Goal: Task Accomplishment & Management: Complete application form

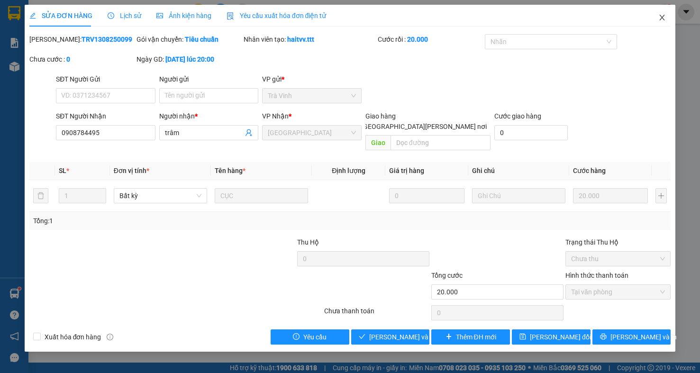
click at [661, 17] on icon "close" at bounding box center [661, 18] width 5 height 6
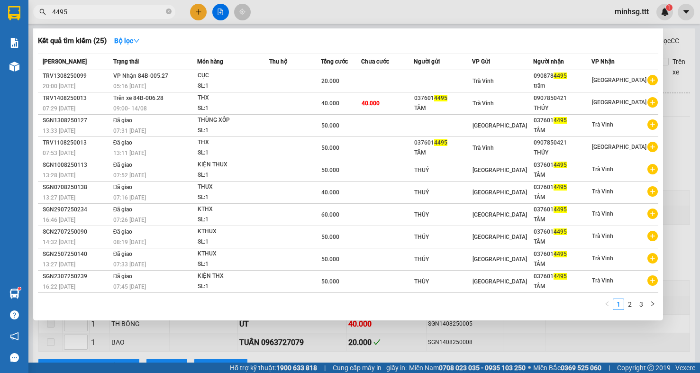
click at [101, 14] on input "4495" at bounding box center [108, 12] width 112 height 10
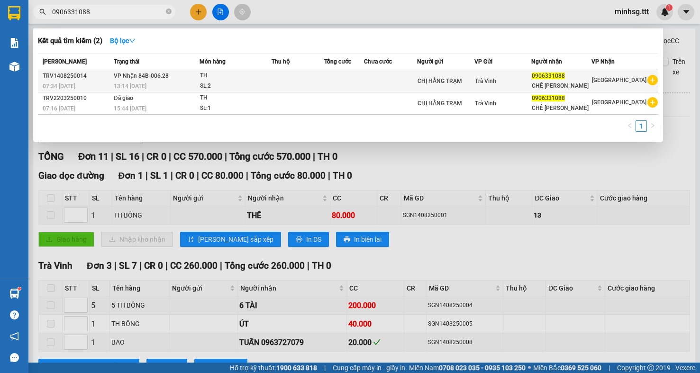
type input "0906331088"
click at [584, 82] on div "CHẾ BA TRÂN" at bounding box center [560, 86] width 59 height 10
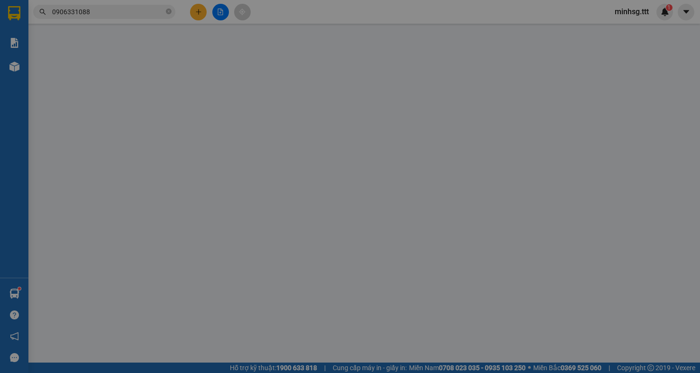
type input "CHỊ HẰNG TRẠM"
type input "0906331088"
type input "CHẾ BA TRÂN"
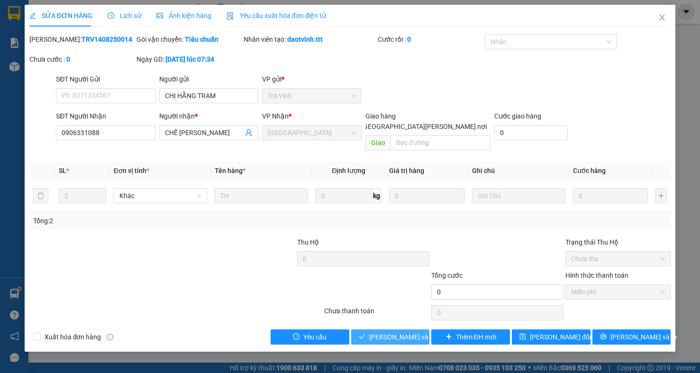
click at [406, 332] on span "[PERSON_NAME] và [PERSON_NAME] hàng" at bounding box center [433, 337] width 128 height 10
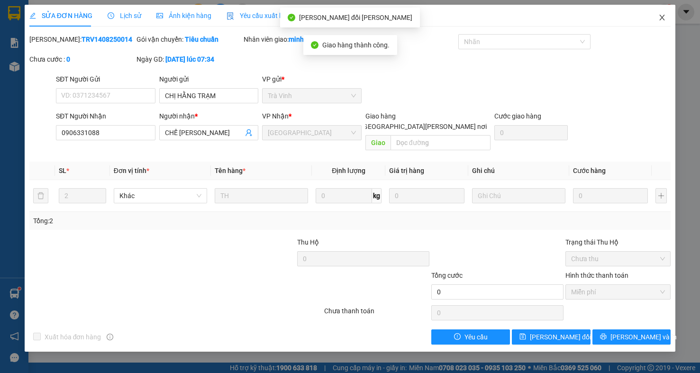
click at [668, 16] on span "Close" at bounding box center [661, 18] width 27 height 27
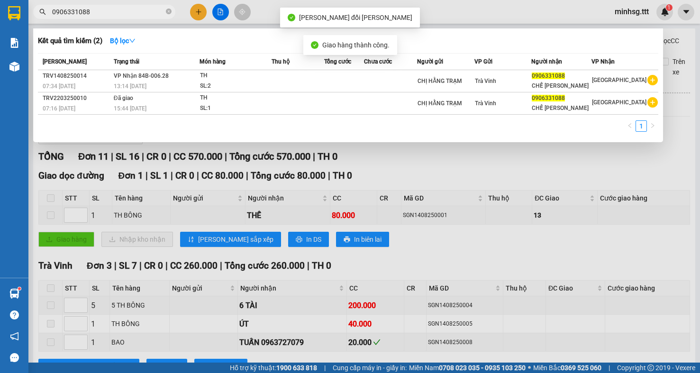
click at [147, 14] on input "0906331088" at bounding box center [108, 12] width 112 height 10
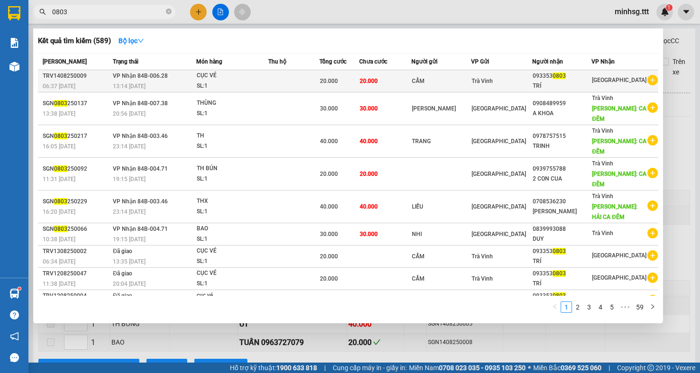
type input "0803"
click at [508, 86] on td "Trà Vinh" at bounding box center [501, 81] width 61 height 22
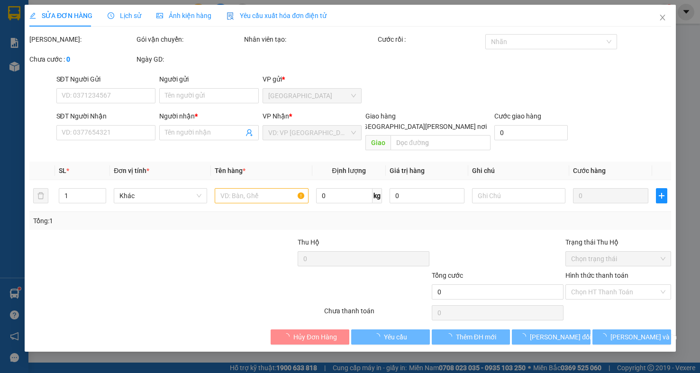
type input "CẨM"
type input "0933530803"
type input "TRÍ"
type input "20.000"
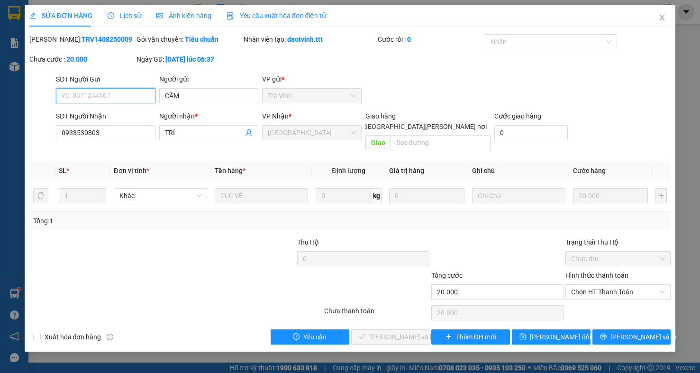
drag, startPoint x: 636, startPoint y: 285, endPoint x: 611, endPoint y: 310, distance: 35.8
click at [635, 290] on div "Hình thức thanh toán Chọn HT Thanh Toán" at bounding box center [617, 286] width 105 height 33
click at [633, 285] on span "Chọn HT Thanh Toán" at bounding box center [618, 292] width 94 height 14
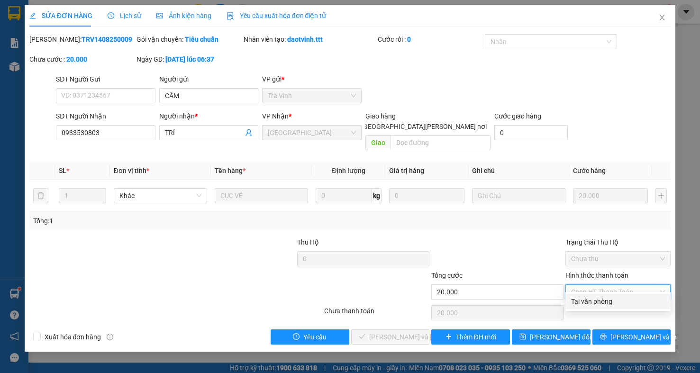
drag, startPoint x: 609, startPoint y: 298, endPoint x: 442, endPoint y: 306, distance: 167.4
click at [605, 299] on div "Tại văn phòng" at bounding box center [618, 301] width 94 height 10
type input "0"
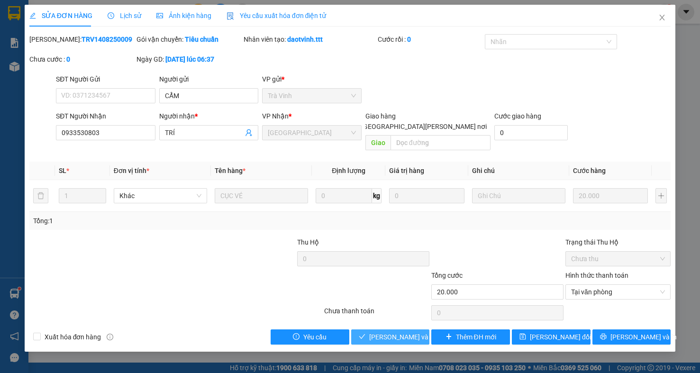
click at [396, 329] on button "[PERSON_NAME] và [PERSON_NAME] hàng" at bounding box center [390, 336] width 79 height 15
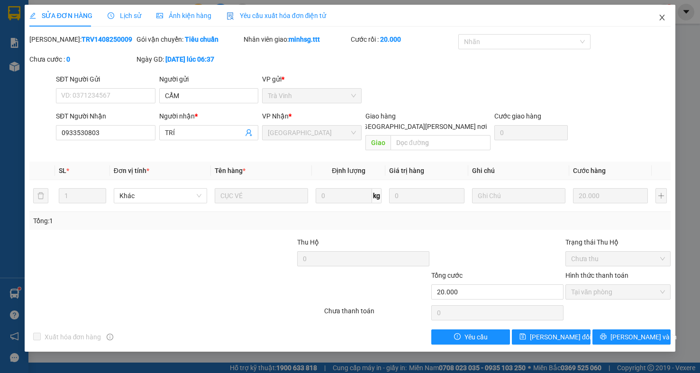
drag, startPoint x: 659, startPoint y: 24, endPoint x: 164, endPoint y: 8, distance: 495.2
click at [648, 19] on span "Close" at bounding box center [661, 18] width 27 height 27
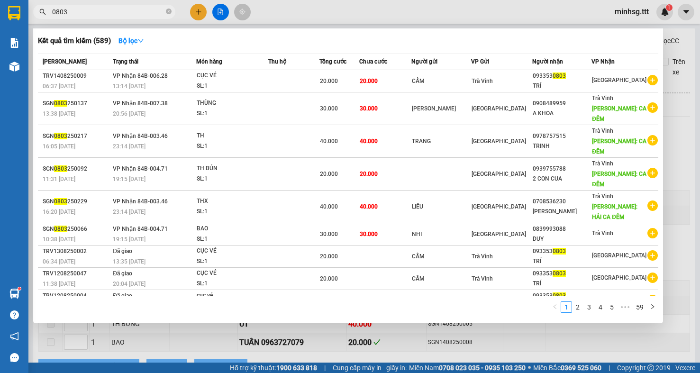
click at [111, 17] on span "0803" at bounding box center [104, 12] width 142 height 14
click at [111, 12] on input "0803" at bounding box center [108, 12] width 112 height 10
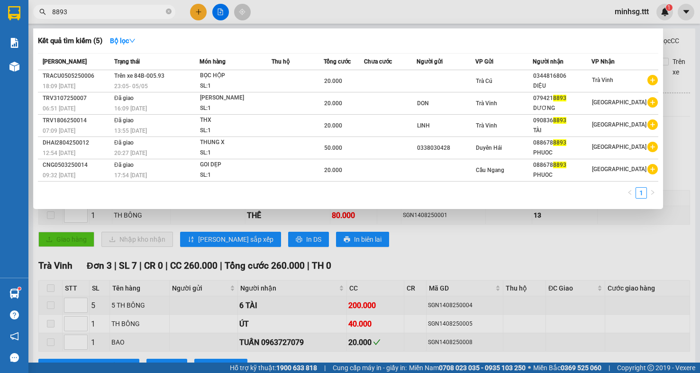
click at [110, 17] on input "8893" at bounding box center [108, 12] width 112 height 10
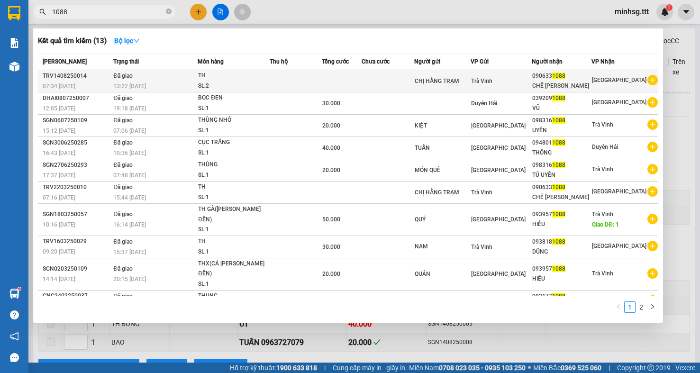
click at [527, 76] on div "Trà Vinh" at bounding box center [501, 81] width 60 height 10
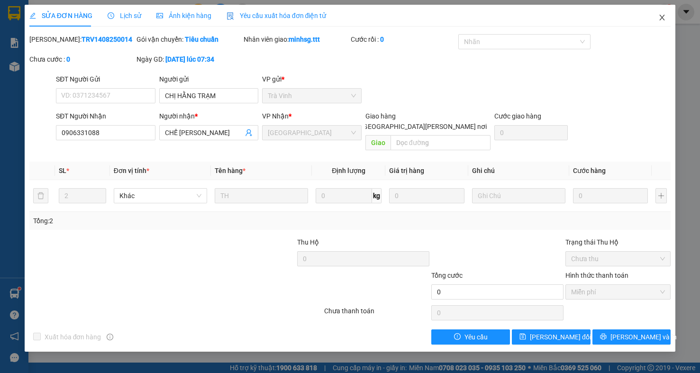
click at [669, 19] on span "Close" at bounding box center [661, 18] width 27 height 27
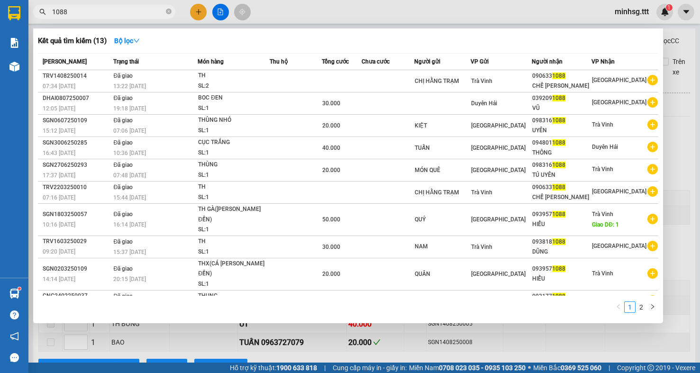
click at [100, 12] on input "1088" at bounding box center [108, 12] width 112 height 10
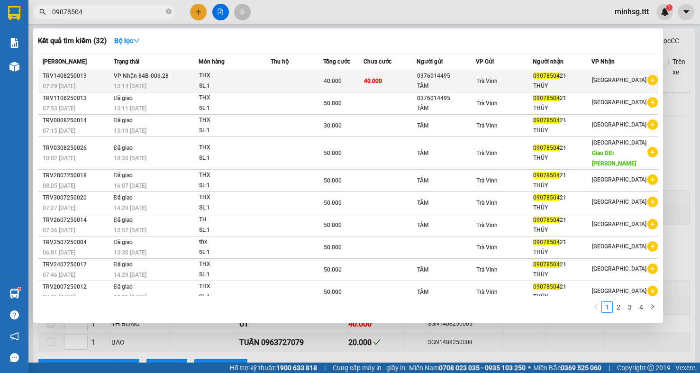
type input "09078504"
click at [549, 77] on span "09078504" at bounding box center [546, 75] width 27 height 7
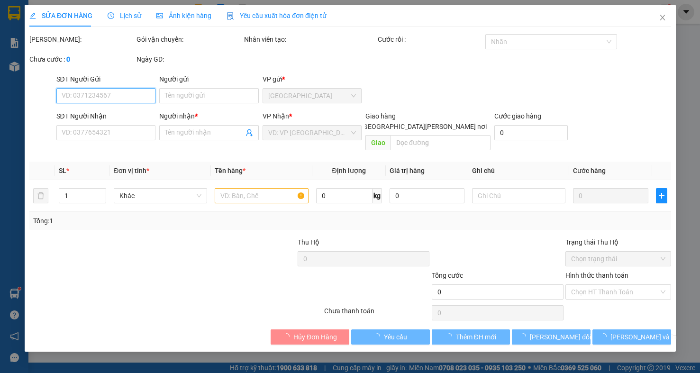
type input "0376014495"
type input "TÂM"
type input "0907850421"
type input "THÚY"
type input "40.000"
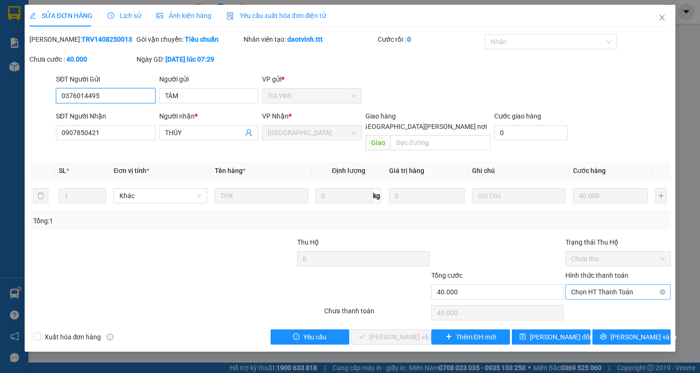
click at [591, 288] on span "Chọn HT Thanh Toán" at bounding box center [618, 292] width 94 height 14
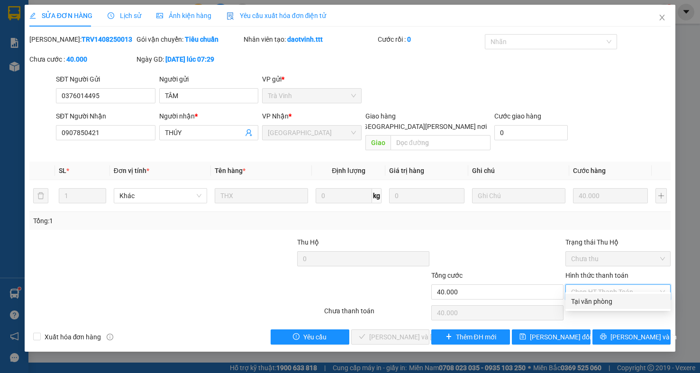
click at [591, 304] on div "Tại văn phòng" at bounding box center [618, 301] width 94 height 10
type input "0"
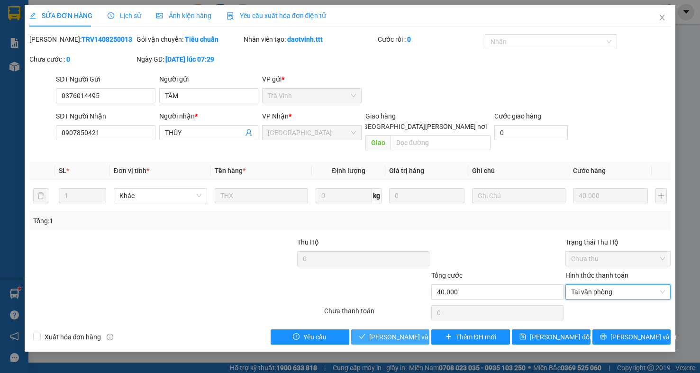
click at [405, 332] on span "[PERSON_NAME] và [PERSON_NAME] hàng" at bounding box center [433, 337] width 128 height 10
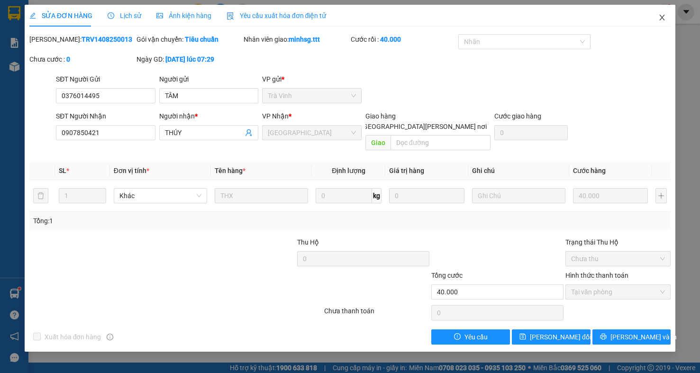
drag, startPoint x: 668, startPoint y: 21, endPoint x: 155, endPoint y: 6, distance: 512.7
click at [667, 21] on span "Close" at bounding box center [661, 18] width 27 height 27
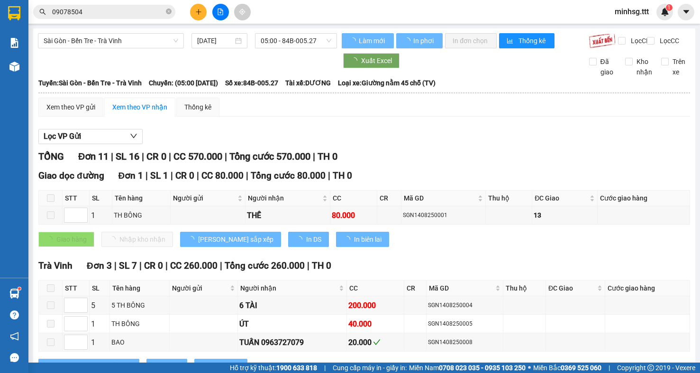
click at [99, 14] on input "09078504" at bounding box center [108, 12] width 112 height 10
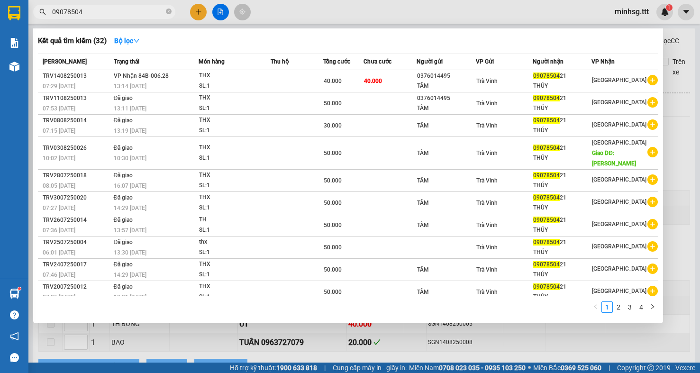
click at [99, 14] on input "09078504" at bounding box center [108, 12] width 112 height 10
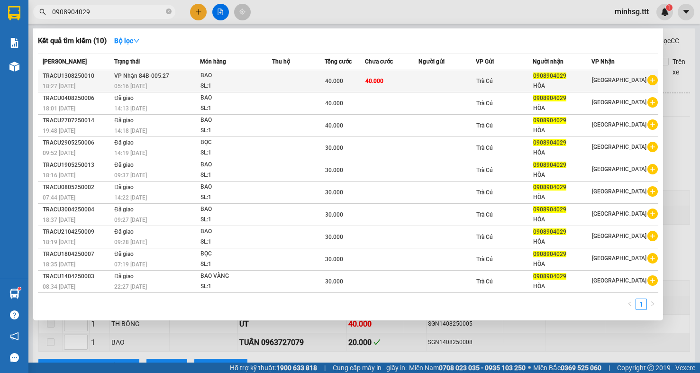
type input "0908904029"
click at [513, 75] on td "Trà Cú" at bounding box center [504, 81] width 57 height 22
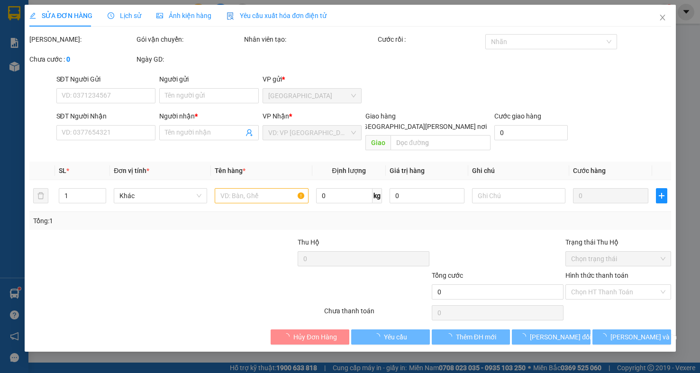
type input "0908904029"
type input "HÒA"
type input "40.000"
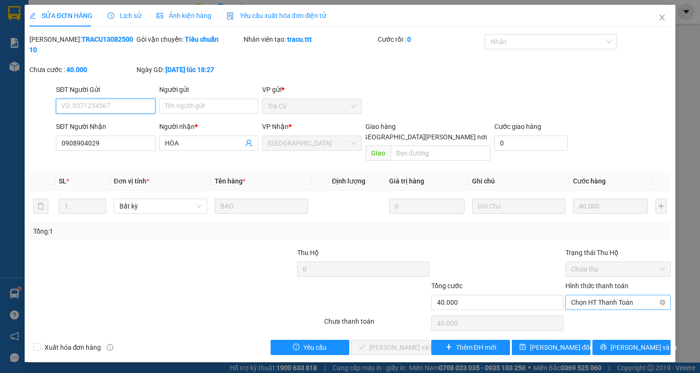
click at [609, 295] on span "Chọn HT Thanh Toán" at bounding box center [618, 302] width 94 height 14
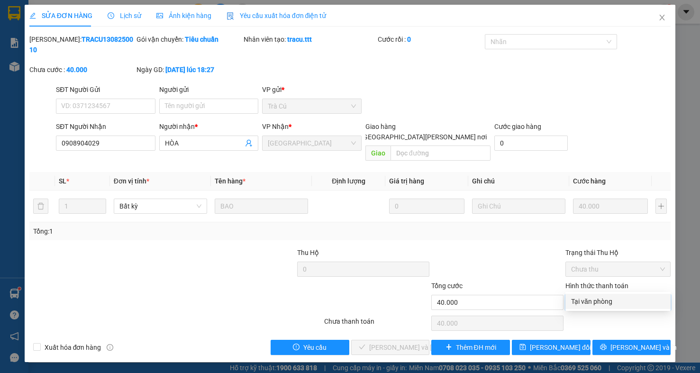
drag, startPoint x: 592, startPoint y: 300, endPoint x: 568, endPoint y: 304, distance: 24.5
click at [591, 301] on div "Tại văn phòng" at bounding box center [618, 301] width 94 height 10
type input "0"
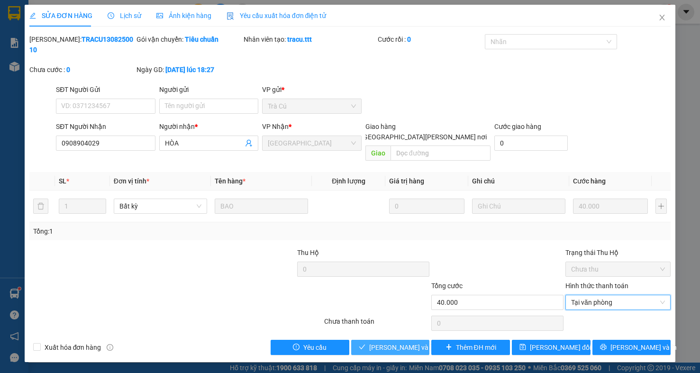
click at [383, 342] on span "[PERSON_NAME] và [PERSON_NAME] hàng" at bounding box center [433, 347] width 128 height 10
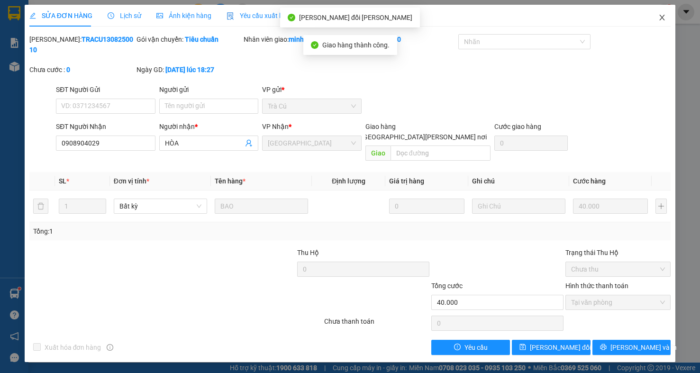
click at [659, 18] on icon "close" at bounding box center [662, 18] width 8 height 8
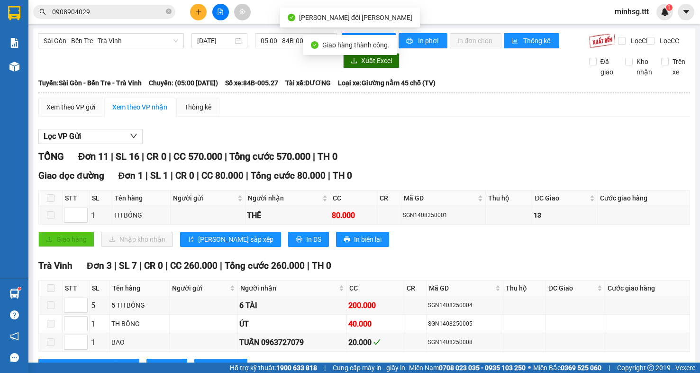
click at [106, 12] on input "0908904029" at bounding box center [108, 12] width 112 height 10
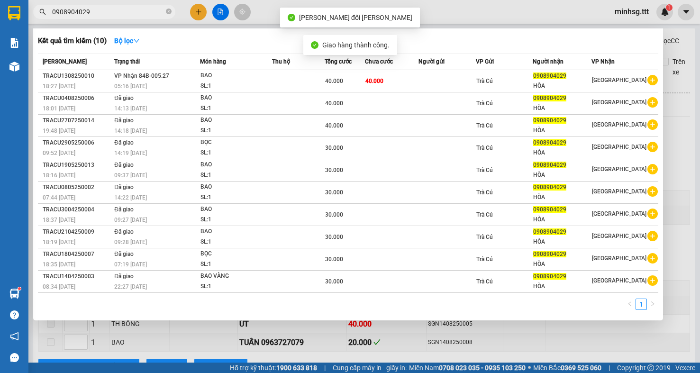
click at [106, 12] on input "0908904029" at bounding box center [108, 12] width 112 height 10
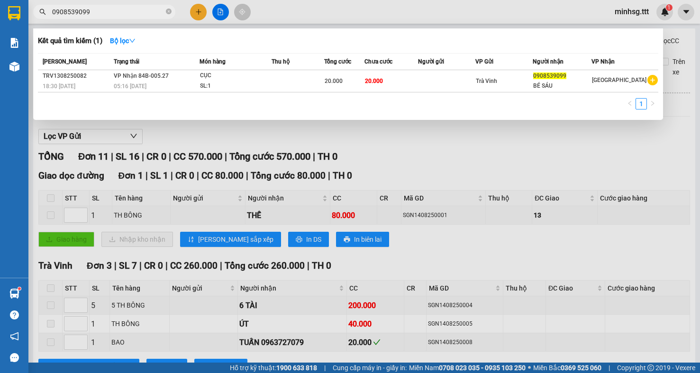
type input "0908539099"
click at [532, 64] on div "VP Gửi" at bounding box center [503, 61] width 57 height 10
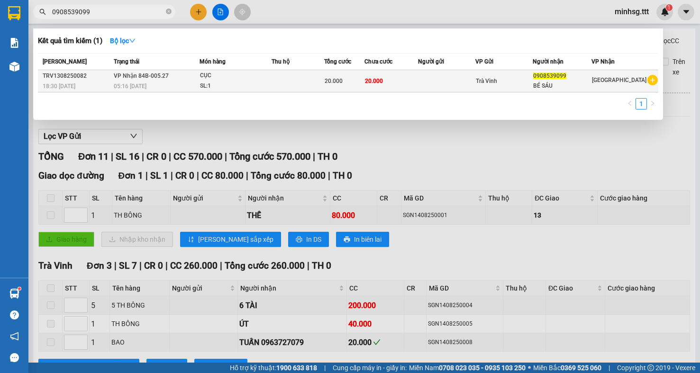
click at [497, 78] on span "Trà Vinh" at bounding box center [486, 81] width 21 height 7
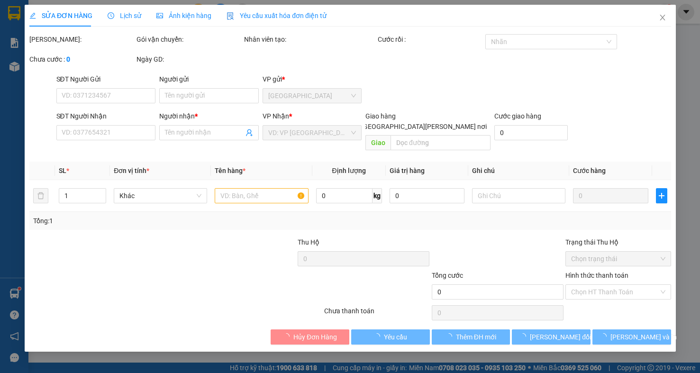
type input "0908539099"
type input "BÉ SÁU"
type input "20.000"
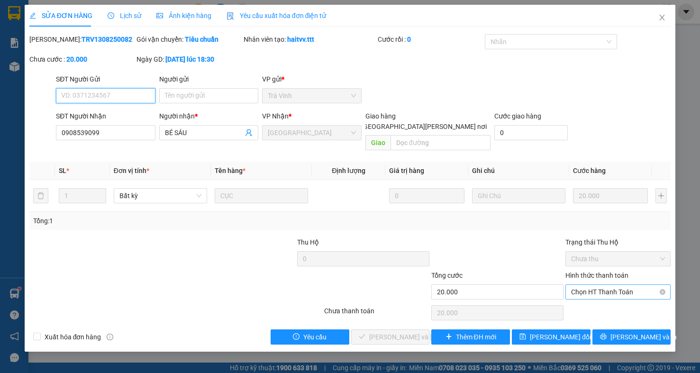
click at [592, 285] on span "Chọn HT Thanh Toán" at bounding box center [618, 292] width 94 height 14
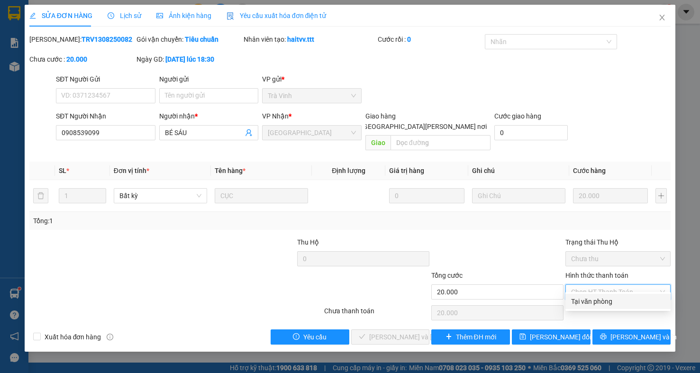
click at [590, 303] on div "Tại văn phòng" at bounding box center [618, 301] width 94 height 10
type input "0"
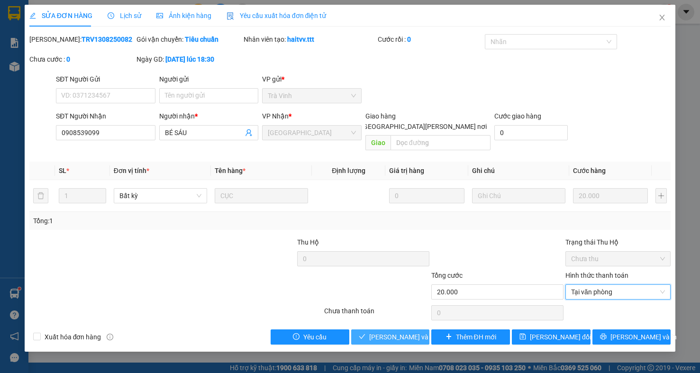
click at [414, 332] on span "[PERSON_NAME] và [PERSON_NAME] hàng" at bounding box center [433, 337] width 128 height 10
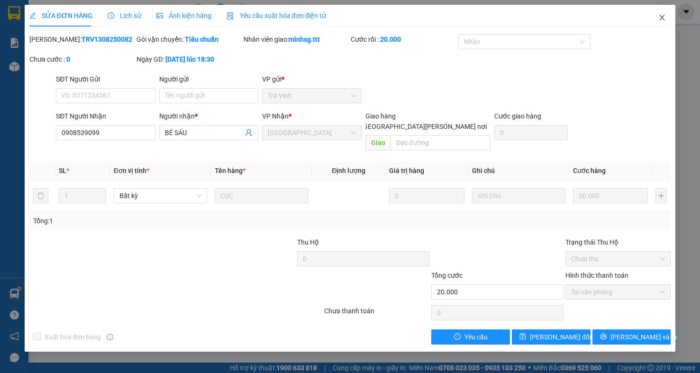
click at [657, 16] on span "Close" at bounding box center [661, 18] width 27 height 27
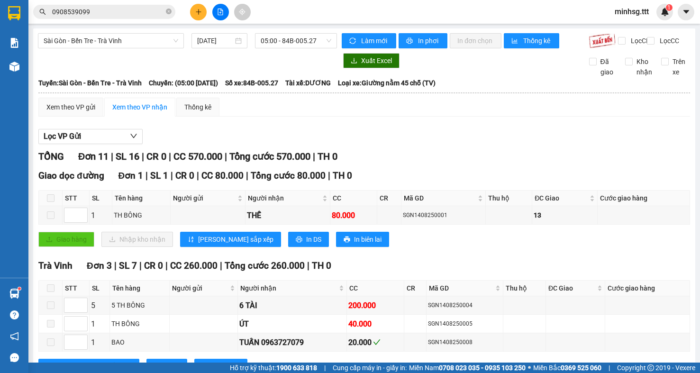
click at [97, 14] on input "0908539099" at bounding box center [108, 12] width 112 height 10
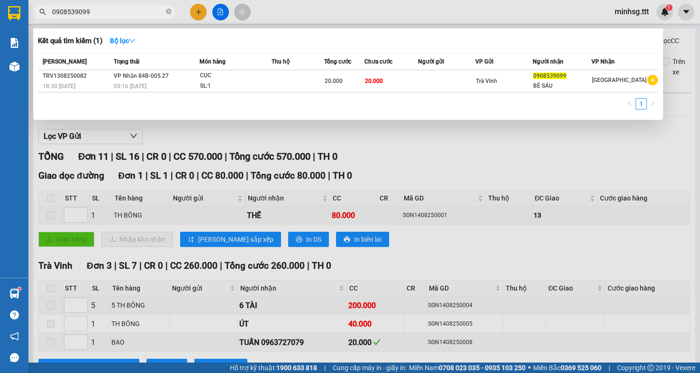
click at [96, 13] on input "0908539099" at bounding box center [108, 12] width 112 height 10
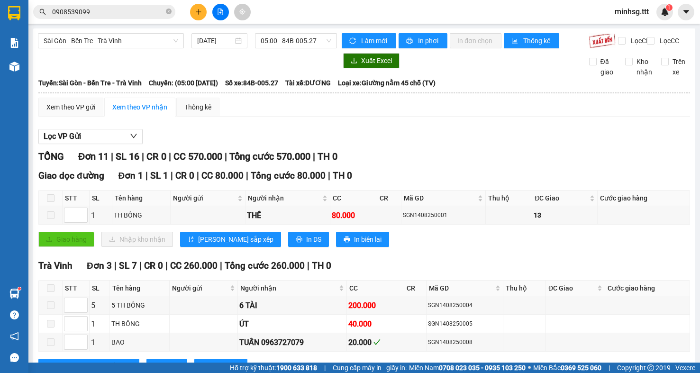
type input "0"
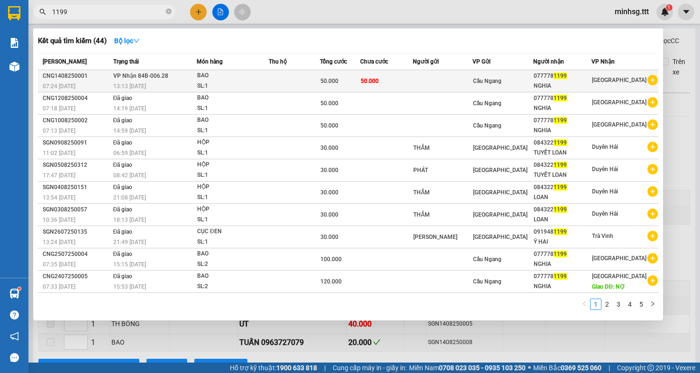
type input "1199"
click at [487, 83] on span "Cầu Ngang" at bounding box center [487, 81] width 28 height 7
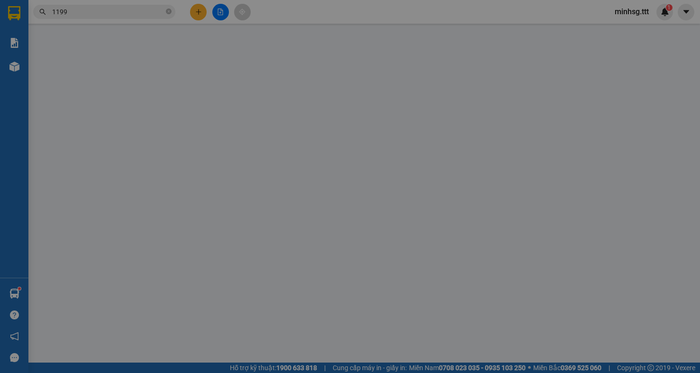
type input "0777781199"
type input "NGHIA"
type input "50.000"
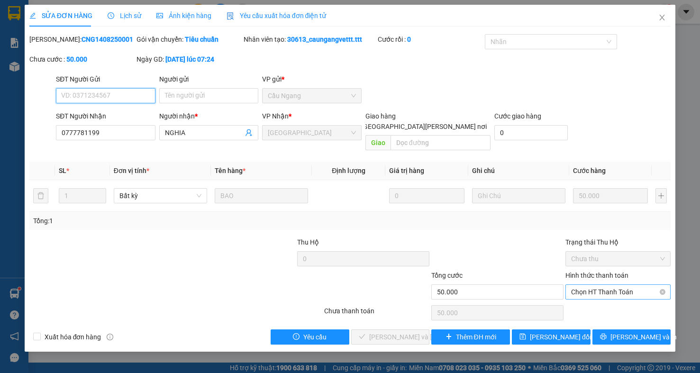
click at [599, 285] on span "Chọn HT Thanh Toán" at bounding box center [618, 292] width 94 height 14
drag, startPoint x: 598, startPoint y: 293, endPoint x: 597, endPoint y: 298, distance: 5.2
click at [597, 295] on div "Total Paid Fee 0 Total UnPaid Fee 50.000 Cash Collection Total Fee Mã ĐH: CNG14…" at bounding box center [349, 189] width 641 height 310
click at [602, 286] on span "Chọn HT Thanh Toán" at bounding box center [618, 292] width 94 height 14
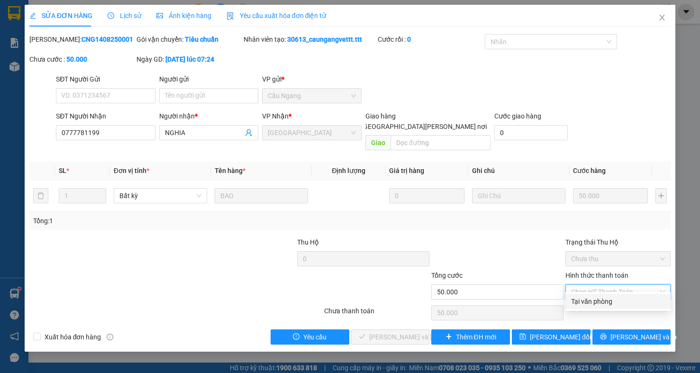
click at [602, 300] on div "Tại văn phòng" at bounding box center [618, 301] width 94 height 10
type input "0"
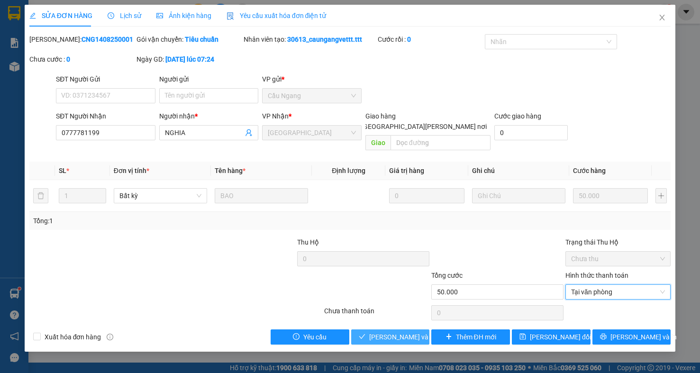
click at [405, 332] on span "[PERSON_NAME] và [PERSON_NAME] hàng" at bounding box center [433, 337] width 128 height 10
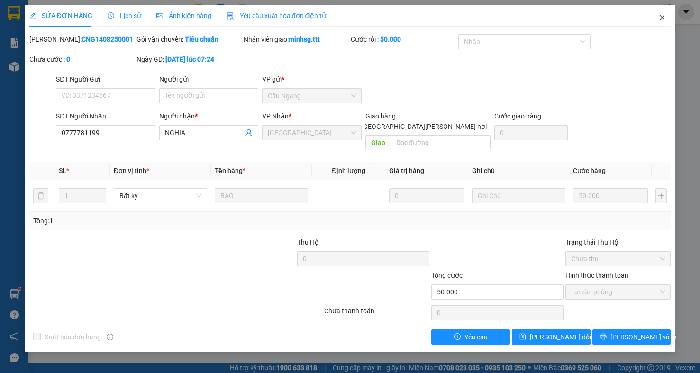
click at [656, 15] on span "Close" at bounding box center [661, 18] width 27 height 27
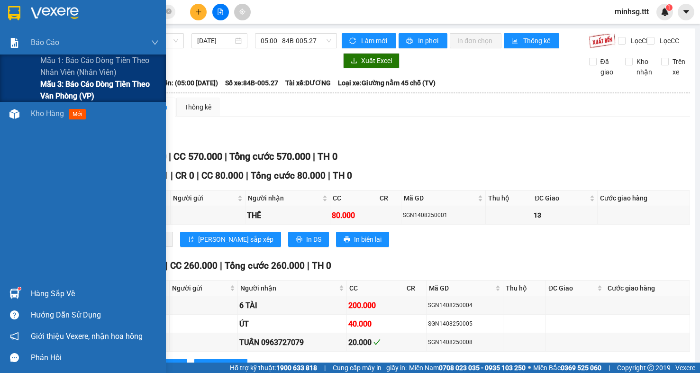
click at [81, 90] on span "Mẫu 3: Báo cáo dòng tiền theo văn phòng (VP)" at bounding box center [99, 90] width 118 height 24
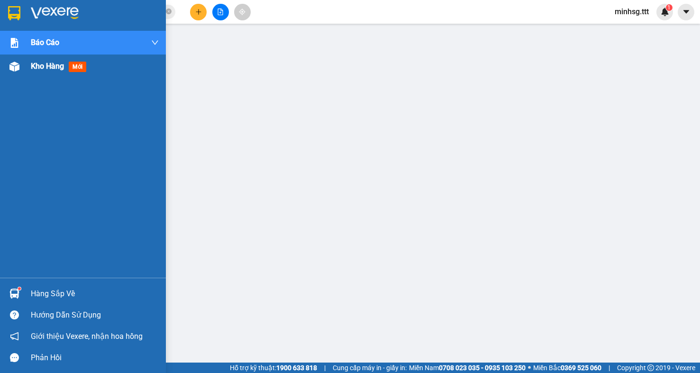
click at [63, 78] on div "Kho hàng mới" at bounding box center [95, 66] width 128 height 24
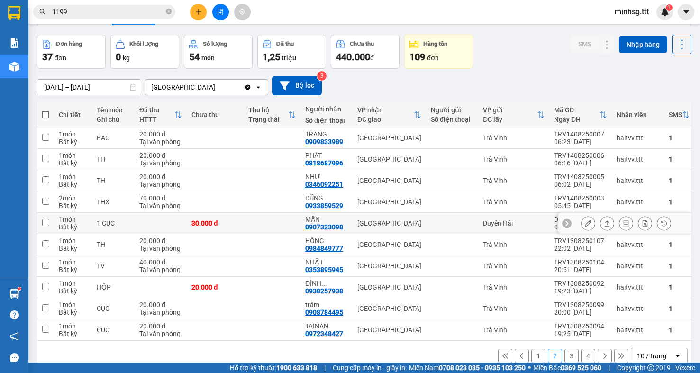
scroll to position [56, 0]
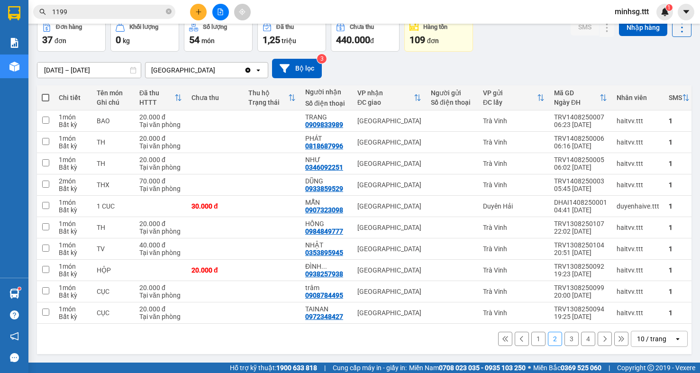
click at [534, 338] on button "1" at bounding box center [538, 339] width 14 height 14
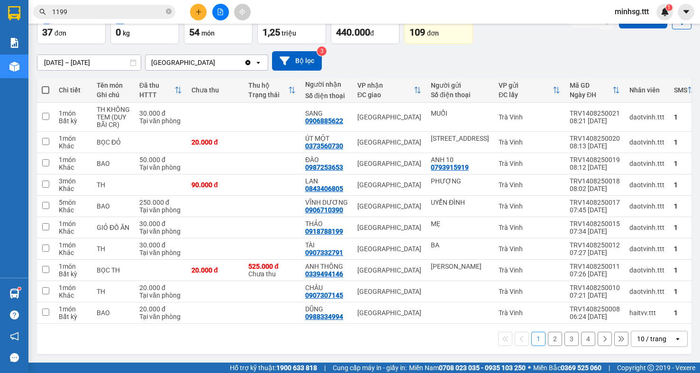
click at [581, 346] on button "4" at bounding box center [588, 339] width 14 height 14
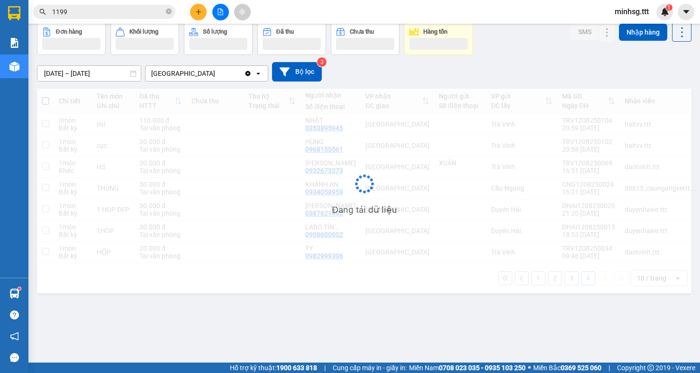
scroll to position [44, 0]
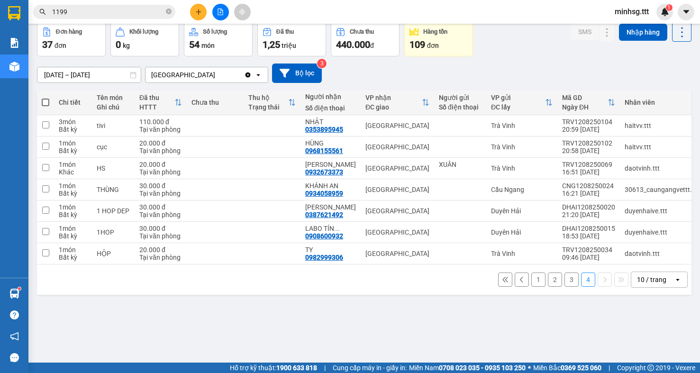
click at [568, 286] on button "3" at bounding box center [571, 279] width 14 height 14
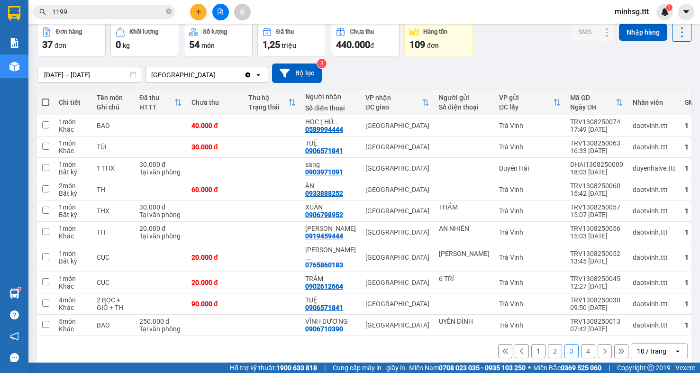
click at [548, 348] on button "2" at bounding box center [555, 351] width 14 height 14
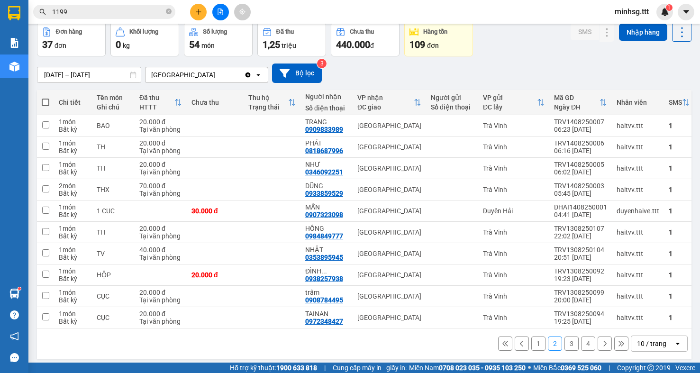
click at [532, 351] on button "1" at bounding box center [538, 343] width 14 height 14
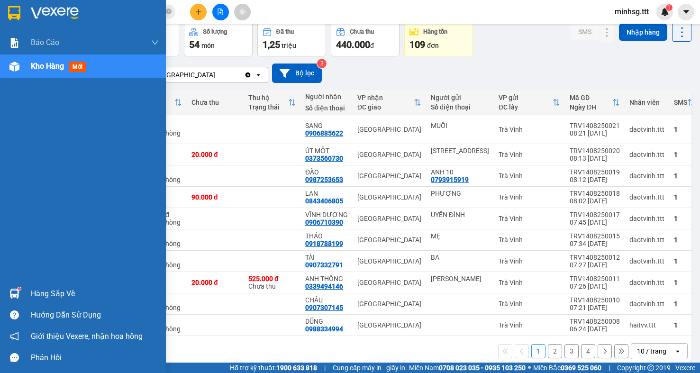
click at [54, 288] on div "Hàng sắp về" at bounding box center [95, 294] width 128 height 14
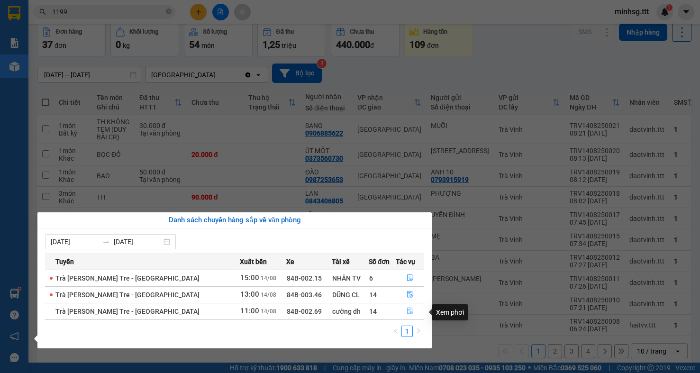
click at [406, 315] on span "file-done" at bounding box center [409, 311] width 7 height 8
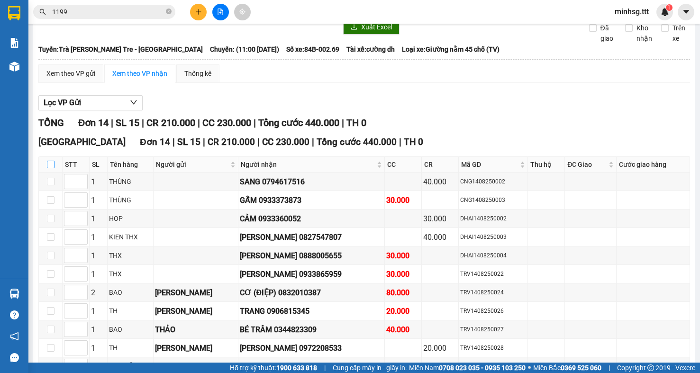
scroll to position [47, 0]
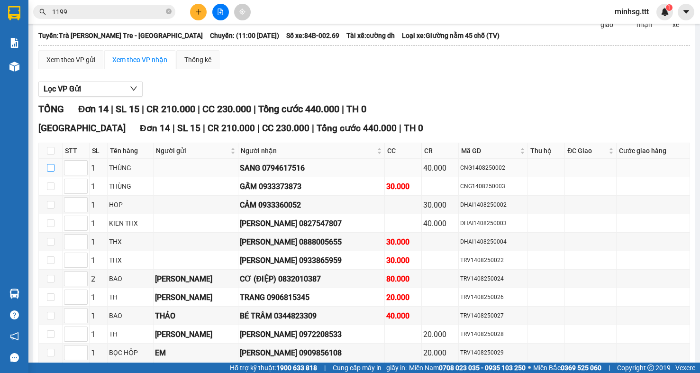
click at [52, 173] on label at bounding box center [51, 167] width 8 height 10
click at [52, 171] on input "checkbox" at bounding box center [51, 168] width 8 height 8
checkbox input "true"
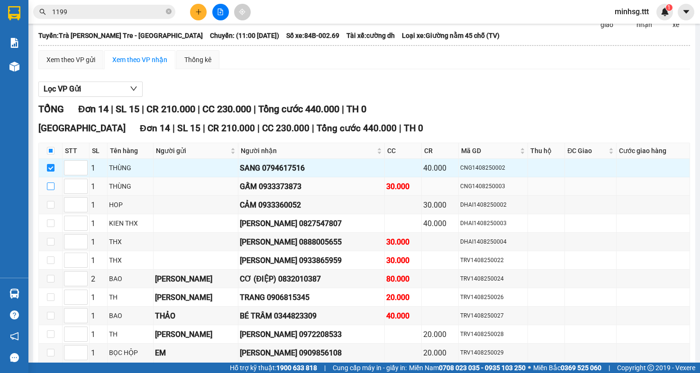
click at [50, 190] on input "checkbox" at bounding box center [51, 186] width 8 height 8
checkbox input "true"
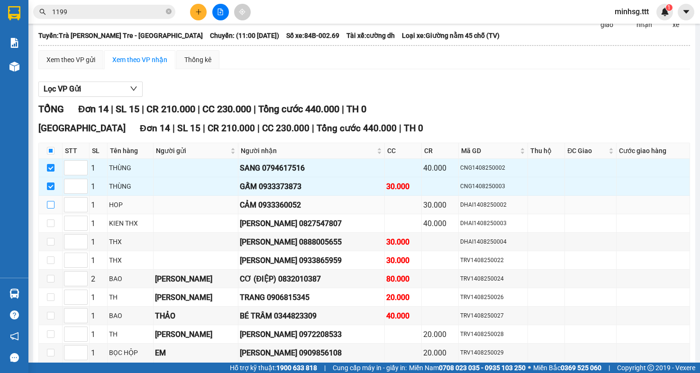
click at [51, 208] on input "checkbox" at bounding box center [51, 205] width 8 height 8
checkbox input "true"
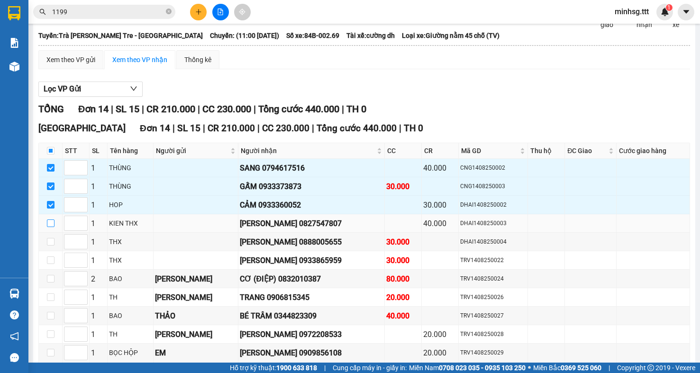
click at [50, 227] on input "checkbox" at bounding box center [51, 223] width 8 height 8
checkbox input "true"
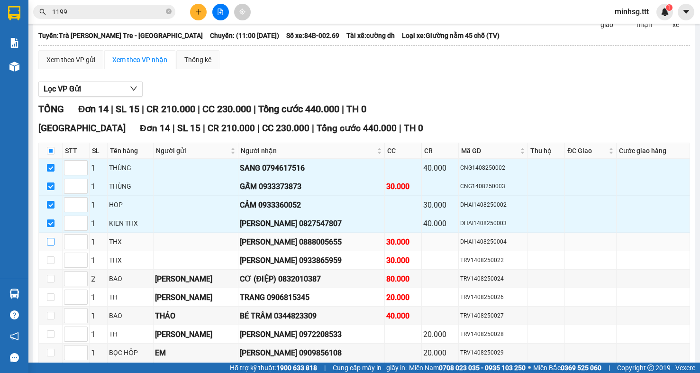
click at [49, 245] on input "checkbox" at bounding box center [51, 242] width 8 height 8
checkbox input "true"
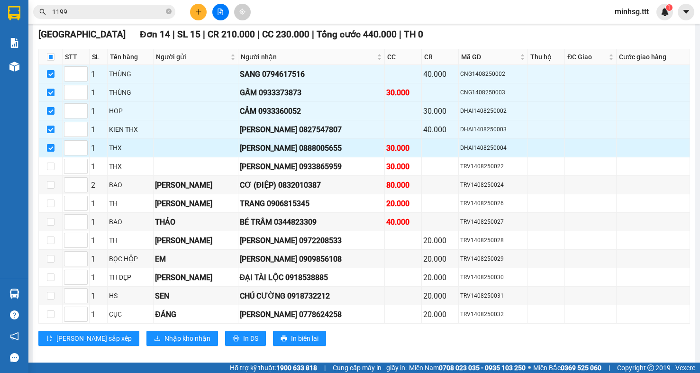
scroll to position [142, 0]
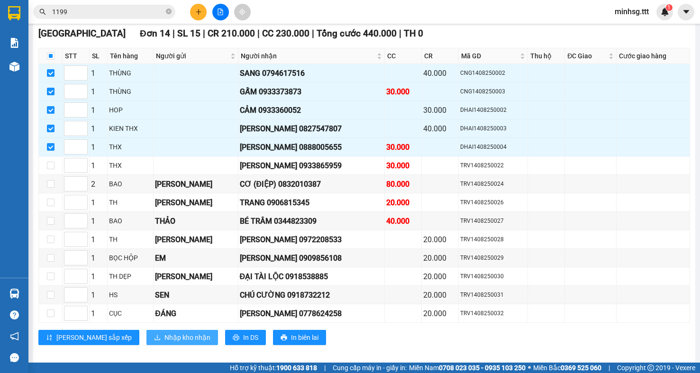
click at [164, 342] on span "Nhập kho nhận" at bounding box center [187, 337] width 46 height 10
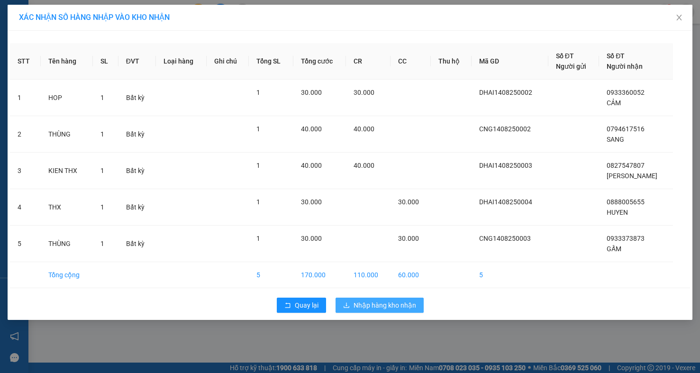
click at [390, 305] on span "Nhập hàng kho nhận" at bounding box center [384, 305] width 63 height 10
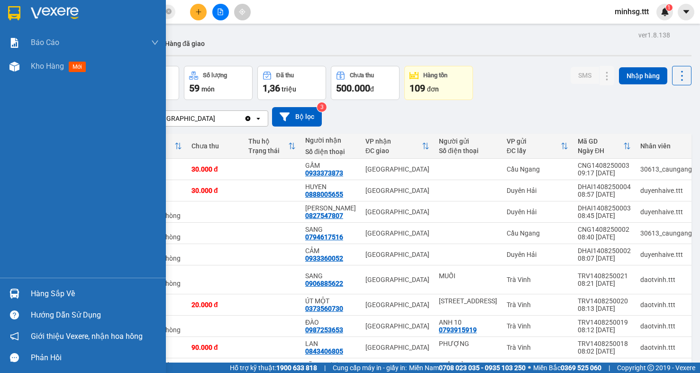
click at [12, 293] on img at bounding box center [14, 293] width 10 height 10
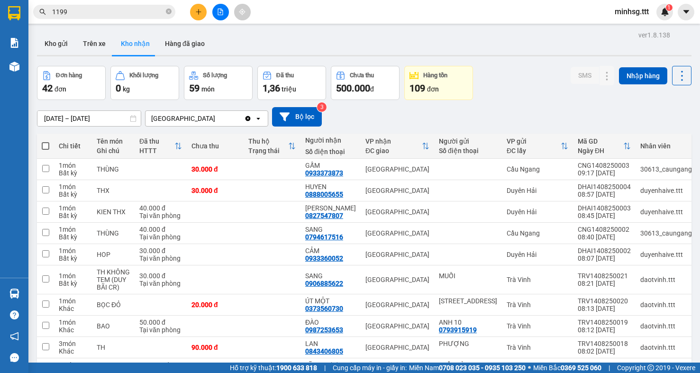
click at [208, 33] on section "Kết quả tìm kiếm ( 44 ) Bộ lọc Mã ĐH Trạng thái Món hàng Thu hộ Tổng cước Chưa …" at bounding box center [350, 186] width 700 height 373
click at [144, 8] on input "1199" at bounding box center [108, 12] width 112 height 10
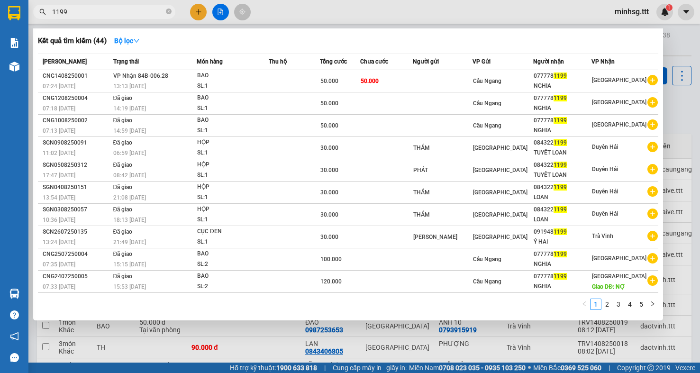
click at [144, 8] on input "1199" at bounding box center [108, 12] width 112 height 10
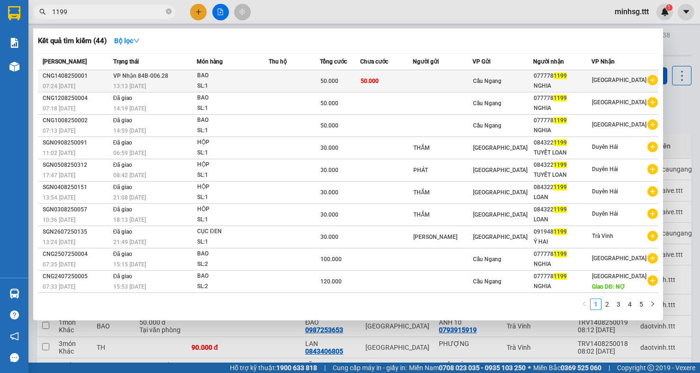
click at [413, 90] on td "50.000" at bounding box center [386, 81] width 53 height 22
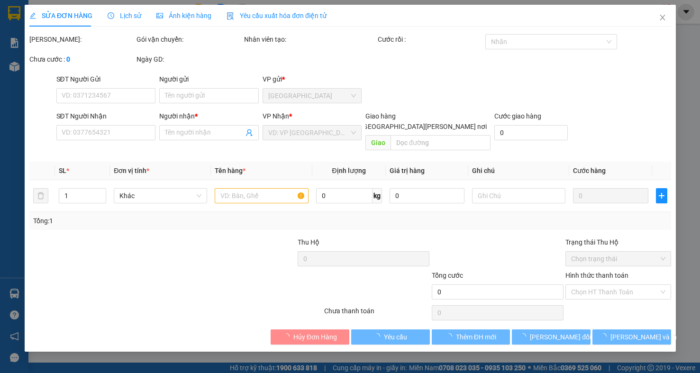
type input "0777781199"
type input "NGHIA"
type input "50.000"
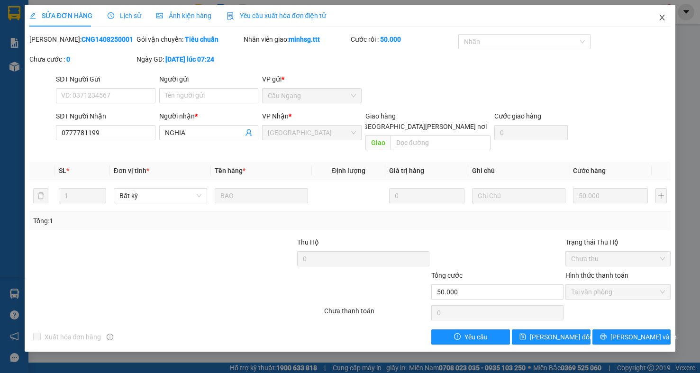
click at [662, 10] on span "Close" at bounding box center [661, 18] width 27 height 27
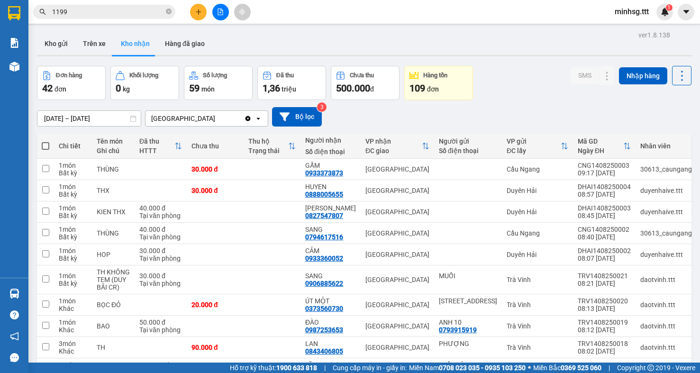
click at [91, 11] on input "1199" at bounding box center [108, 12] width 112 height 10
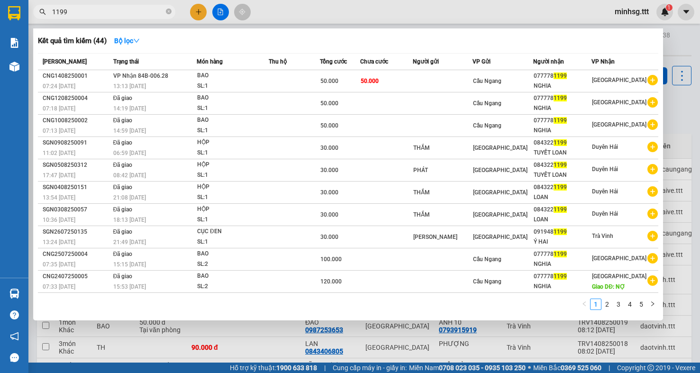
click at [91, 11] on input "1199" at bounding box center [108, 12] width 112 height 10
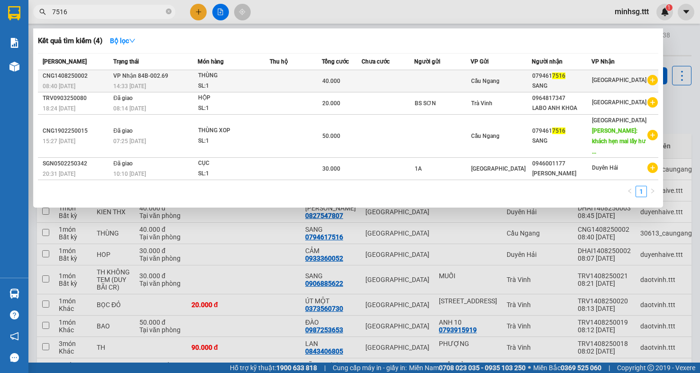
type input "7516"
click at [340, 78] on span "40.000" at bounding box center [331, 81] width 18 height 7
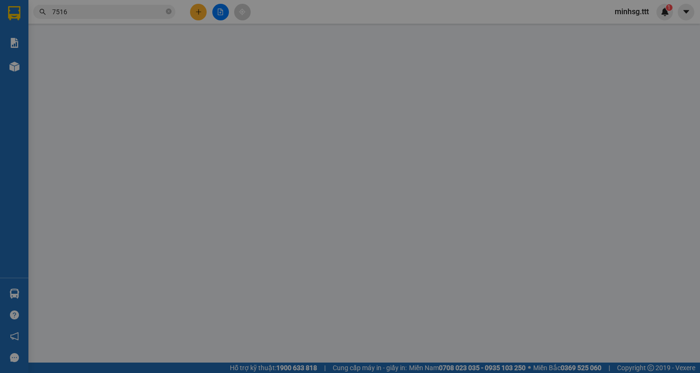
type input "0794617516"
type input "SANG"
type input "40.000"
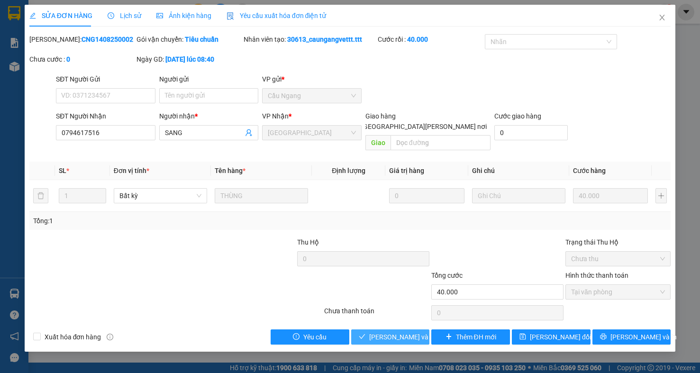
click at [404, 332] on span "[PERSON_NAME] và [PERSON_NAME] hàng" at bounding box center [433, 337] width 128 height 10
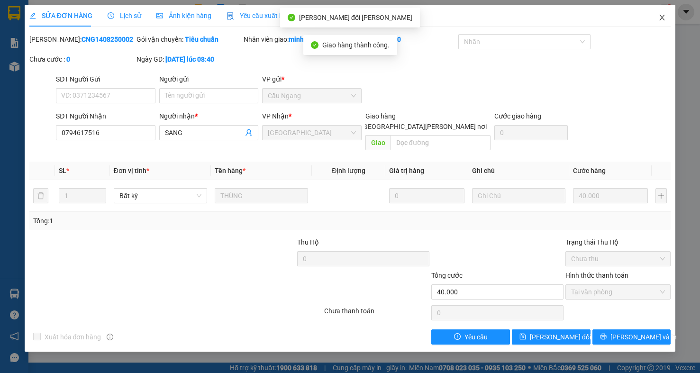
click at [665, 23] on span "Close" at bounding box center [661, 18] width 27 height 27
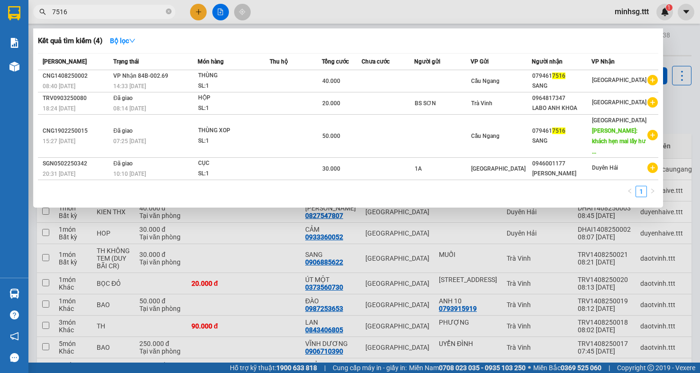
click at [141, 14] on input "7516" at bounding box center [108, 12] width 112 height 10
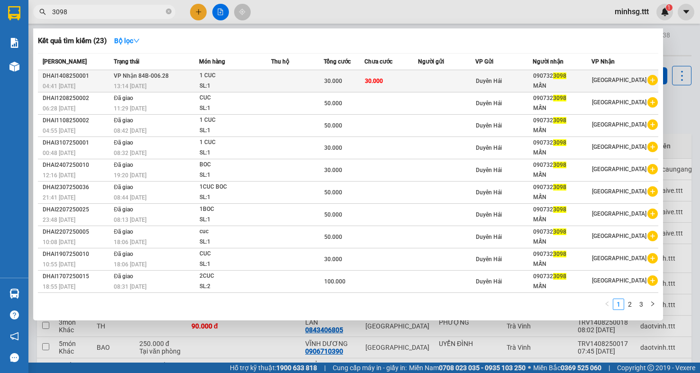
type input "3098"
click at [529, 79] on div "Duyên Hải" at bounding box center [504, 81] width 56 height 10
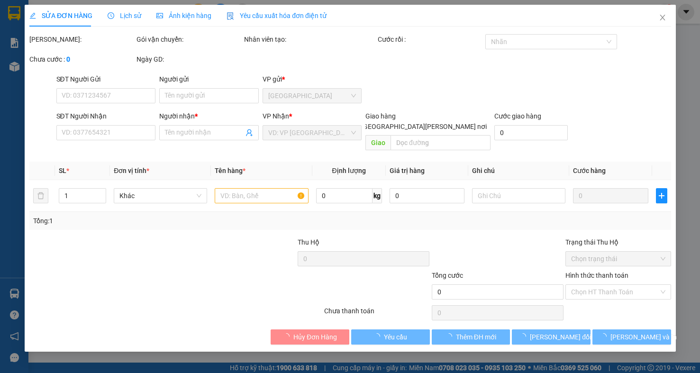
type input "0907323098"
type input "MẪN"
type input "30.000"
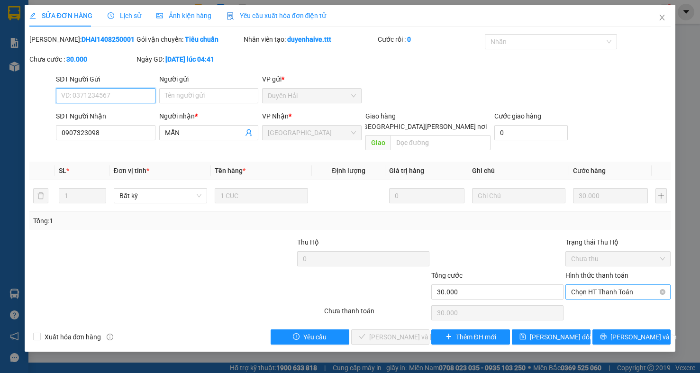
click at [638, 285] on span "Chọn HT Thanh Toán" at bounding box center [618, 292] width 94 height 14
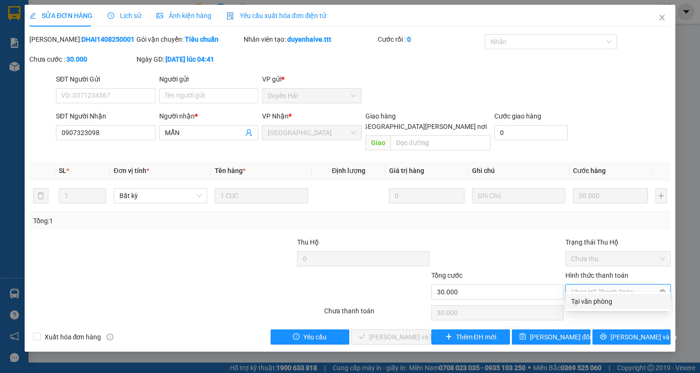
click at [638, 285] on span "Chọn HT Thanh Toán" at bounding box center [618, 292] width 94 height 14
click at [611, 303] on div "Tại văn phòng" at bounding box center [618, 301] width 94 height 10
type input "0"
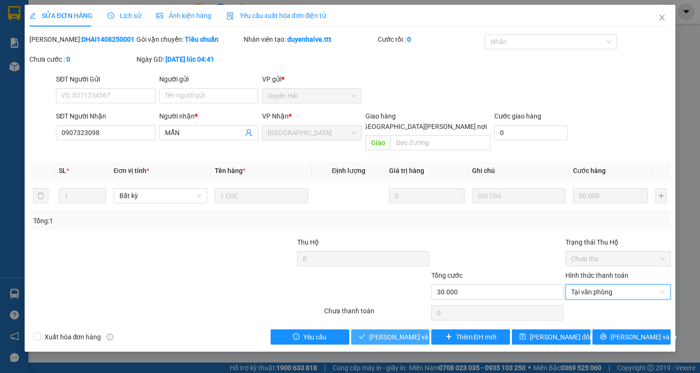
click at [394, 332] on span "[PERSON_NAME] và [PERSON_NAME] hàng" at bounding box center [433, 337] width 128 height 10
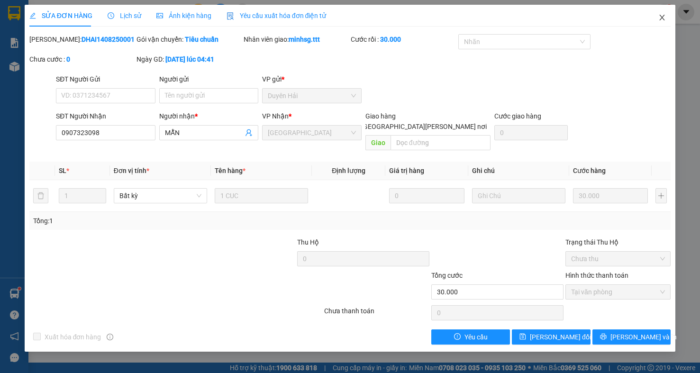
click at [663, 19] on icon "close" at bounding box center [662, 18] width 8 height 8
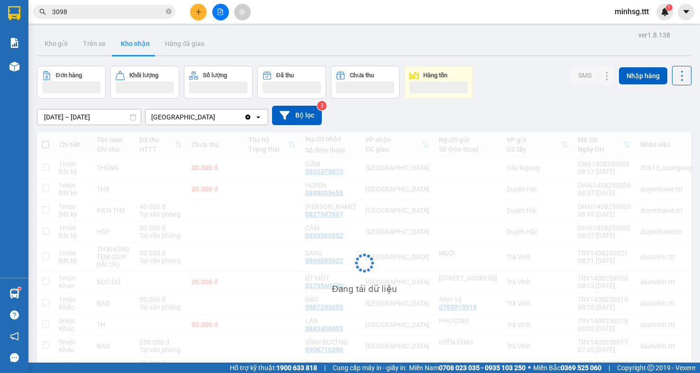
click at [75, 17] on input "3098" at bounding box center [108, 12] width 112 height 10
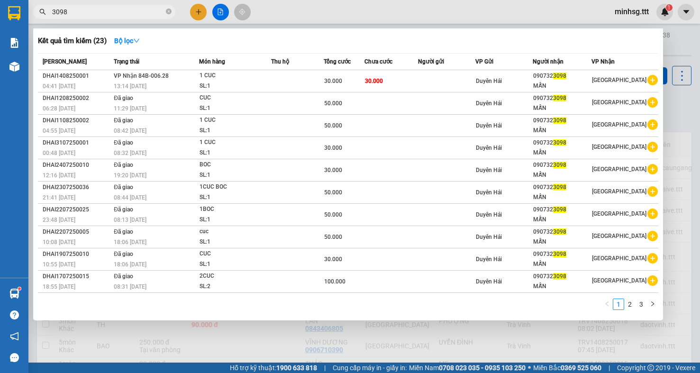
click at [75, 17] on input "3098" at bounding box center [108, 12] width 112 height 10
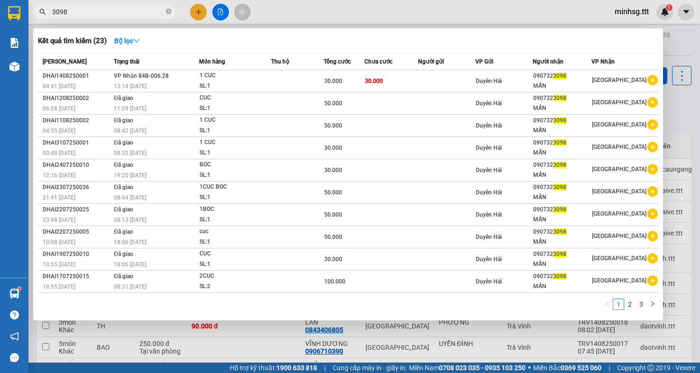
type input "."
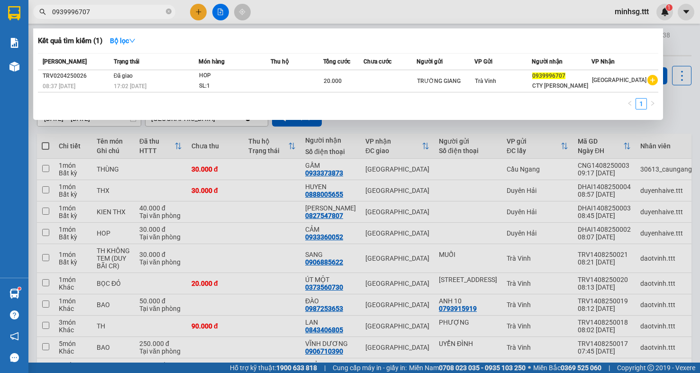
click at [92, 13] on input "0939996707" at bounding box center [108, 12] width 112 height 10
click at [92, 14] on input "0939996707" at bounding box center [108, 12] width 112 height 10
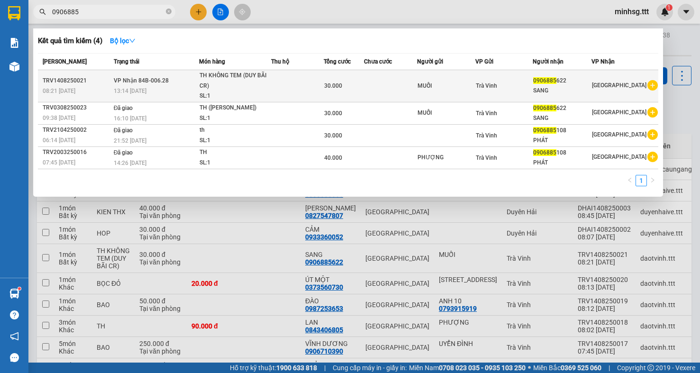
type input "0906885"
click at [585, 87] on div "SANG" at bounding box center [562, 91] width 58 height 10
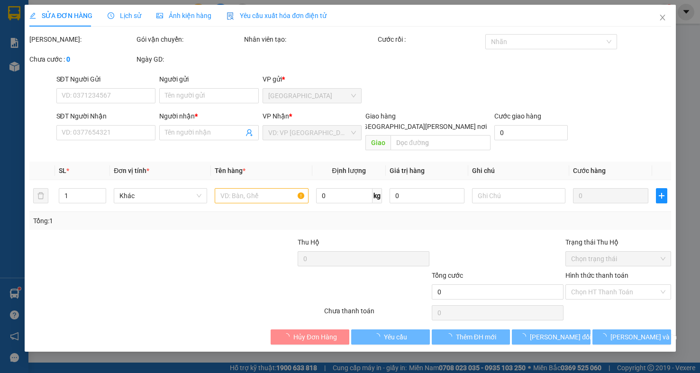
type input "MUỐI"
type input "0906885622"
type input "SANG"
type input "30.000"
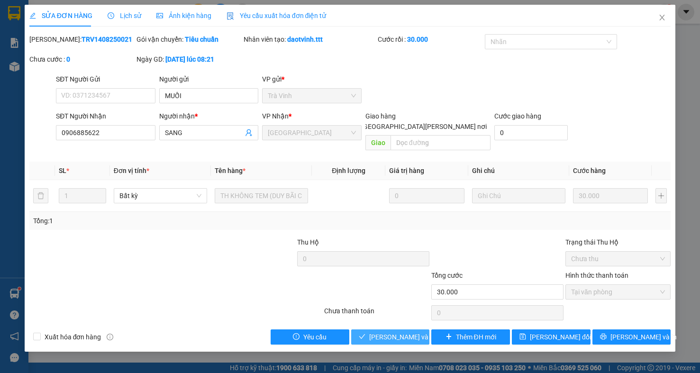
click at [380, 332] on span "[PERSON_NAME] và [PERSON_NAME] hàng" at bounding box center [433, 337] width 128 height 10
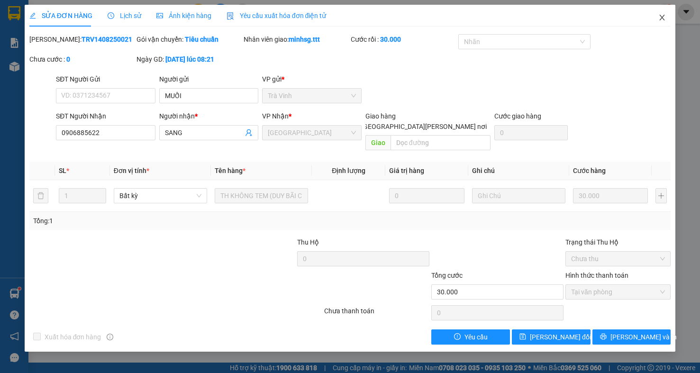
click at [658, 18] on icon "close" at bounding box center [662, 18] width 8 height 8
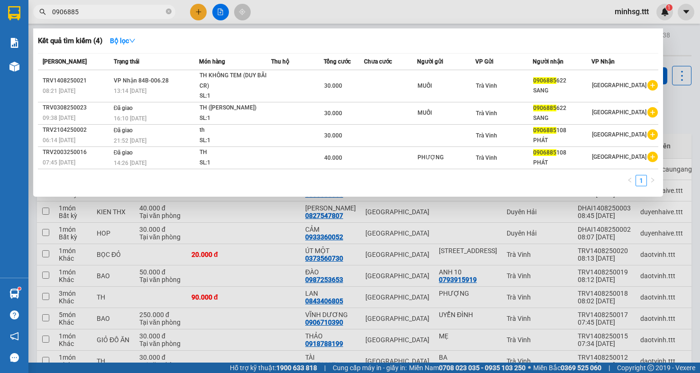
click at [124, 10] on input "0906885" at bounding box center [108, 12] width 112 height 10
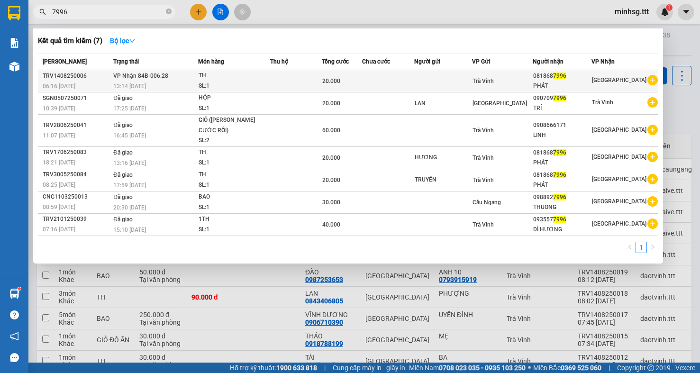
click at [488, 78] on span "Trà Vinh" at bounding box center [482, 81] width 21 height 7
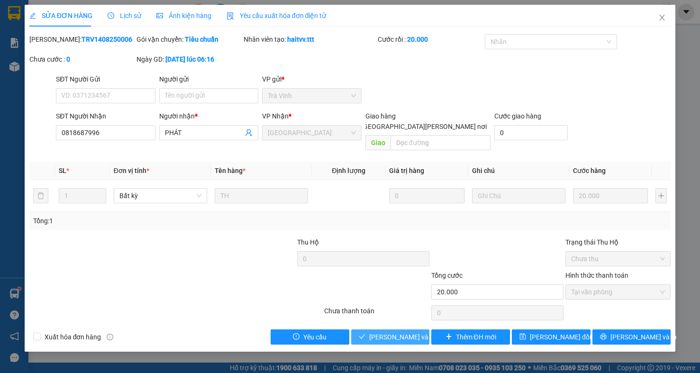
click at [380, 332] on span "[PERSON_NAME] và [PERSON_NAME] hàng" at bounding box center [433, 337] width 128 height 10
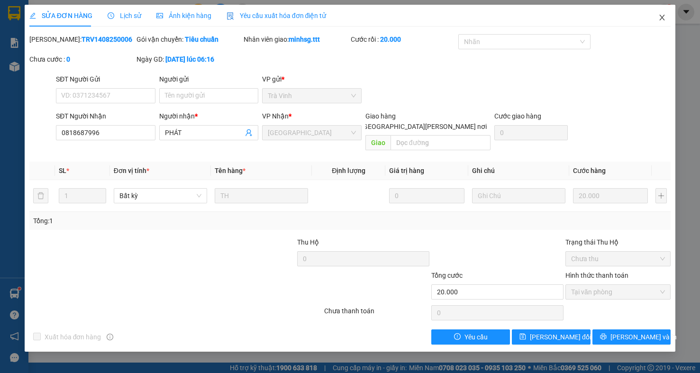
click at [660, 17] on icon "close" at bounding box center [662, 18] width 8 height 8
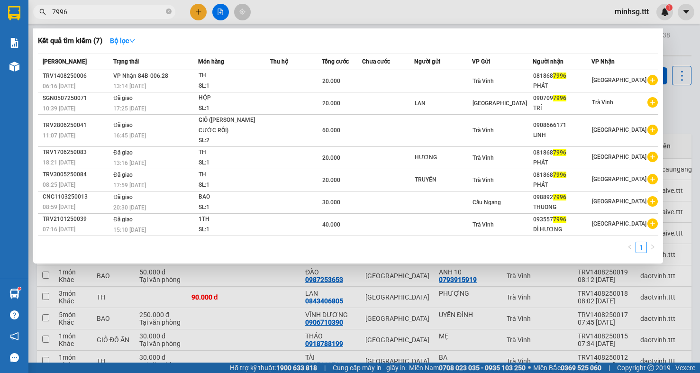
click at [110, 15] on input "7996" at bounding box center [108, 12] width 112 height 10
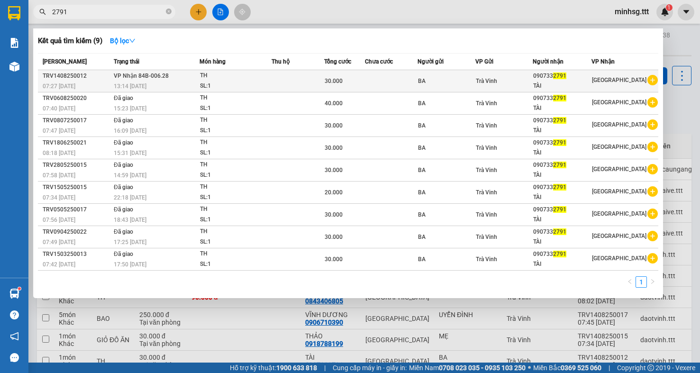
type input "2791"
click at [497, 87] on td "Trà Vinh" at bounding box center [503, 81] width 57 height 22
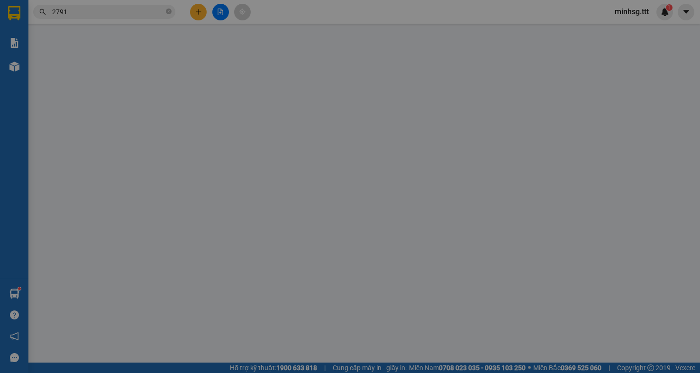
type input "BA"
type input "0907332791"
type input "TÀI"
type input "30.000"
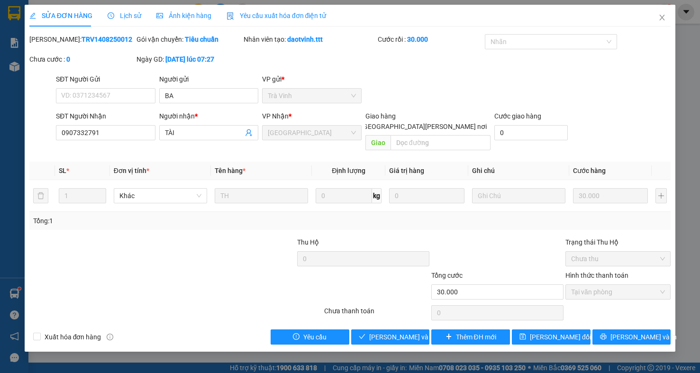
click at [402, 316] on div "Total Paid Fee 30.000 Total UnPaid Fee 0 Cash Collection Total Fee Mã ĐH: TRV14…" at bounding box center [349, 189] width 641 height 310
click at [402, 332] on span "[PERSON_NAME] và [PERSON_NAME] hàng" at bounding box center [433, 337] width 128 height 10
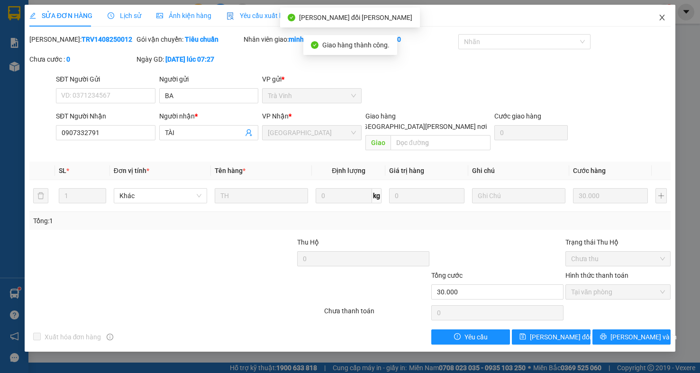
drag, startPoint x: 661, startPoint y: 17, endPoint x: 243, endPoint y: 3, distance: 418.5
click at [660, 17] on icon "close" at bounding box center [662, 18] width 8 height 8
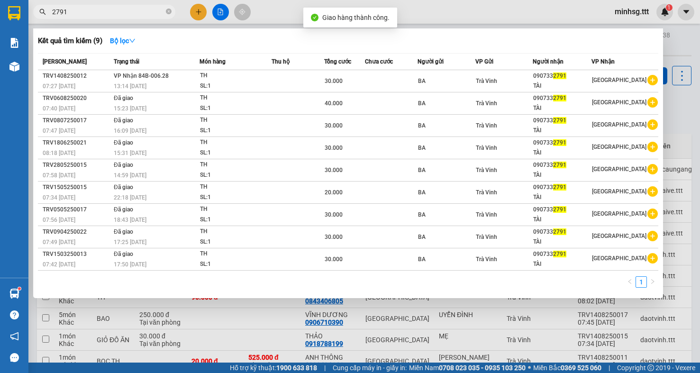
click at [151, 10] on input "2791" at bounding box center [108, 12] width 112 height 10
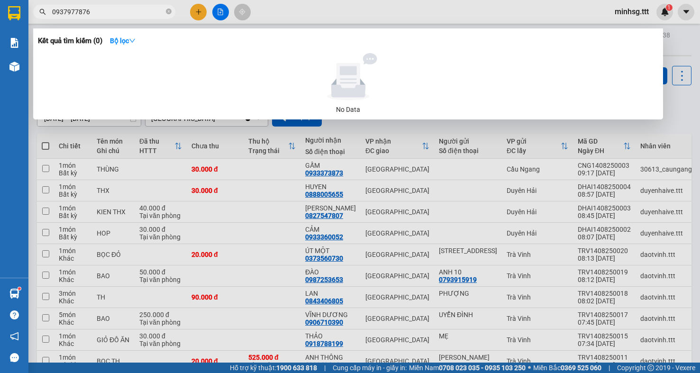
click at [115, 4] on div at bounding box center [350, 186] width 700 height 373
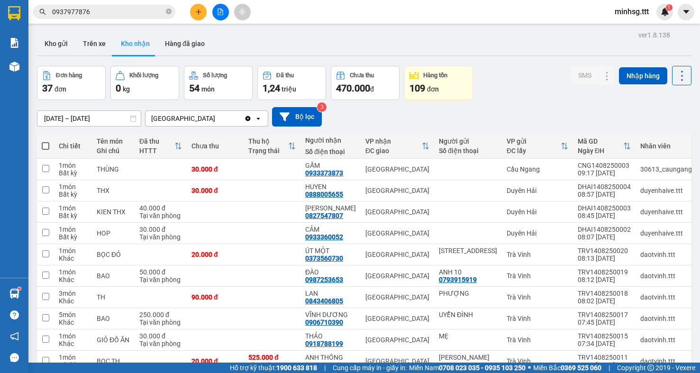
click at [117, 8] on input "0937977876" at bounding box center [108, 12] width 112 height 10
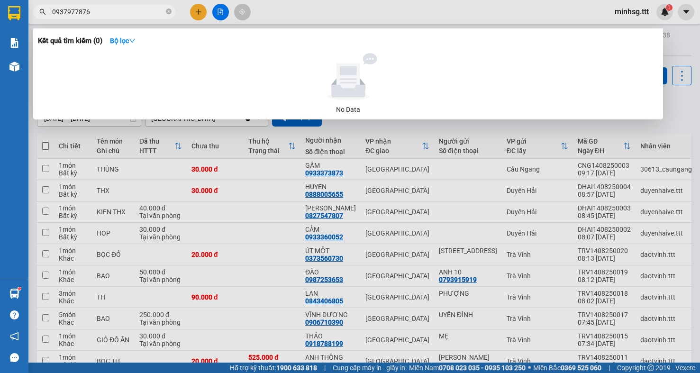
click at [117, 8] on input "0937977876" at bounding box center [108, 12] width 112 height 10
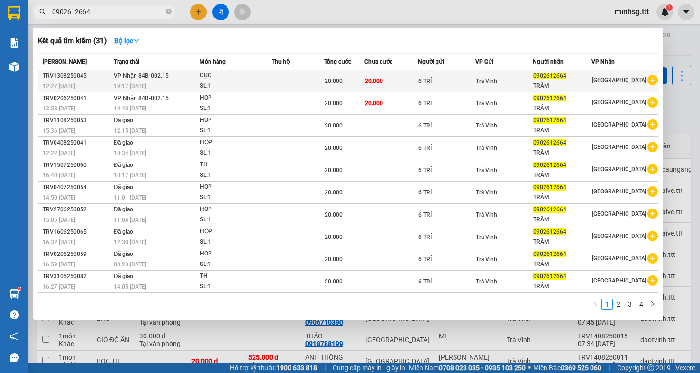
type input "0902612664"
click at [560, 85] on div "TRÂM" at bounding box center [562, 86] width 58 height 10
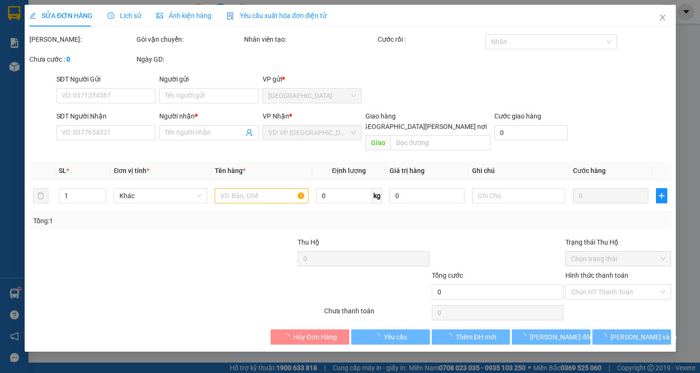
type input "6 TRÍ"
type input "0902612664"
type input "TRÂM"
type input "20.000"
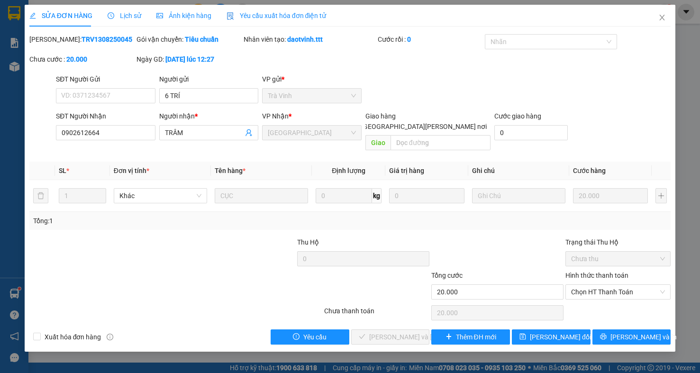
click at [624, 271] on label "Hình thức thanh toán" at bounding box center [596, 275] width 63 height 8
click at [624, 285] on input "Hình thức thanh toán" at bounding box center [614, 292] width 87 height 14
click at [627, 291] on div "Hình thức thanh toán Chọn HT Thanh Toán" at bounding box center [617, 286] width 105 height 33
click at [620, 306] on div "Tại văn phòng" at bounding box center [617, 301] width 105 height 15
type input "0"
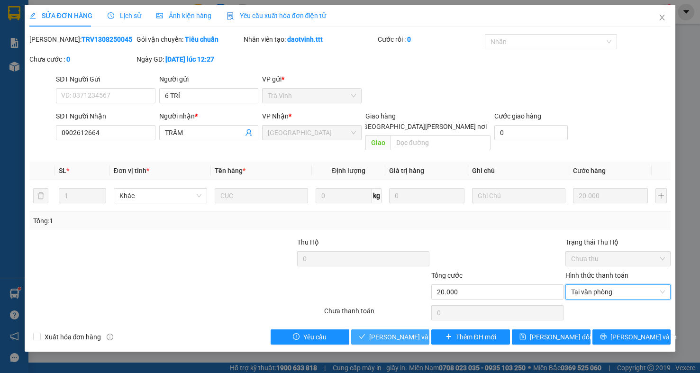
click at [402, 333] on button "[PERSON_NAME] và [PERSON_NAME] hàng" at bounding box center [390, 336] width 79 height 15
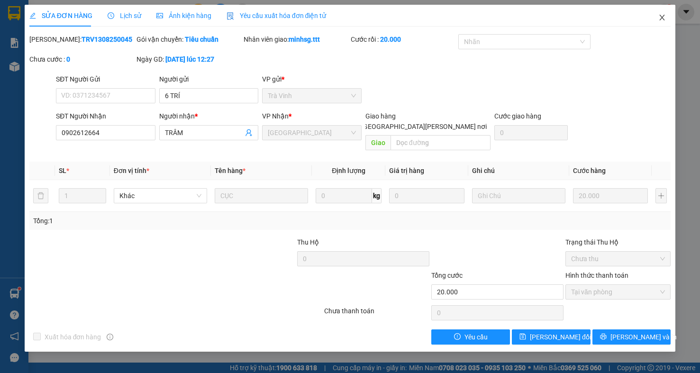
click at [658, 13] on span "Close" at bounding box center [661, 18] width 27 height 27
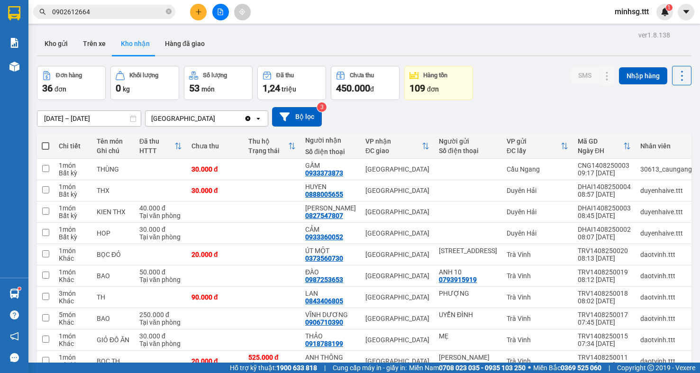
click at [108, 10] on input "0902612664" at bounding box center [108, 12] width 112 height 10
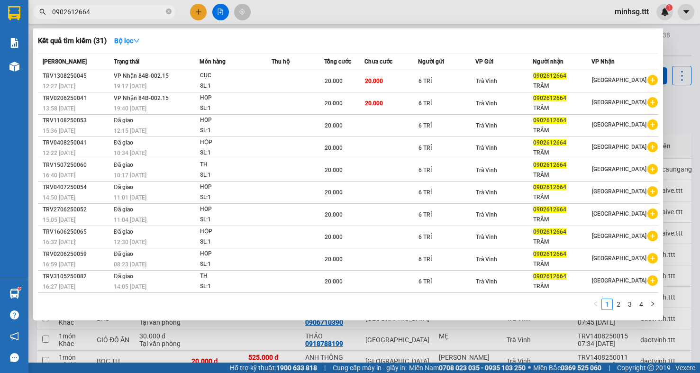
click at [108, 10] on input "0902612664" at bounding box center [108, 12] width 112 height 10
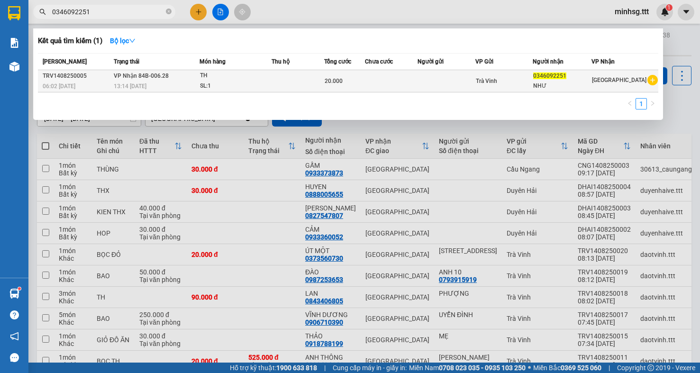
type input "0346092251"
click at [279, 77] on td at bounding box center [297, 81] width 53 height 22
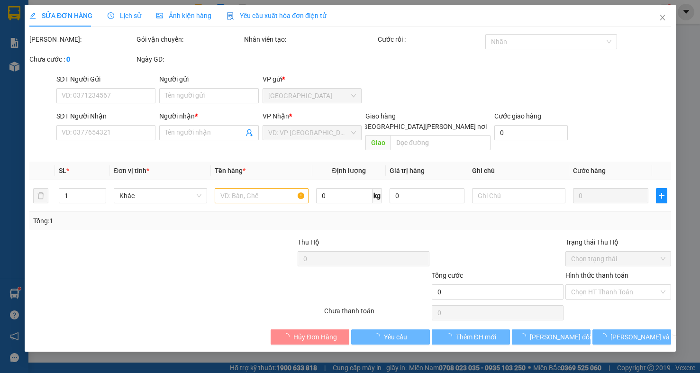
type input "0346092251"
type input "NHƯ"
type input "20.000"
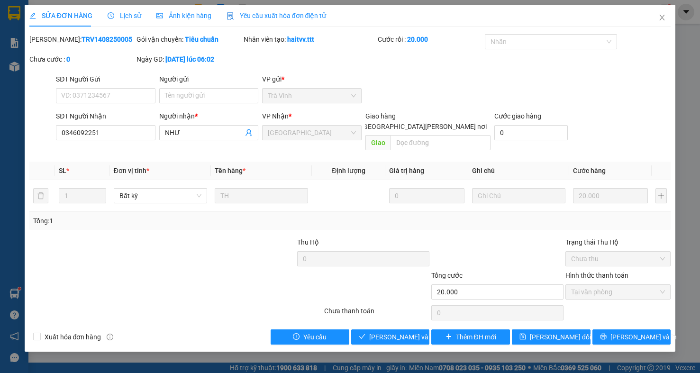
click at [405, 315] on div "Total Paid Fee 20.000 Total UnPaid Fee 0 Cash Collection Total Fee Mã ĐH: TRV14…" at bounding box center [349, 189] width 641 height 310
click at [405, 332] on span "[PERSON_NAME] và [PERSON_NAME] hàng" at bounding box center [433, 337] width 128 height 10
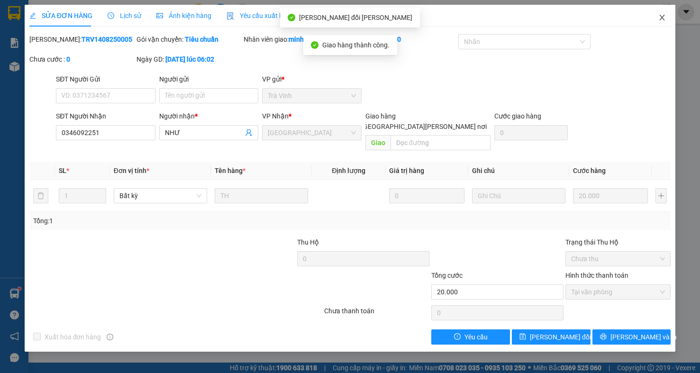
click at [653, 11] on span "Close" at bounding box center [661, 18] width 27 height 27
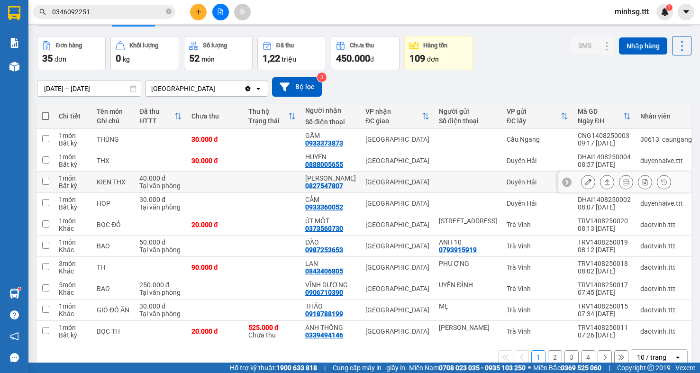
scroll to position [56, 0]
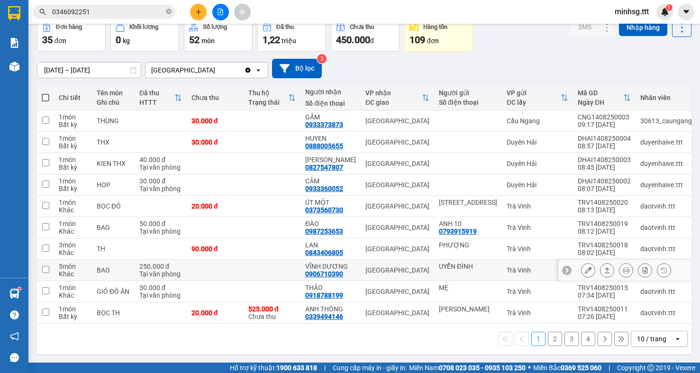
click at [584, 267] on icon at bounding box center [587, 270] width 7 height 7
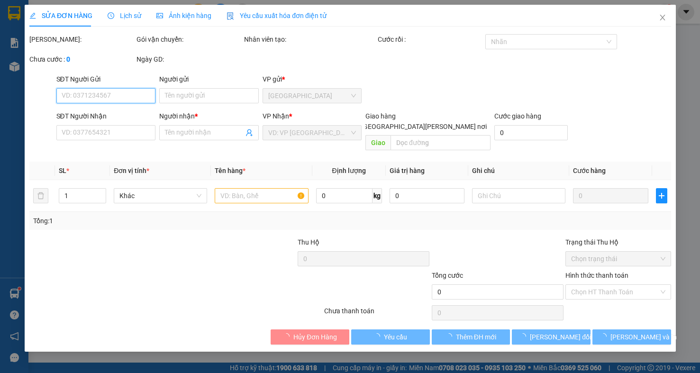
type input "UYỂN ĐÌNH"
type input "0906710390"
type input "VĨNH DƯƠNG"
type input "250.000"
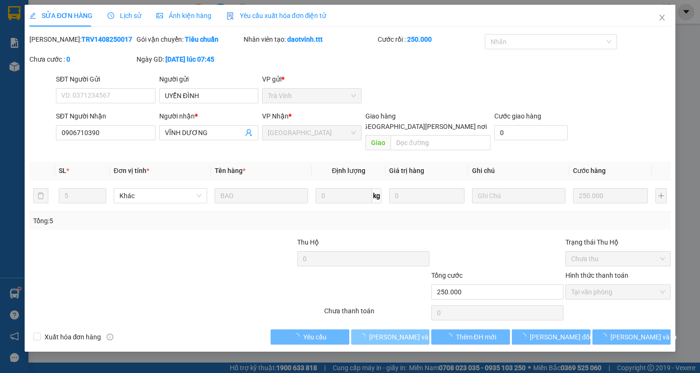
click at [404, 332] on span "[PERSON_NAME] và [PERSON_NAME] hàng" at bounding box center [433, 337] width 128 height 10
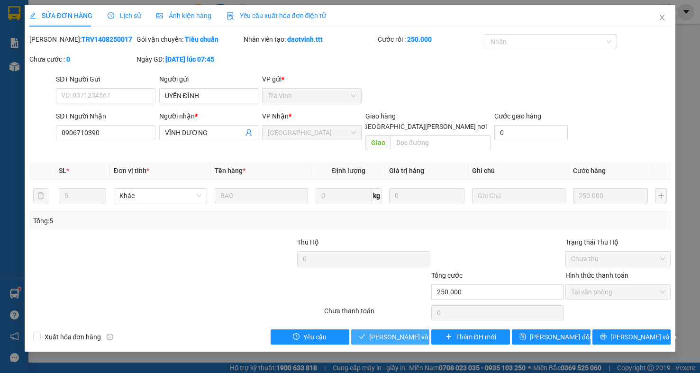
click at [404, 332] on span "[PERSON_NAME] và [PERSON_NAME] hàng" at bounding box center [433, 337] width 128 height 10
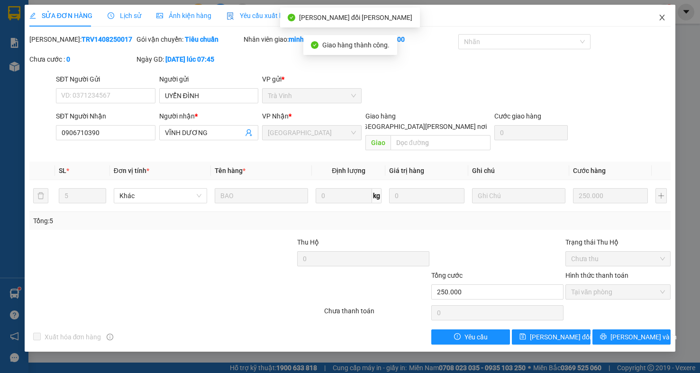
click at [665, 18] on span "Close" at bounding box center [661, 18] width 27 height 27
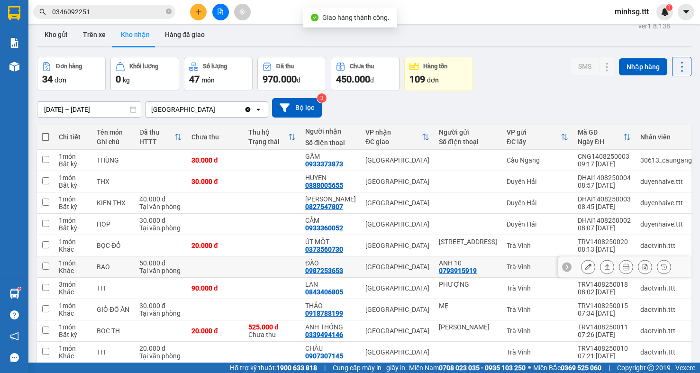
scroll to position [56, 0]
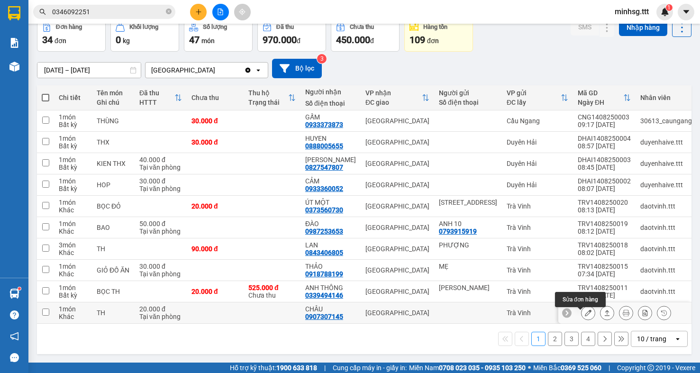
click at [581, 305] on button at bounding box center [587, 313] width 13 height 17
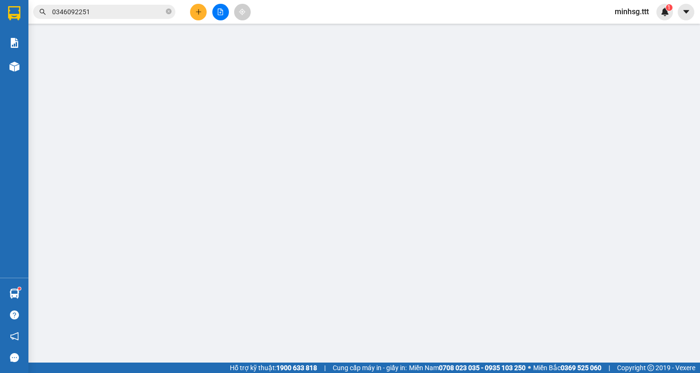
type input "0907307145"
type input "CHÂU"
type input "20.000"
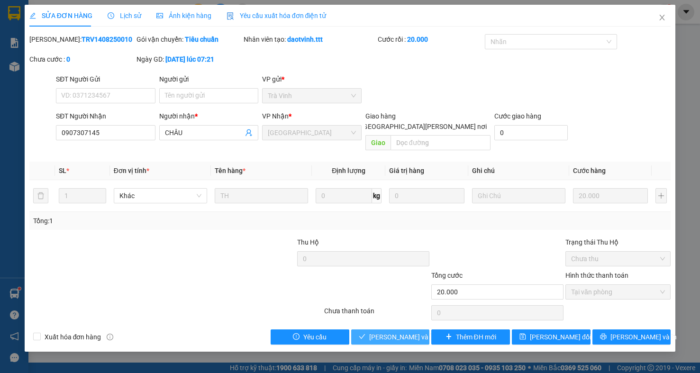
click at [374, 332] on span "[PERSON_NAME] và [PERSON_NAME] hàng" at bounding box center [433, 337] width 128 height 10
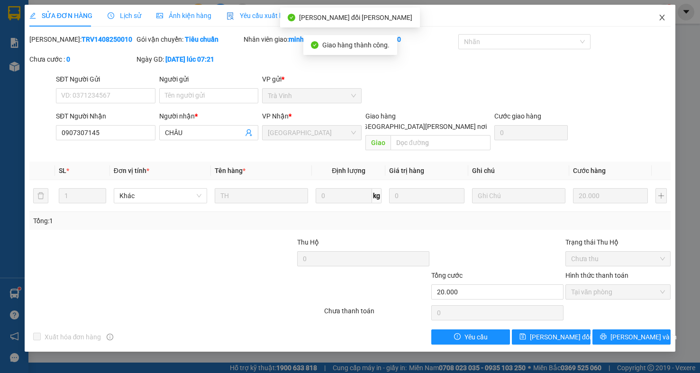
click at [659, 17] on icon "close" at bounding box center [662, 18] width 8 height 8
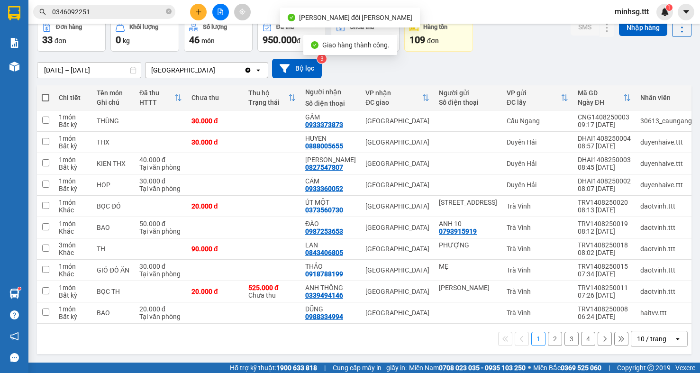
scroll to position [56, 0]
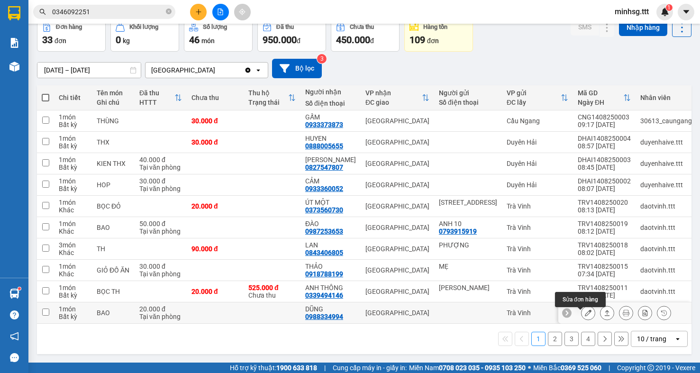
click at [584, 309] on icon at bounding box center [587, 312] width 7 height 7
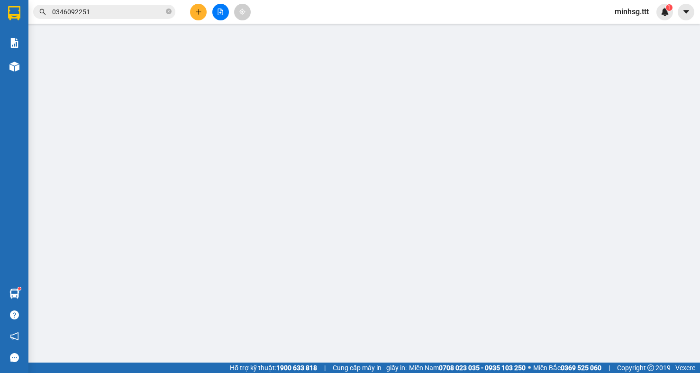
type input "0988334994"
type input "DŨNG"
type input "20.000"
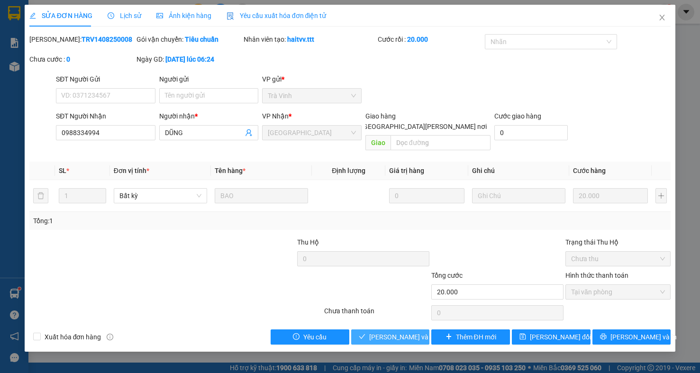
click at [400, 332] on span "[PERSON_NAME] và [PERSON_NAME] hàng" at bounding box center [433, 337] width 128 height 10
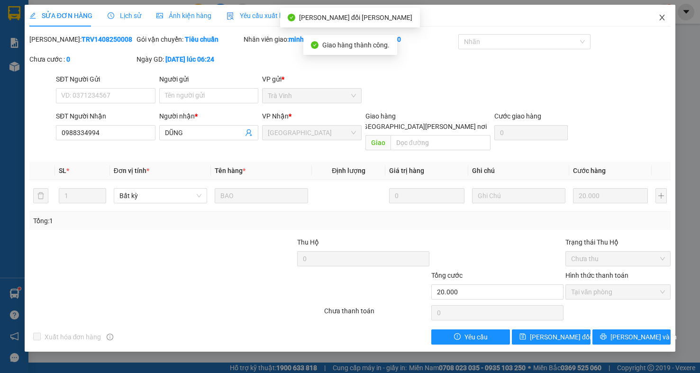
click at [663, 14] on span "Close" at bounding box center [661, 18] width 27 height 27
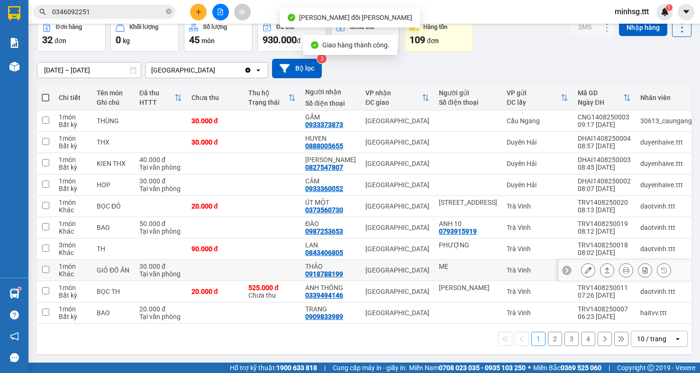
scroll to position [56, 0]
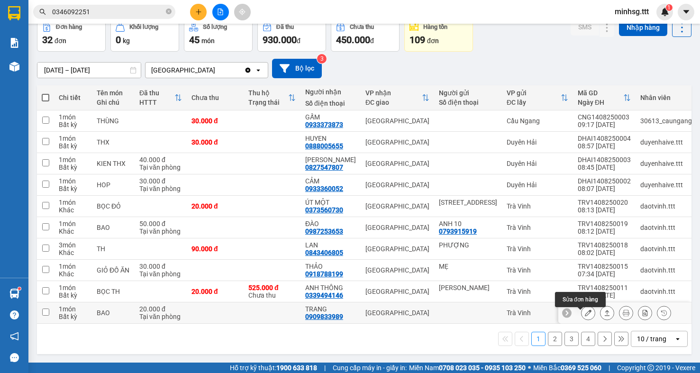
click at [584, 309] on icon at bounding box center [587, 312] width 7 height 7
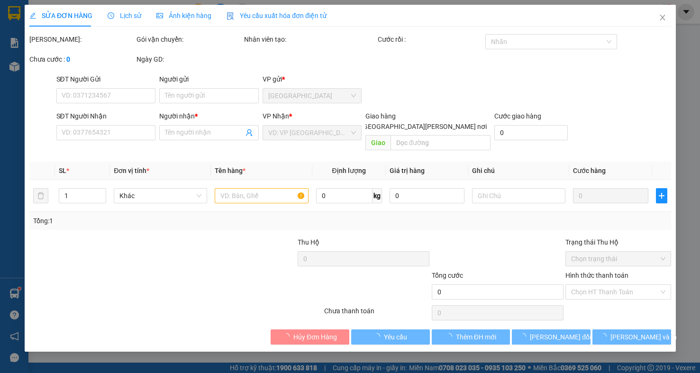
type input "0909833989"
type input "TRANG"
type input "20.000"
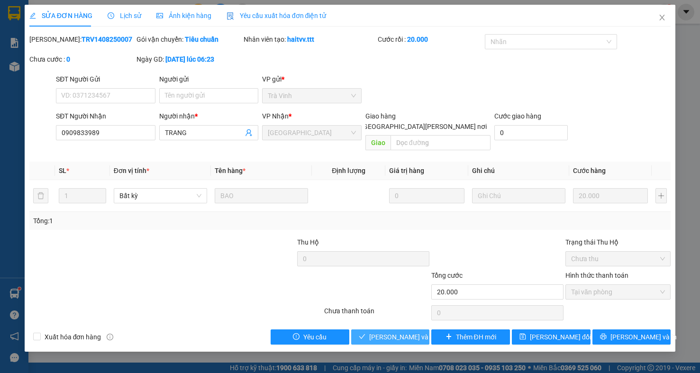
click at [406, 332] on span "[PERSON_NAME] và [PERSON_NAME] hàng" at bounding box center [433, 337] width 128 height 10
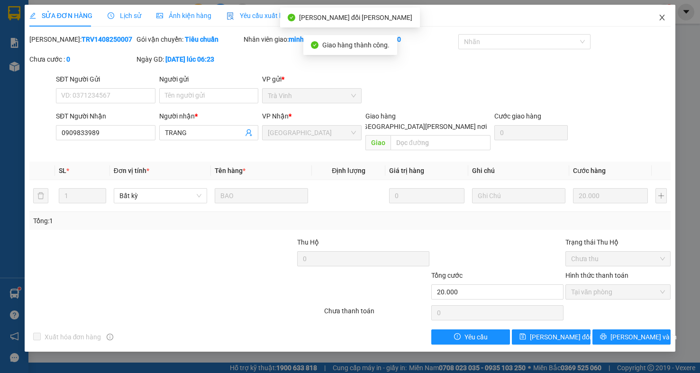
click at [662, 18] on icon "close" at bounding box center [661, 18] width 5 height 6
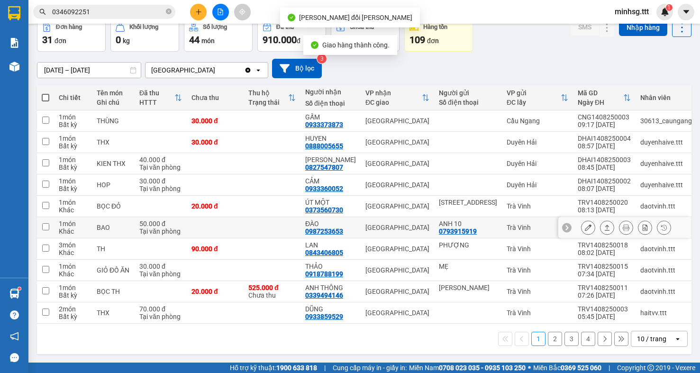
scroll to position [56, 0]
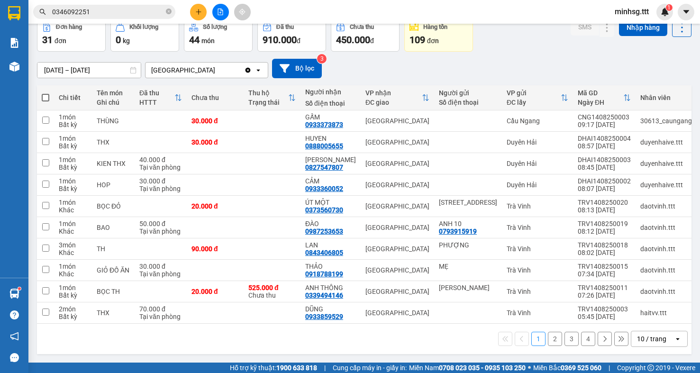
click at [539, 342] on div "1 2 3 4 10 / trang open" at bounding box center [364, 339] width 647 height 16
click at [564, 340] on button "3" at bounding box center [571, 339] width 14 height 14
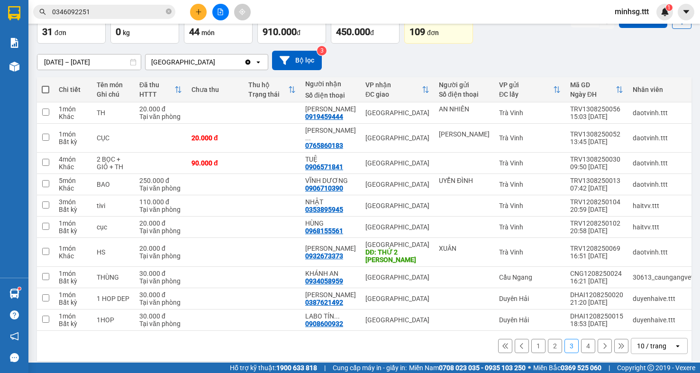
click at [548, 349] on button "2" at bounding box center [555, 346] width 14 height 14
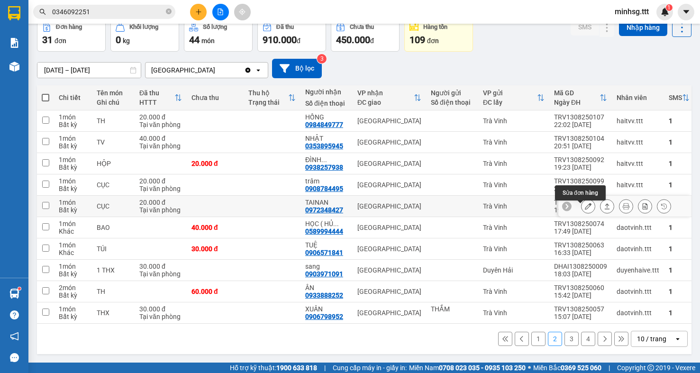
click at [584, 204] on button at bounding box center [587, 206] width 13 height 17
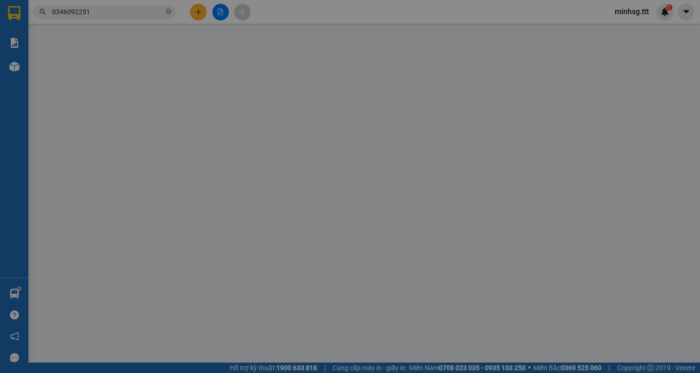
type input "0972348427"
type input "TAINAN"
type input "20.000"
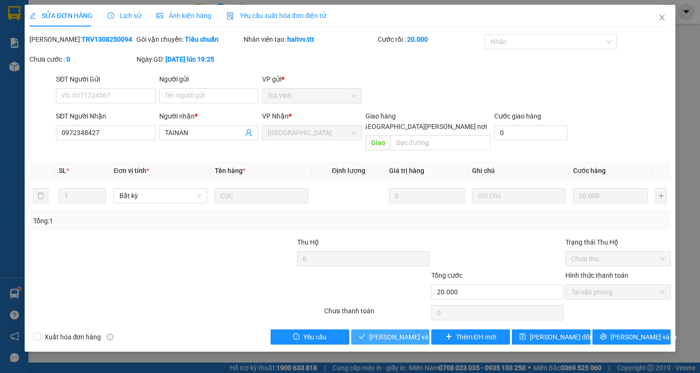
click at [385, 332] on span "[PERSON_NAME] và [PERSON_NAME] hàng" at bounding box center [433, 337] width 128 height 10
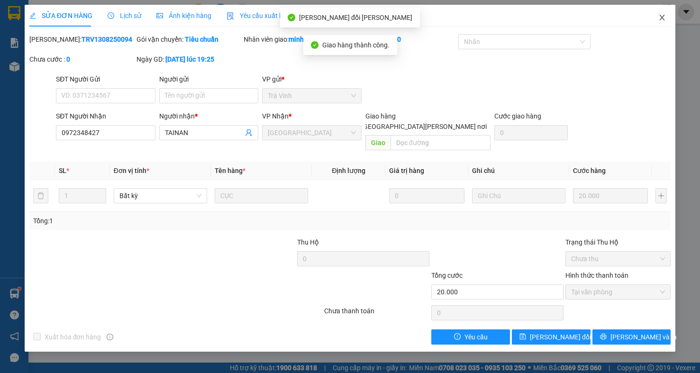
click at [669, 18] on span "Close" at bounding box center [661, 18] width 27 height 27
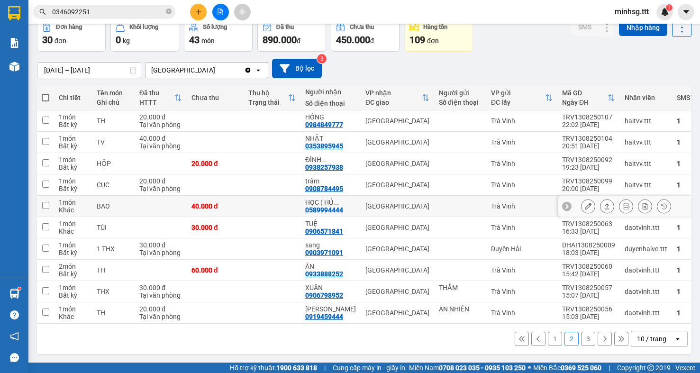
scroll to position [56, 0]
click at [134, 7] on input "0346092251" at bounding box center [108, 12] width 112 height 10
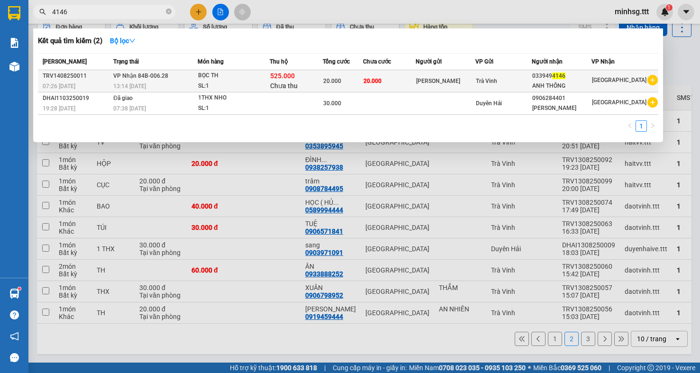
type input "4146"
click at [572, 82] on div "ANH THÔNG" at bounding box center [561, 86] width 59 height 10
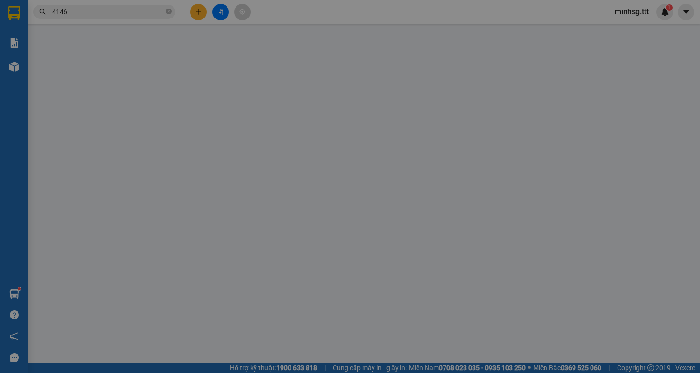
type input "[PERSON_NAME]"
type input "0339494146"
type input "ANH THÔNG"
type input "525.000"
type input "20.000"
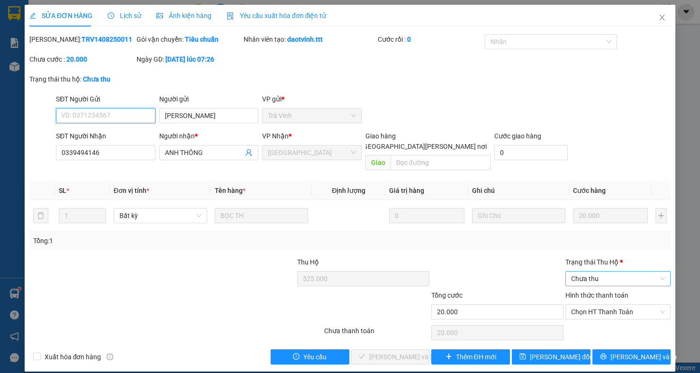
click at [611, 271] on span "Chưa thu" at bounding box center [618, 278] width 94 height 14
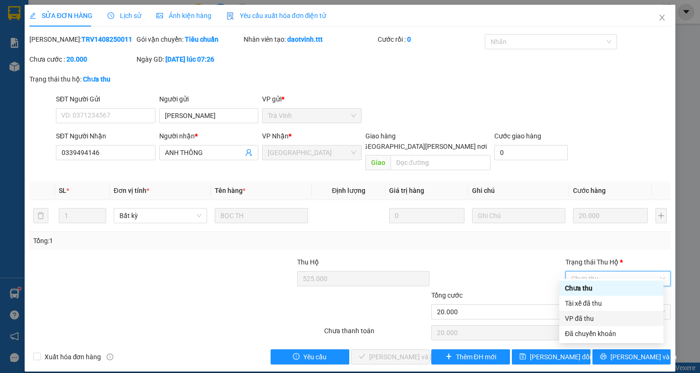
click at [602, 317] on div "VP đã thu" at bounding box center [611, 318] width 93 height 10
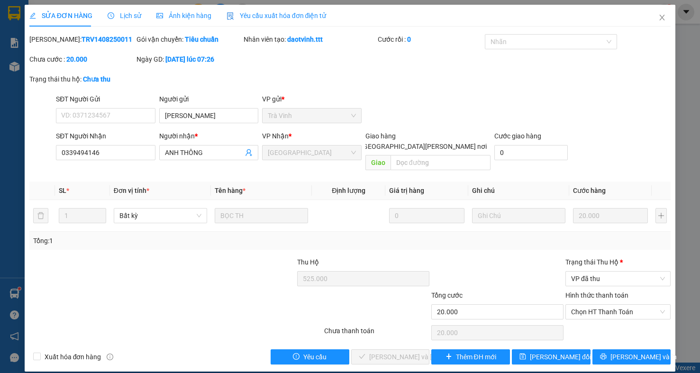
click at [611, 323] on div "Chọn HT Thanh Toán" at bounding box center [617, 332] width 107 height 19
click at [607, 306] on span "Chọn HT Thanh Toán" at bounding box center [618, 312] width 94 height 14
click at [607, 328] on div "Tại văn phòng" at bounding box center [611, 321] width 104 height 15
type input "0"
click at [423, 144] on div "Giao hàng Giao tận nơi" at bounding box center [427, 143] width 125 height 25
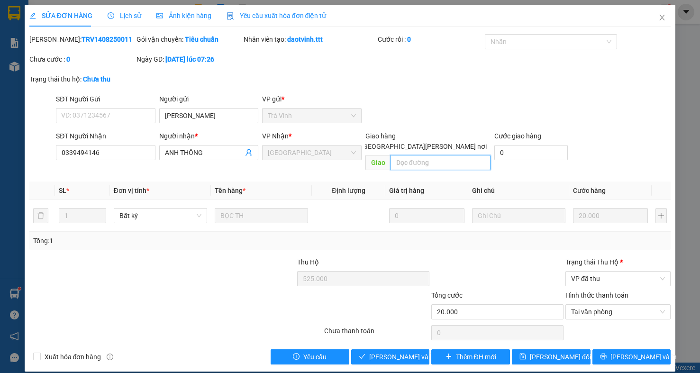
click at [424, 160] on input "text" at bounding box center [440, 162] width 100 height 15
type input "ck c dung"
click at [544, 351] on span "[PERSON_NAME] đổi" at bounding box center [560, 356] width 61 height 10
click at [614, 271] on span "VP đã thu" at bounding box center [618, 278] width 94 height 14
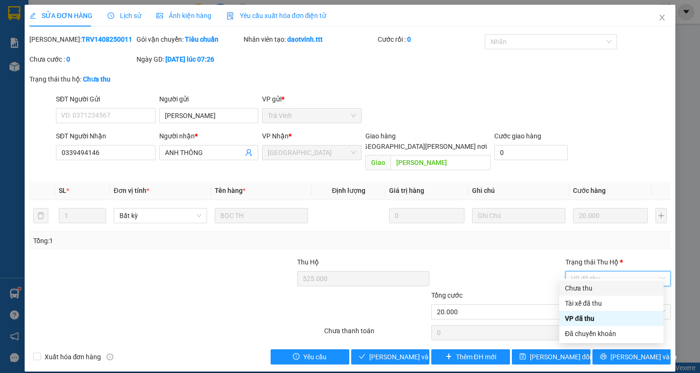
click at [603, 287] on div "Chưa thu" at bounding box center [611, 288] width 93 height 10
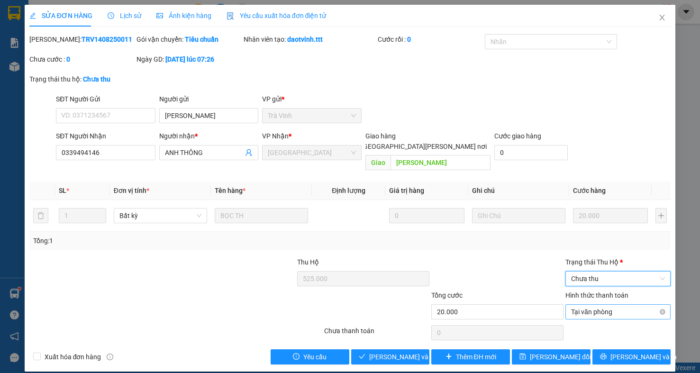
click at [602, 306] on span "Tại văn phòng" at bounding box center [618, 312] width 94 height 14
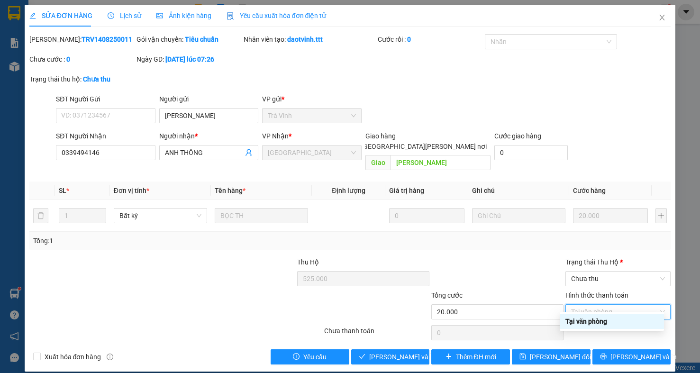
click at [590, 322] on div "Tại văn phòng" at bounding box center [611, 321] width 93 height 10
drag, startPoint x: 597, startPoint y: 302, endPoint x: 664, endPoint y: 309, distance: 66.7
click at [598, 305] on span "Tại văn phòng" at bounding box center [618, 312] width 94 height 14
type input "20.000"
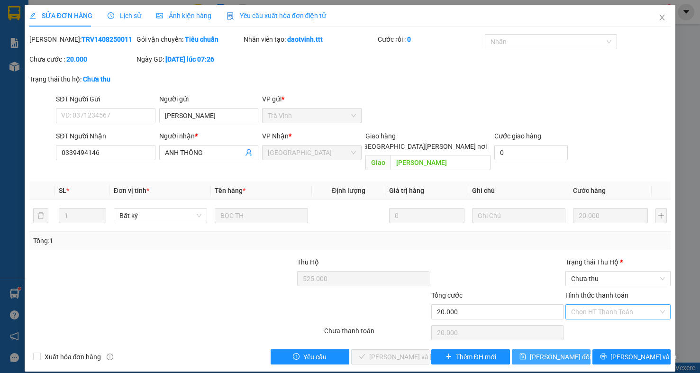
click at [545, 351] on span "[PERSON_NAME] đổi" at bounding box center [560, 356] width 61 height 10
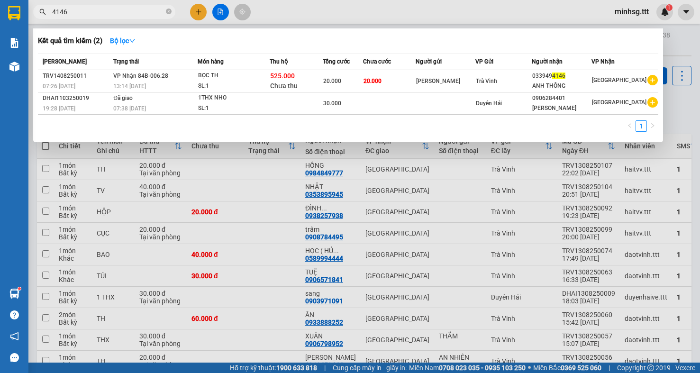
click at [100, 11] on input "4146" at bounding box center [108, 12] width 112 height 10
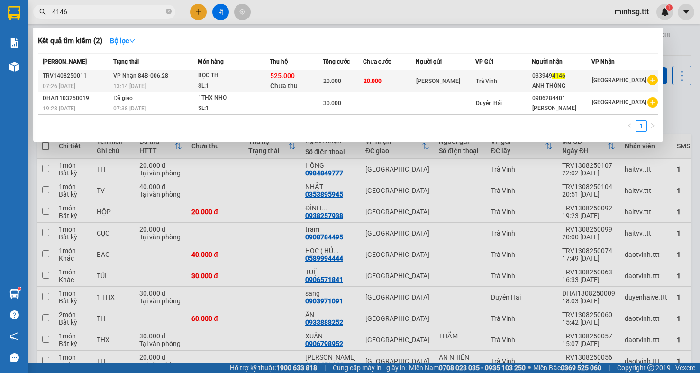
click at [591, 77] on div "033949 4146" at bounding box center [561, 76] width 59 height 10
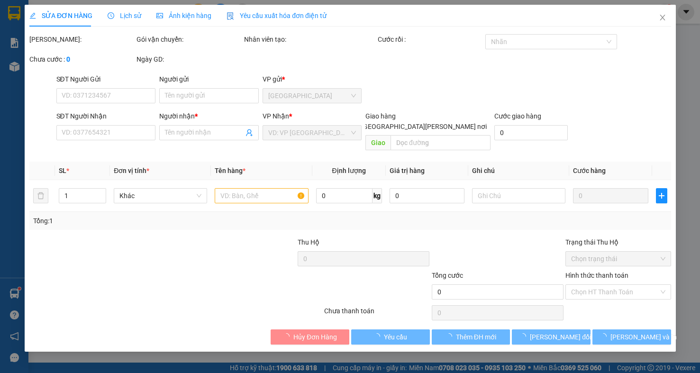
type input "[PERSON_NAME]"
type input "0339494146"
type input "ANH THÔNG"
type input "ck c dung"
type input "525.000"
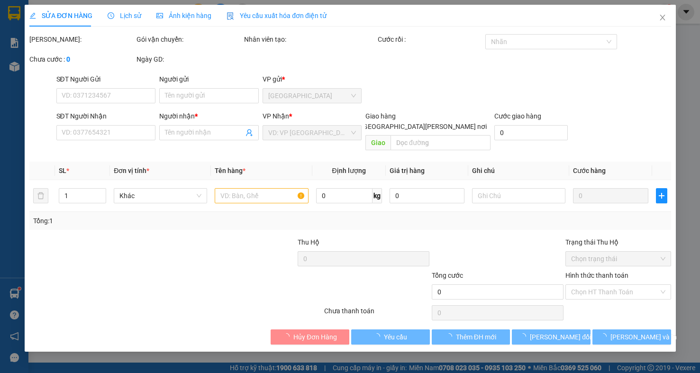
type input "20.000"
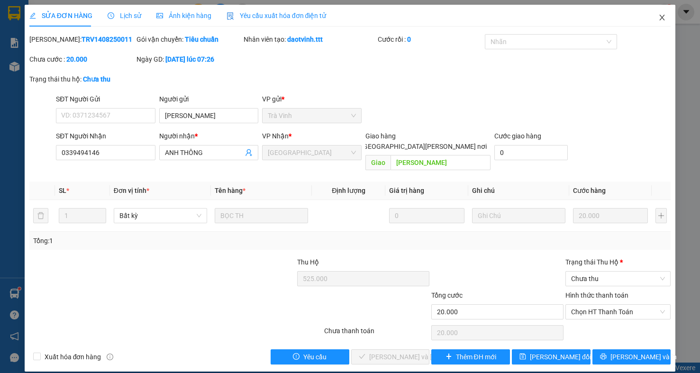
click at [658, 19] on icon "close" at bounding box center [662, 18] width 8 height 8
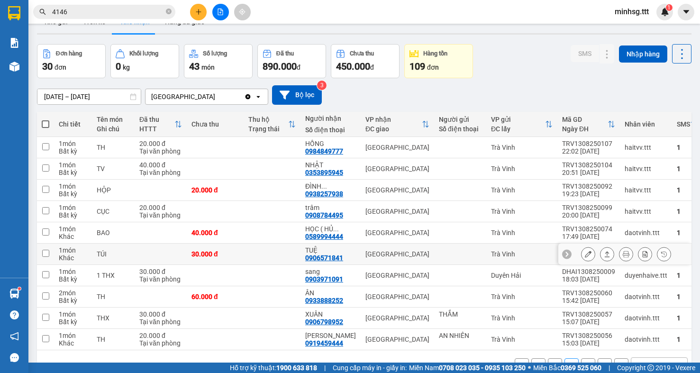
scroll to position [56, 0]
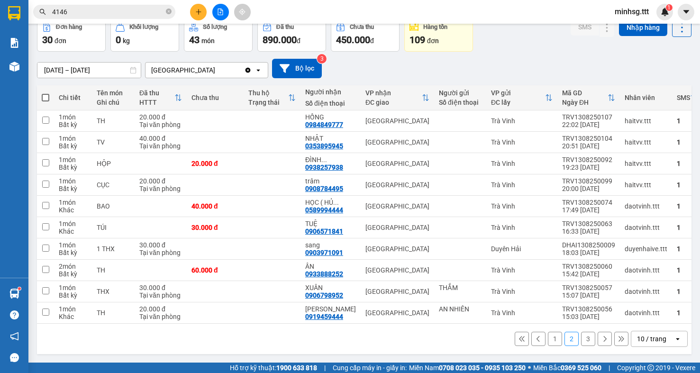
click at [581, 342] on button "3" at bounding box center [588, 339] width 14 height 14
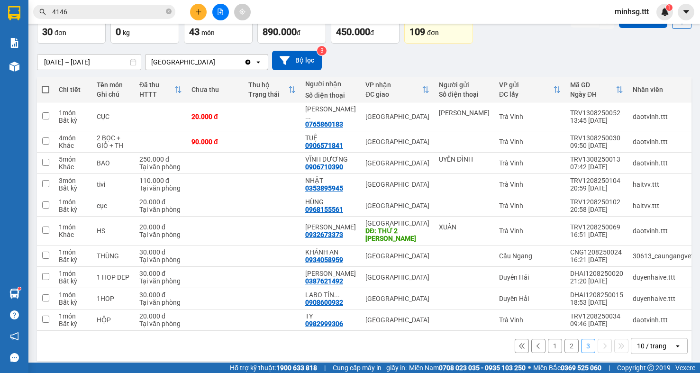
click at [565, 345] on button "2" at bounding box center [571, 346] width 14 height 14
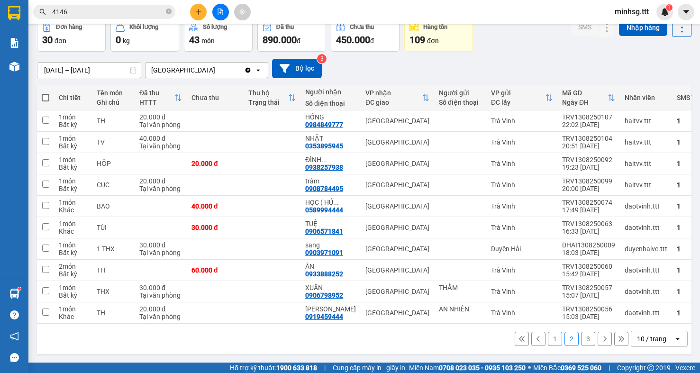
click at [550, 336] on button "1" at bounding box center [555, 339] width 14 height 14
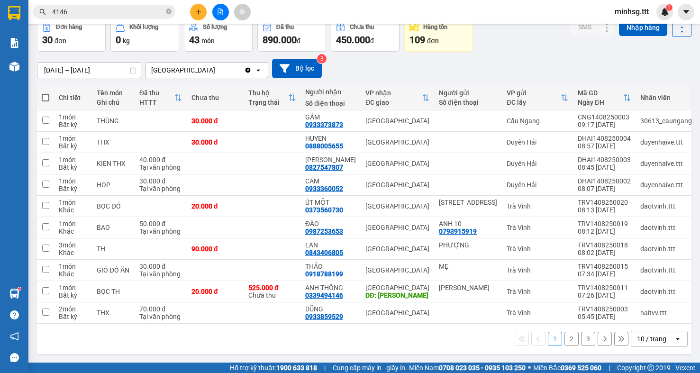
click at [107, 14] on input "4146" at bounding box center [108, 12] width 112 height 10
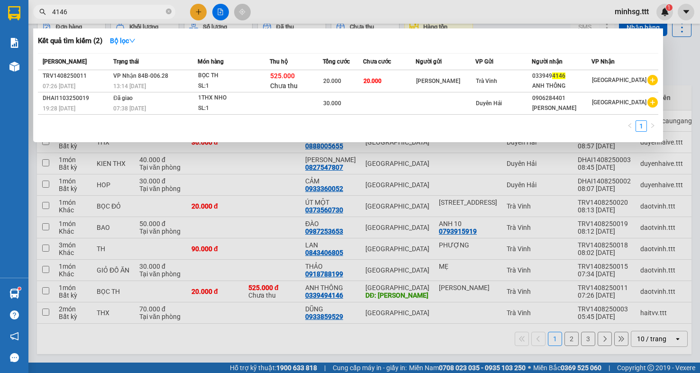
click at [107, 14] on input "4146" at bounding box center [108, 12] width 112 height 10
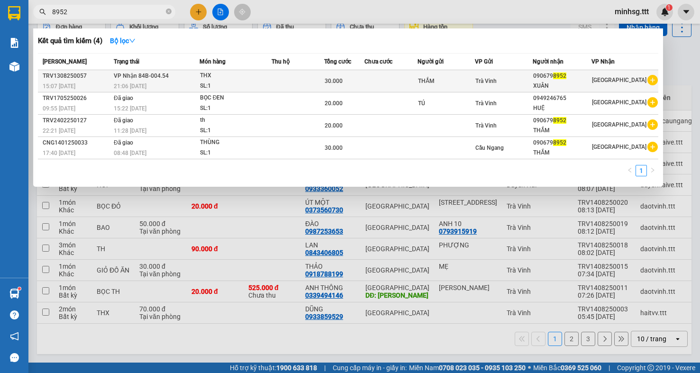
type input "8952"
click at [241, 71] on div "THX" at bounding box center [235, 76] width 71 height 10
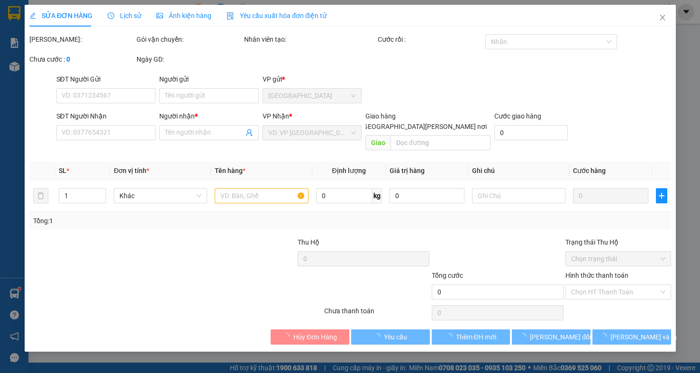
type input "THẮM"
type input "0906798952"
type input "XUÂN"
type input "30.000"
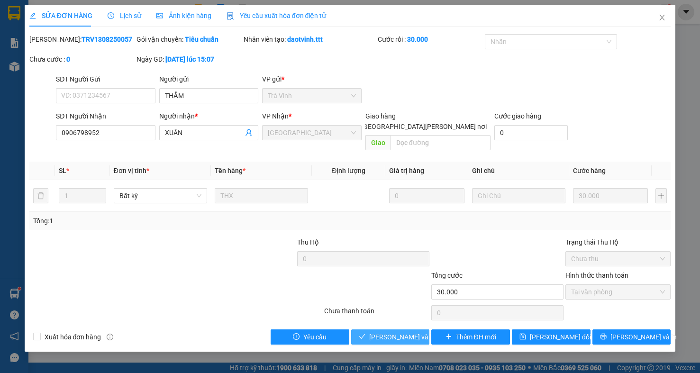
click at [394, 332] on span "[PERSON_NAME] và [PERSON_NAME] hàng" at bounding box center [433, 337] width 128 height 10
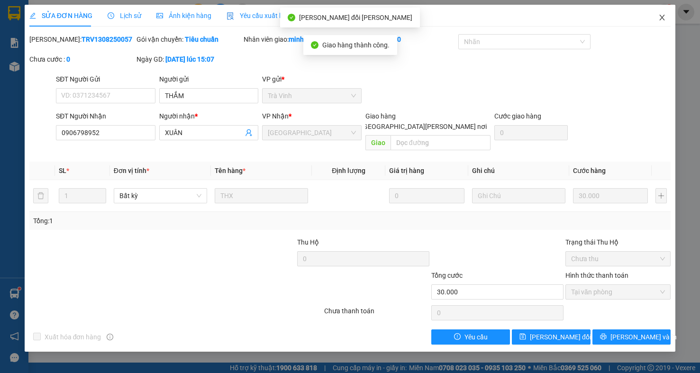
click at [665, 17] on icon "close" at bounding box center [662, 18] width 8 height 8
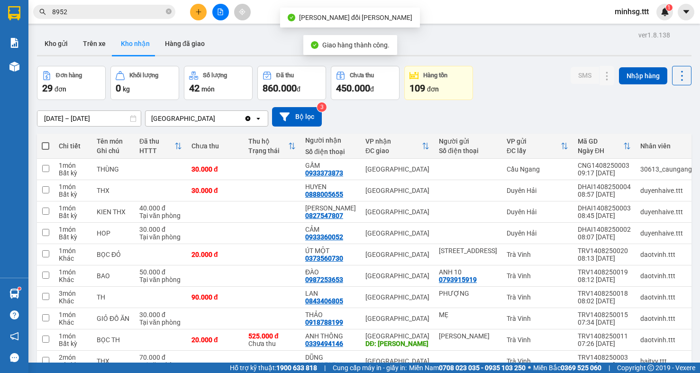
click at [130, 14] on input "8952" at bounding box center [108, 12] width 112 height 10
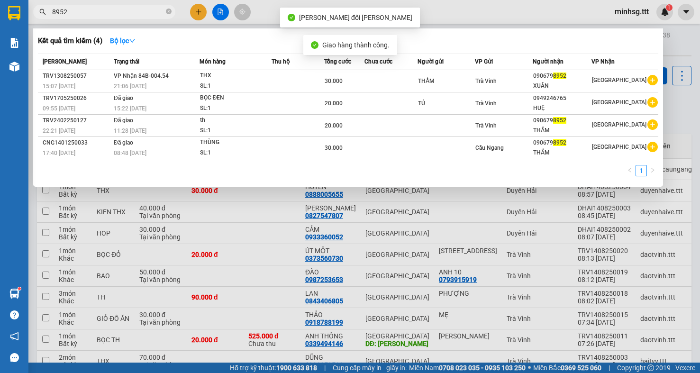
click at [130, 14] on input "8952" at bounding box center [108, 12] width 112 height 10
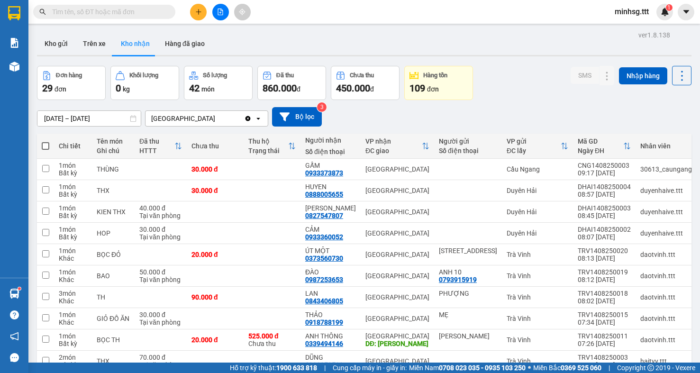
click at [520, 81] on div "Đơn hàng 29 đơn Khối lượng 0 kg Số lượng 42 món Đã thu 860.000 đ Chưa thu 450.0…" at bounding box center [364, 83] width 654 height 34
click at [115, 9] on input "text" at bounding box center [108, 12] width 112 height 10
click at [150, 9] on input "text" at bounding box center [108, 12] width 112 height 10
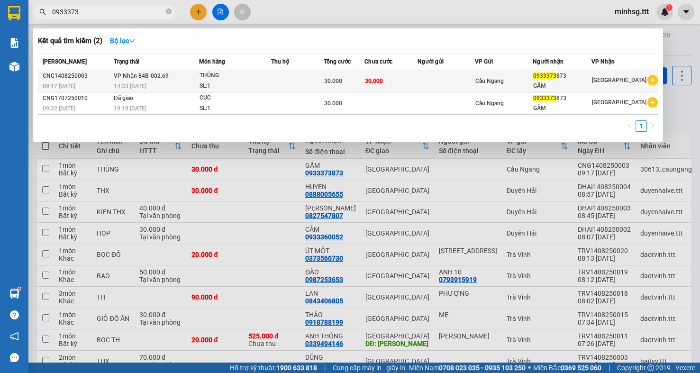
type input "0933373"
click at [349, 79] on div "30.000" at bounding box center [343, 81] width 39 height 10
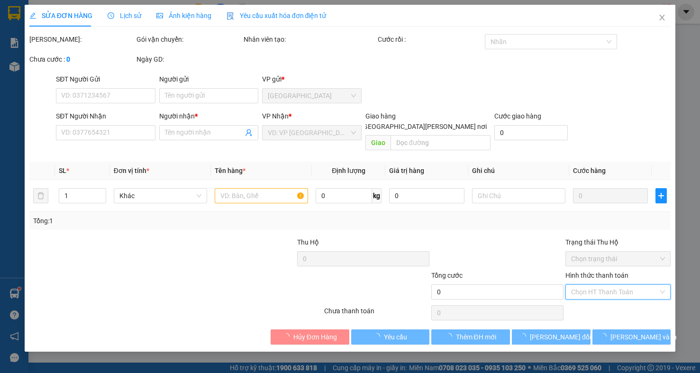
click at [610, 286] on input "Hình thức thanh toán" at bounding box center [614, 292] width 87 height 14
click at [608, 306] on div "Tại văn phòng" at bounding box center [617, 301] width 105 height 15
type input "0"
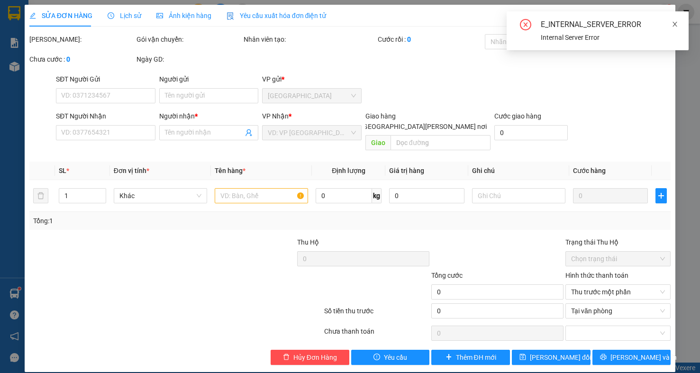
click at [675, 23] on icon "close" at bounding box center [674, 24] width 7 height 7
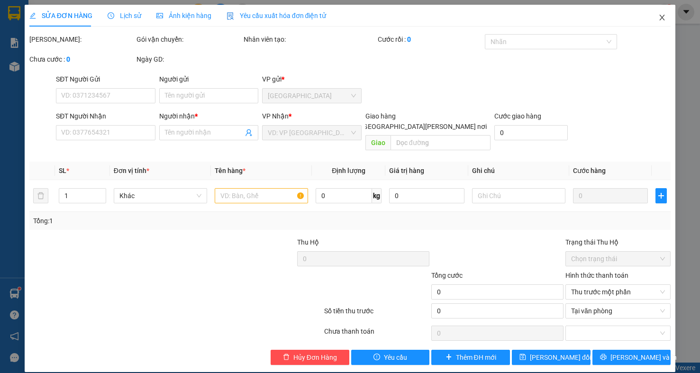
click at [654, 14] on span "Close" at bounding box center [661, 18] width 27 height 27
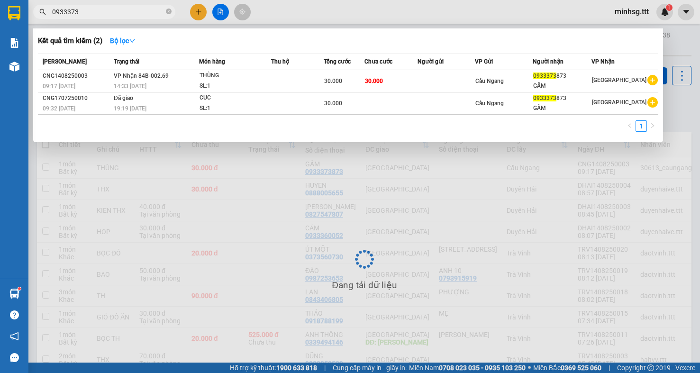
click at [113, 15] on input "0933373" at bounding box center [108, 12] width 112 height 10
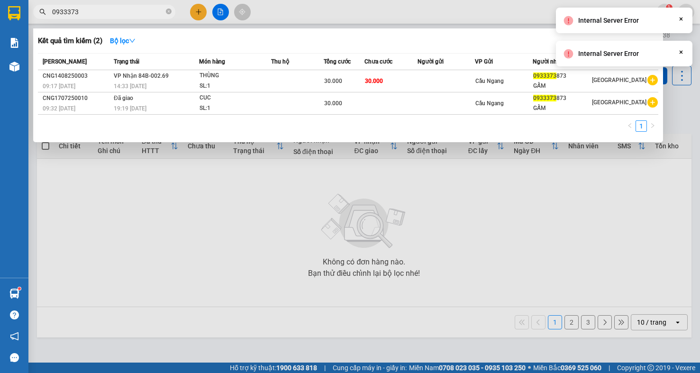
click at [503, 83] on span "Cầu Ngang" at bounding box center [489, 81] width 28 height 7
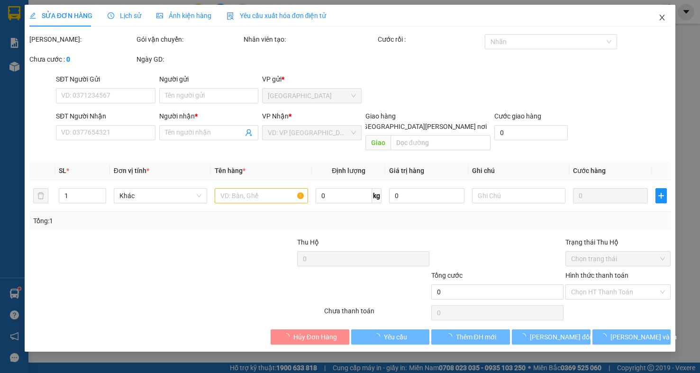
click at [665, 15] on icon "close" at bounding box center [662, 18] width 8 height 8
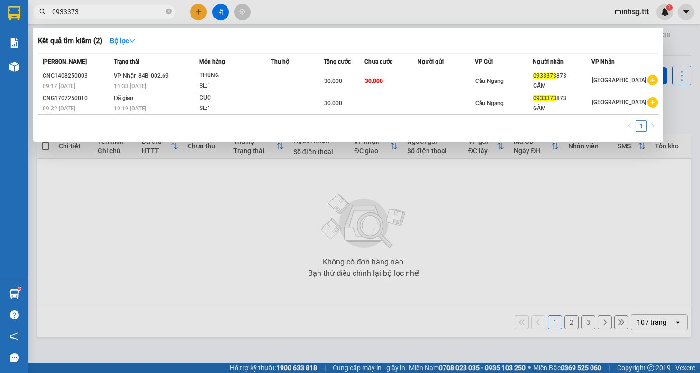
click at [111, 9] on input "0933373" at bounding box center [108, 12] width 112 height 10
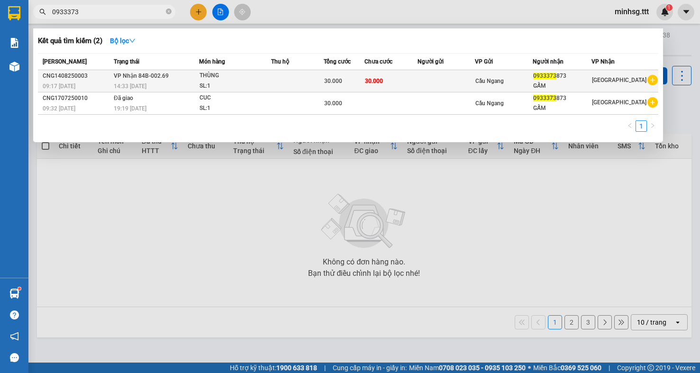
click at [418, 78] on td "30.000" at bounding box center [391, 81] width 54 height 22
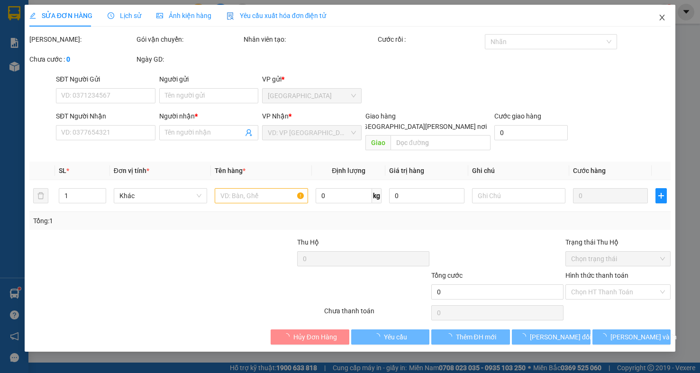
drag, startPoint x: 658, startPoint y: 19, endPoint x: 544, endPoint y: 23, distance: 114.2
click at [645, 21] on div "SỬA ĐƠN HÀNG Lịch sử [PERSON_NAME] hàng Yêu cầu xuất [PERSON_NAME] điện tử Tota…" at bounding box center [350, 178] width 651 height 347
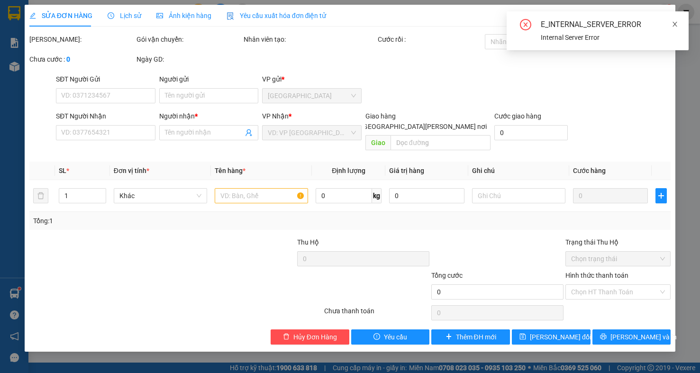
click at [673, 26] on icon "close" at bounding box center [674, 24] width 5 height 5
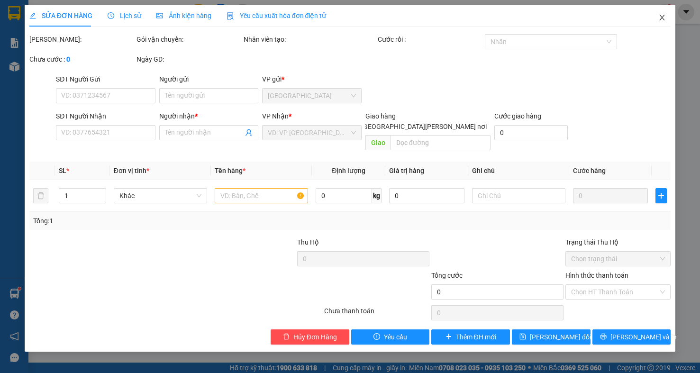
click at [663, 19] on icon "close" at bounding box center [661, 18] width 5 height 6
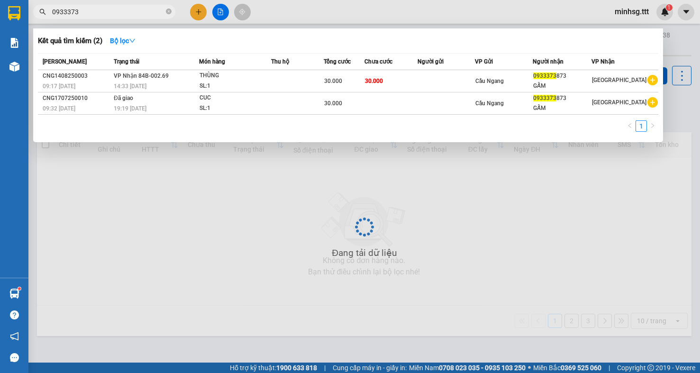
click at [110, 10] on input "0933373" at bounding box center [108, 12] width 112 height 10
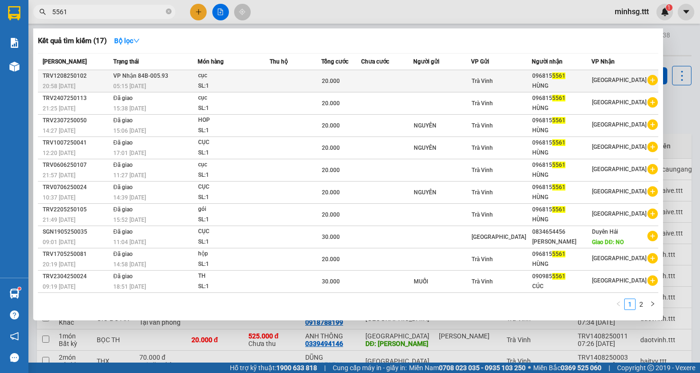
type input "5561"
click at [575, 75] on div "096815 5561" at bounding box center [561, 76] width 59 height 10
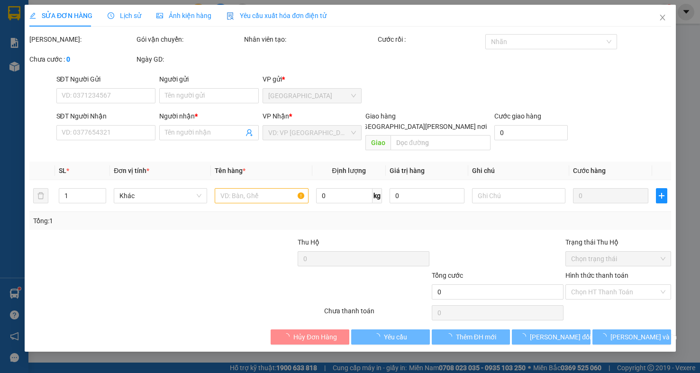
type input "0968155561"
type input "HÙNG"
type input "20.000"
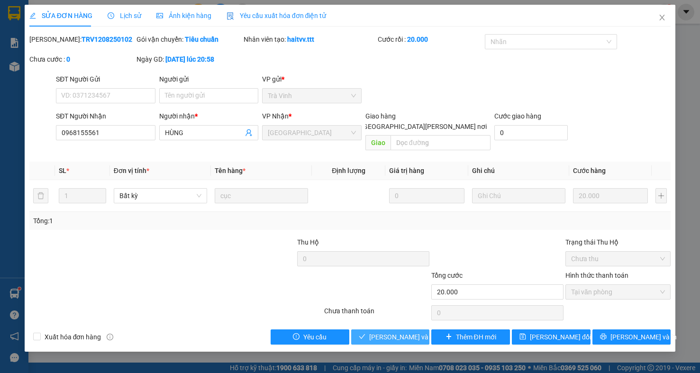
click at [412, 332] on span "[PERSON_NAME] và [PERSON_NAME] hàng" at bounding box center [433, 337] width 128 height 10
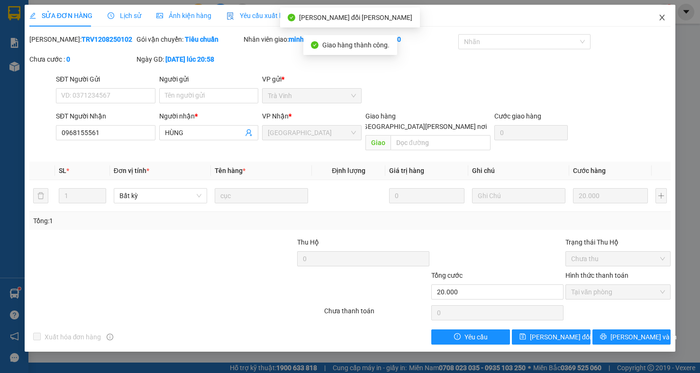
click at [663, 15] on icon "close" at bounding box center [662, 18] width 8 height 8
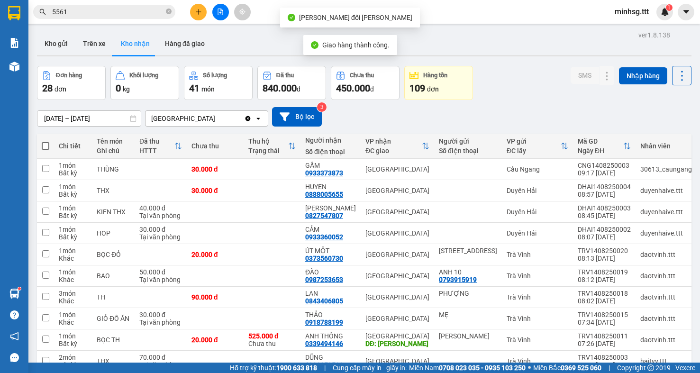
click at [124, 14] on input "5561" at bounding box center [108, 12] width 112 height 10
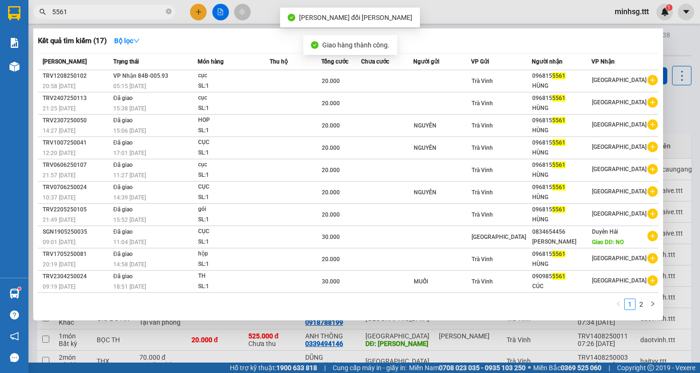
click at [124, 14] on input "5561" at bounding box center [108, 12] width 112 height 10
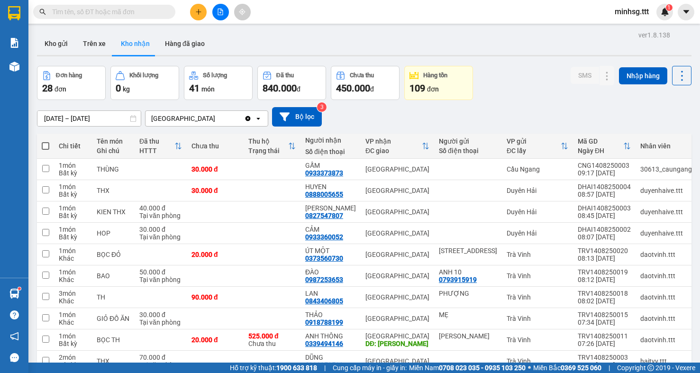
click at [124, 14] on input "text" at bounding box center [108, 12] width 112 height 10
paste input "0933373"
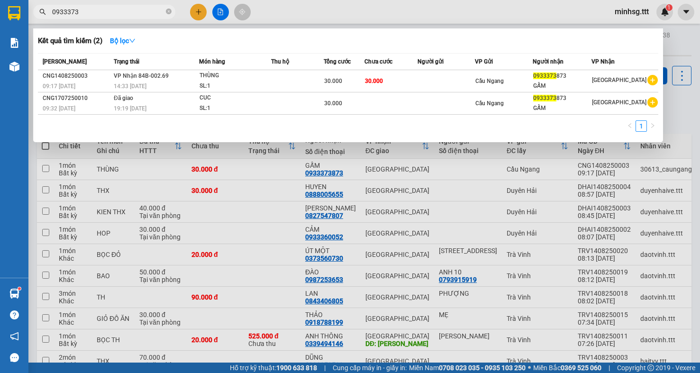
type input "0933373"
click at [617, 84] on div "[GEOGRAPHIC_DATA]" at bounding box center [619, 81] width 54 height 12
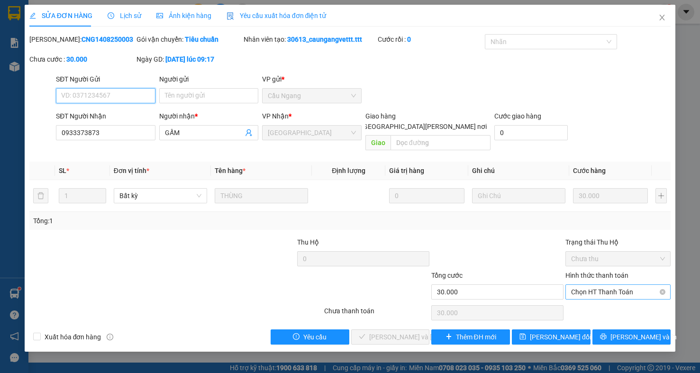
click at [599, 285] on span "Chọn HT Thanh Toán" at bounding box center [618, 292] width 94 height 14
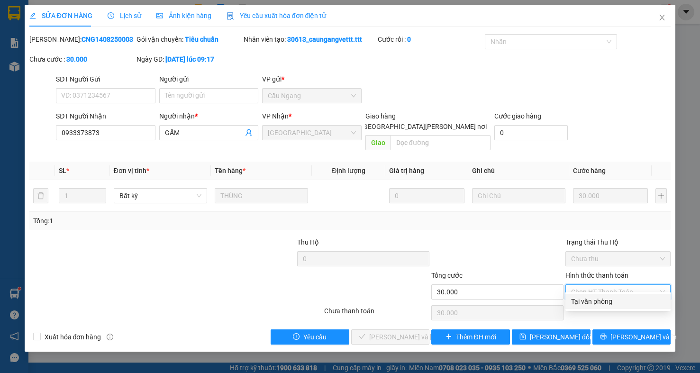
drag, startPoint x: 598, startPoint y: 295, endPoint x: 585, endPoint y: 302, distance: 14.6
click at [593, 299] on div "Tại văn phòng" at bounding box center [617, 301] width 105 height 15
type input "0"
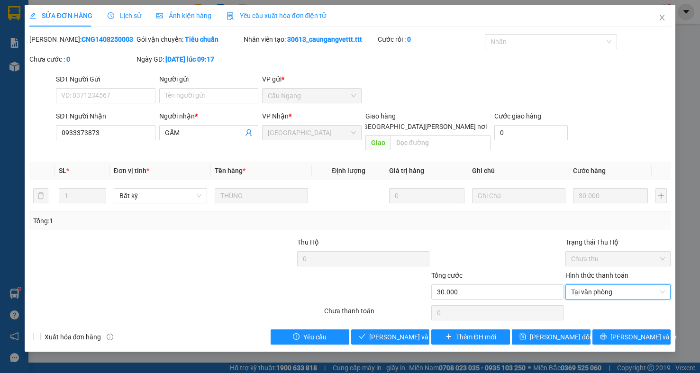
click at [387, 319] on div "Total Paid Fee 0 Total UnPaid Fee 30.000 Cash Collection Total Fee Mã ĐH: CNG14…" at bounding box center [349, 189] width 641 height 310
click at [387, 332] on span "[PERSON_NAME] và [PERSON_NAME] hàng" at bounding box center [433, 337] width 128 height 10
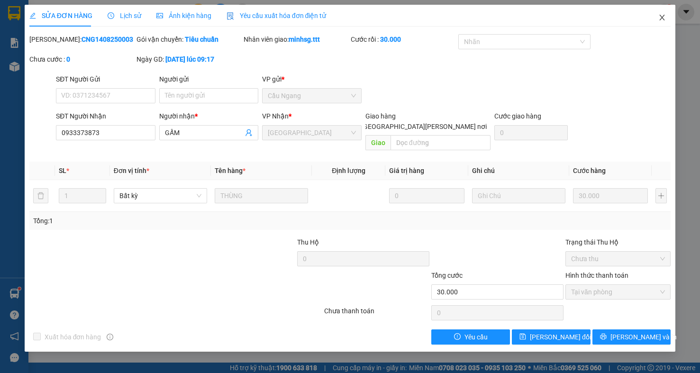
drag, startPoint x: 659, startPoint y: 15, endPoint x: 330, endPoint y: 0, distance: 329.5
click at [659, 14] on icon "close" at bounding box center [662, 18] width 8 height 8
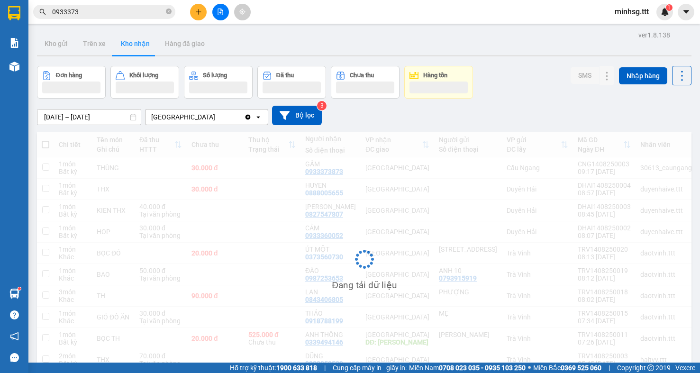
click at [117, 13] on input "0933373" at bounding box center [108, 12] width 112 height 10
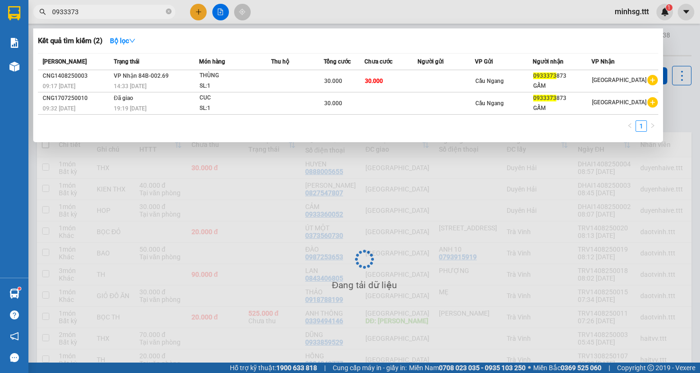
click at [117, 13] on input "0933373" at bounding box center [108, 12] width 112 height 10
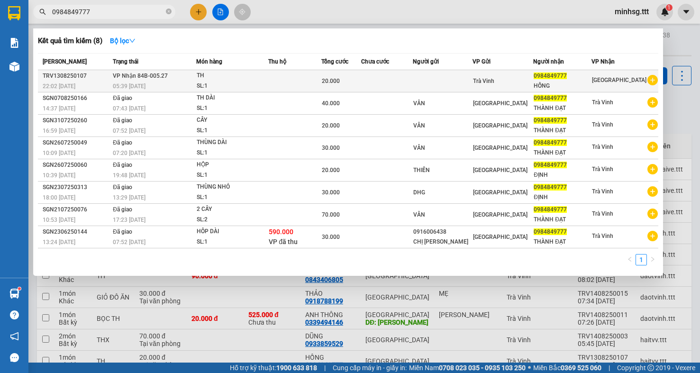
type input "0984849777"
click at [575, 78] on div "0984849777" at bounding box center [561, 76] width 57 height 10
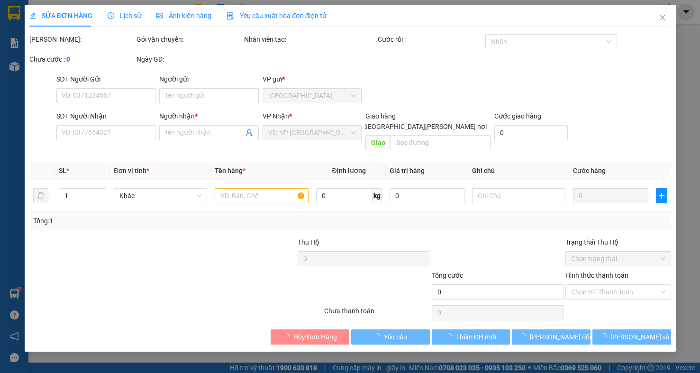
type input "0984849777"
type input "HỒNG"
type input "20.000"
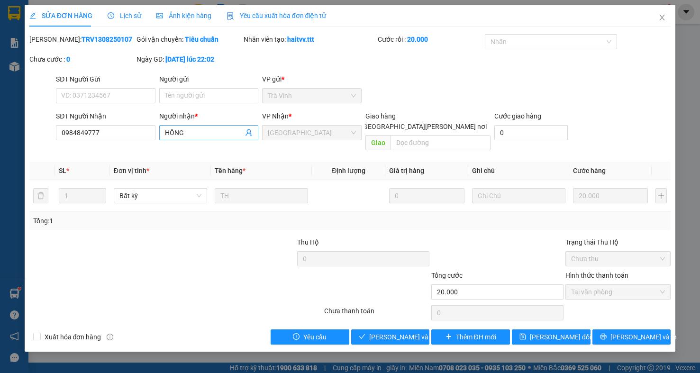
click at [211, 131] on input "HỒNG" at bounding box center [204, 132] width 79 height 10
click at [646, 18] on div "SỬA ĐƠN HÀNG Lịch sử Ảnh kiện hàng Yêu cầu xuất hóa đơn điện tử" at bounding box center [349, 16] width 641 height 22
click at [658, 18] on icon "close" at bounding box center [662, 18] width 8 height 8
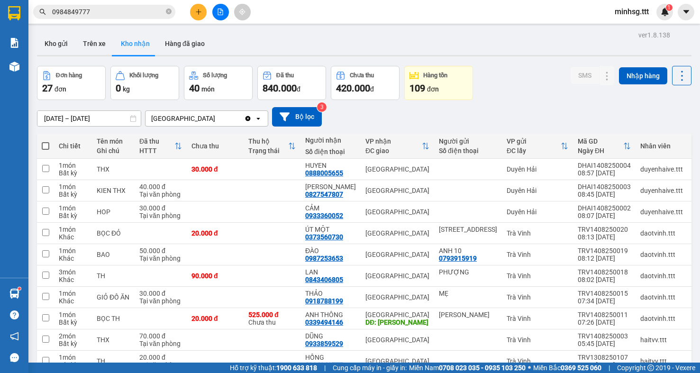
click at [137, 15] on input "0984849777" at bounding box center [108, 12] width 112 height 10
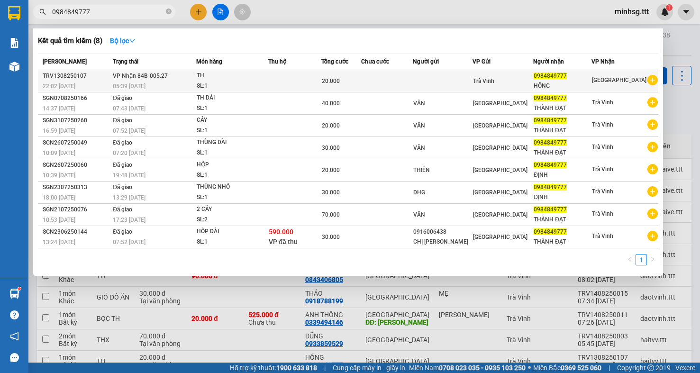
click at [237, 70] on td "TH SL: 1" at bounding box center [232, 81] width 72 height 22
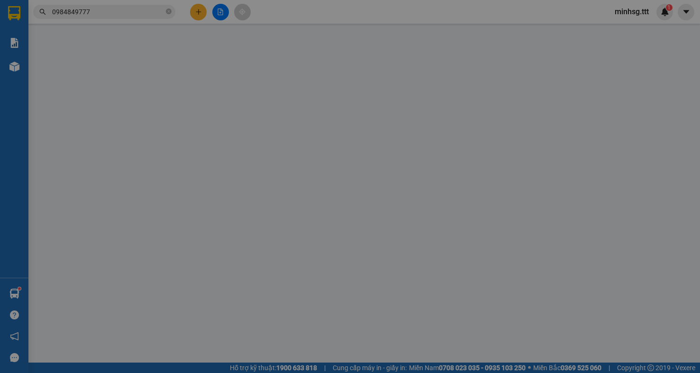
type input "0984849777"
type input "HỒNG"
type input "20.000"
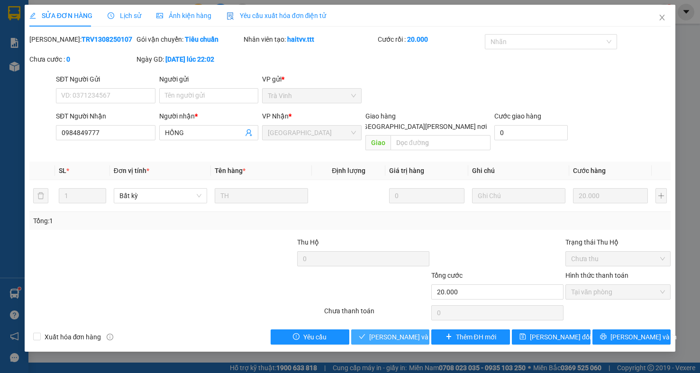
click at [404, 332] on span "[PERSON_NAME] và [PERSON_NAME] hàng" at bounding box center [433, 337] width 128 height 10
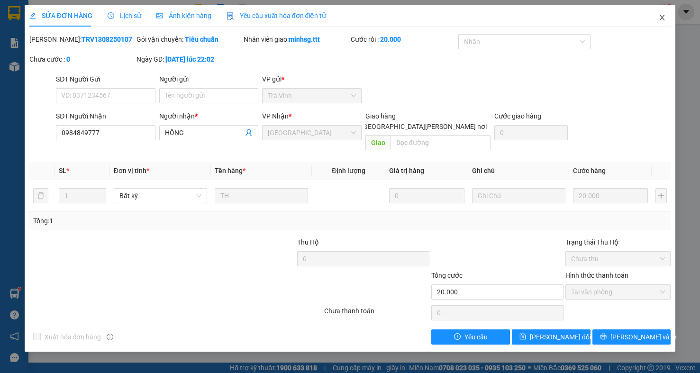
click at [663, 22] on span "Close" at bounding box center [661, 18] width 27 height 27
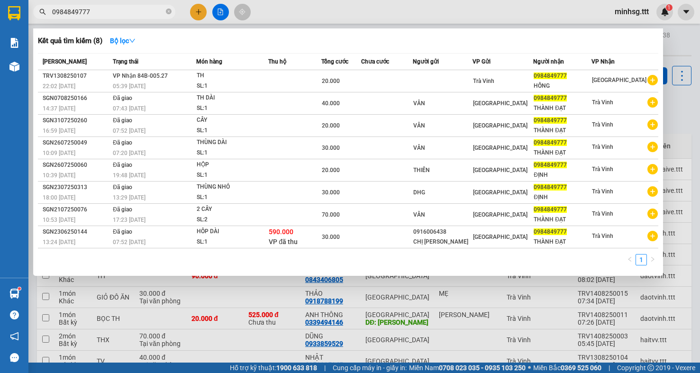
click at [122, 8] on input "0984849777" at bounding box center [108, 12] width 112 height 10
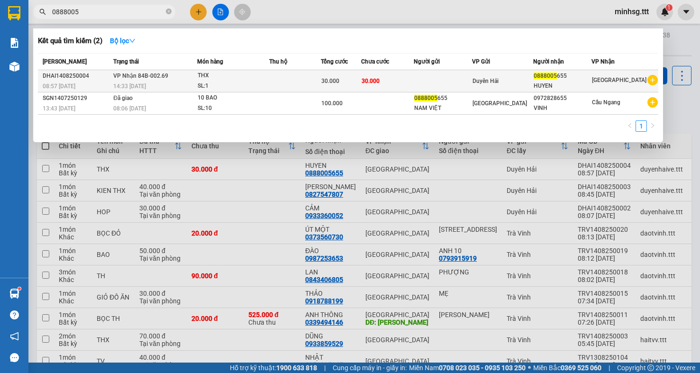
type input "0888005"
click at [550, 82] on div "HUYEN" at bounding box center [561, 86] width 57 height 10
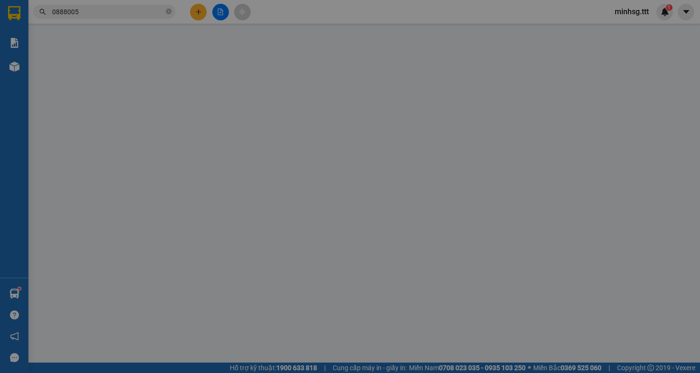
type input "0888005655"
type input "HUYEN"
type input "30.000"
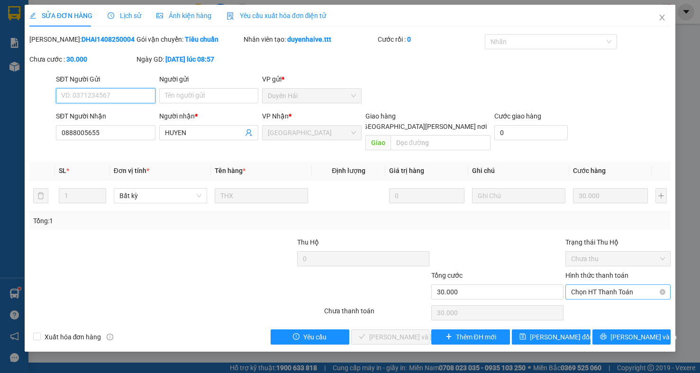
click at [607, 287] on span "Chọn HT Thanh Toán" at bounding box center [618, 292] width 94 height 14
drag, startPoint x: 600, startPoint y: 270, endPoint x: 603, endPoint y: 278, distance: 8.1
click at [601, 273] on div "Hình thức thanh toán" at bounding box center [617, 277] width 105 height 14
click at [605, 285] on span "Chọn HT Thanh Toán" at bounding box center [618, 292] width 94 height 14
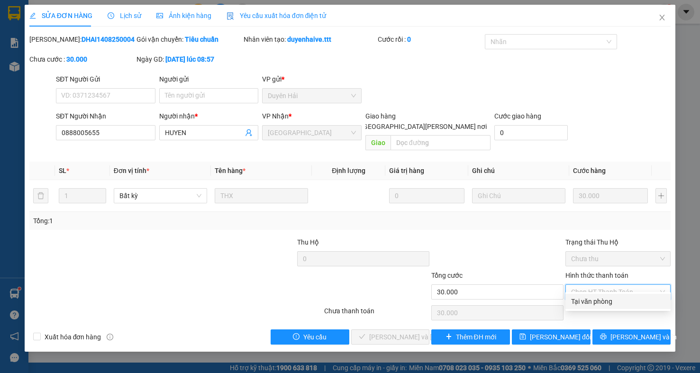
click at [593, 297] on div "Tại văn phòng" at bounding box center [618, 301] width 94 height 10
type input "0"
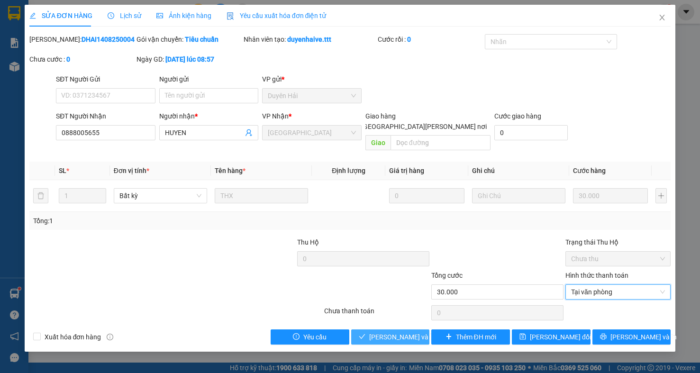
click at [415, 332] on span "[PERSON_NAME] và [PERSON_NAME] hàng" at bounding box center [433, 337] width 128 height 10
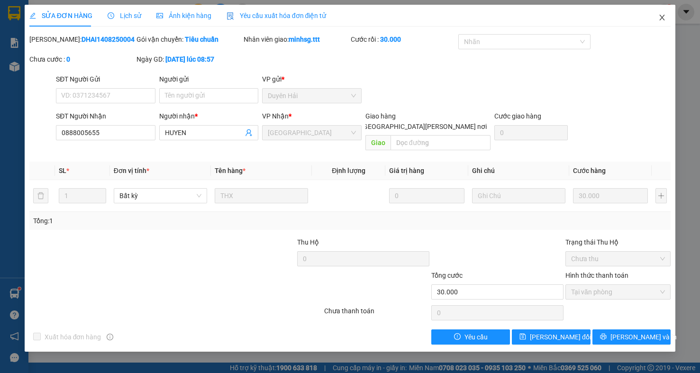
click at [665, 17] on icon "close" at bounding box center [662, 18] width 8 height 8
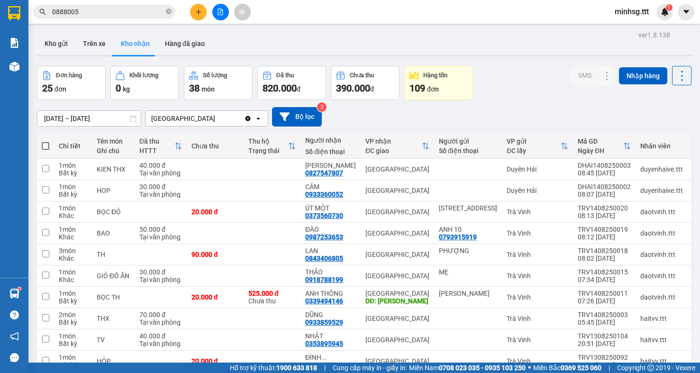
click at [127, 15] on input "0888005" at bounding box center [108, 12] width 112 height 10
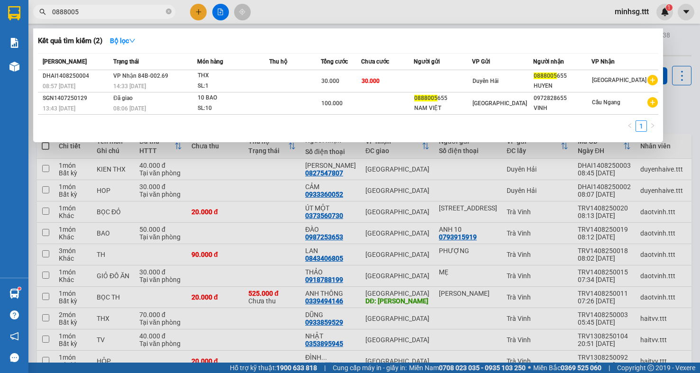
click at [127, 15] on input "0888005" at bounding box center [108, 12] width 112 height 10
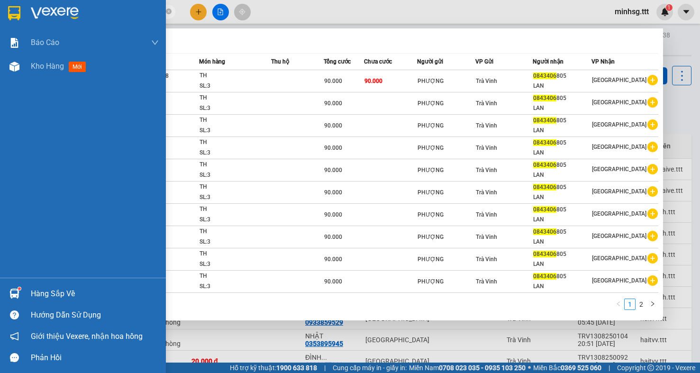
type input "0843406"
click at [9, 291] on img at bounding box center [14, 293] width 10 height 10
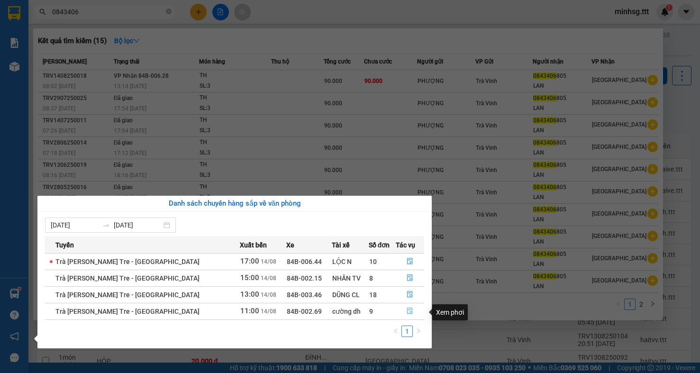
click at [406, 309] on icon "file-done" at bounding box center [409, 310] width 7 height 7
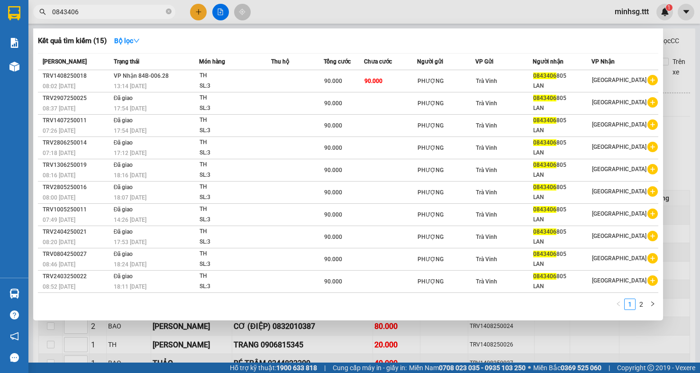
click at [684, 153] on div at bounding box center [350, 186] width 700 height 373
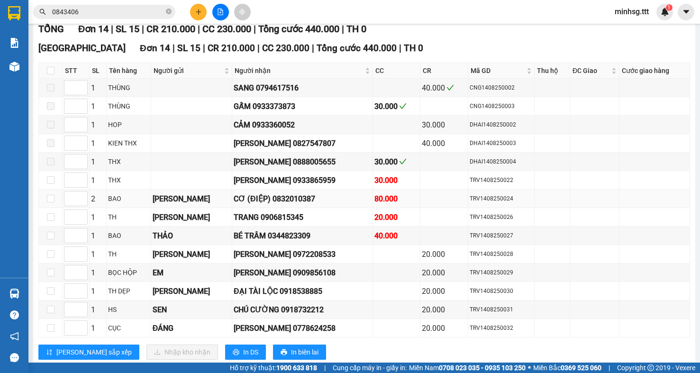
scroll to position [142, 0]
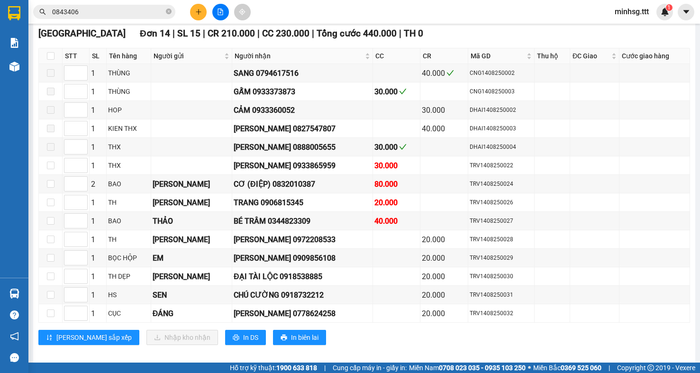
click at [56, 64] on th at bounding box center [51, 56] width 24 height 16
click at [54, 60] on input "checkbox" at bounding box center [51, 56] width 8 height 8
checkbox input "true"
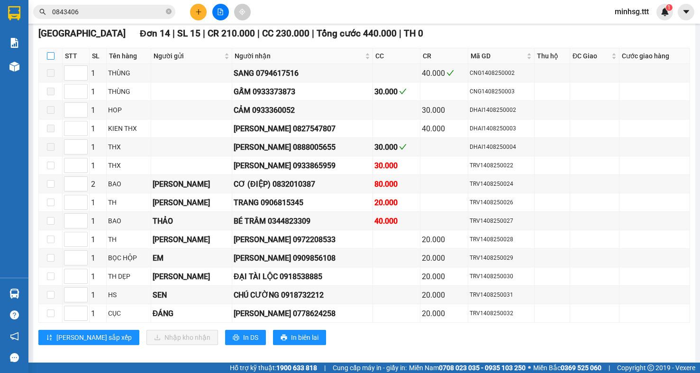
checkbox input "true"
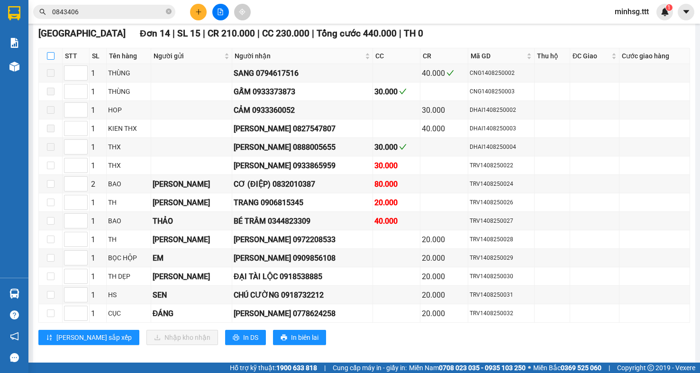
checkbox input "true"
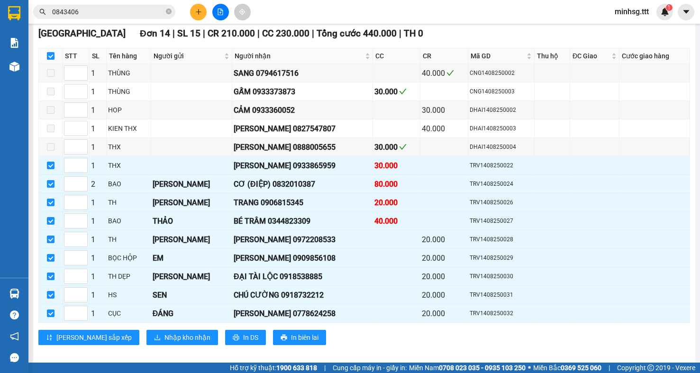
click at [54, 60] on input "checkbox" at bounding box center [51, 56] width 8 height 8
checkbox input "false"
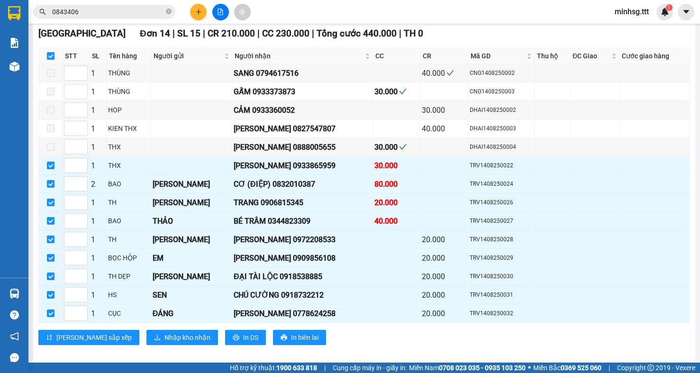
checkbox input "false"
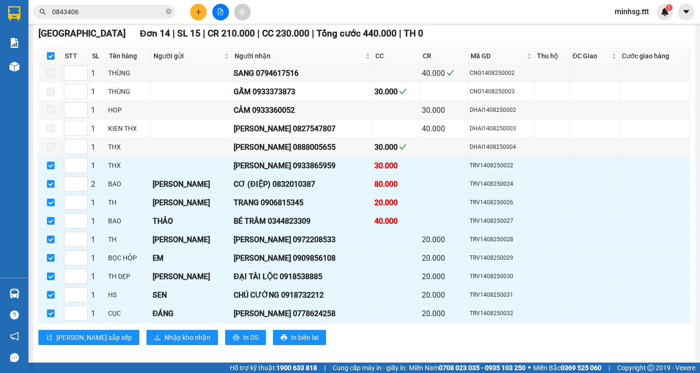
checkbox input "false"
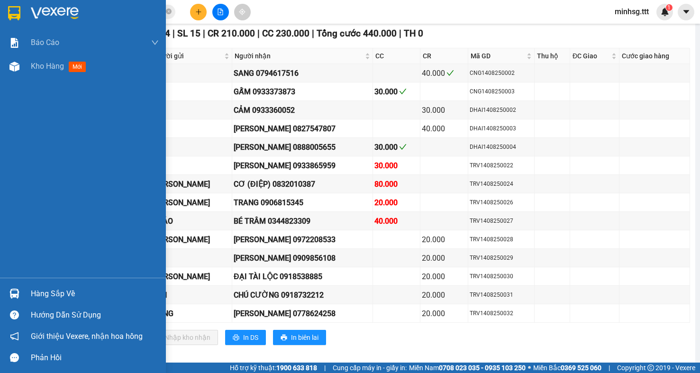
click at [25, 288] on div "Hàng sắp về" at bounding box center [83, 293] width 166 height 21
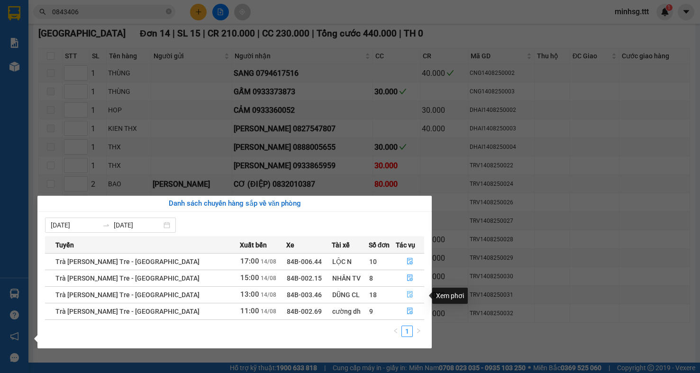
click at [407, 294] on icon "file-done" at bounding box center [410, 294] width 6 height 7
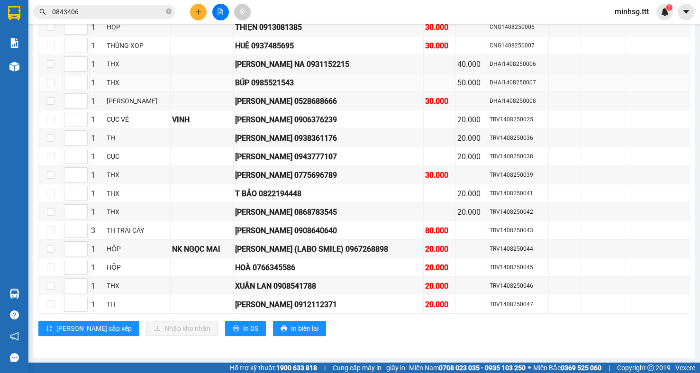
scroll to position [233, 0]
click at [44, 304] on td at bounding box center [51, 304] width 24 height 18
click at [49, 305] on input "checkbox" at bounding box center [51, 304] width 8 height 8
checkbox input "true"
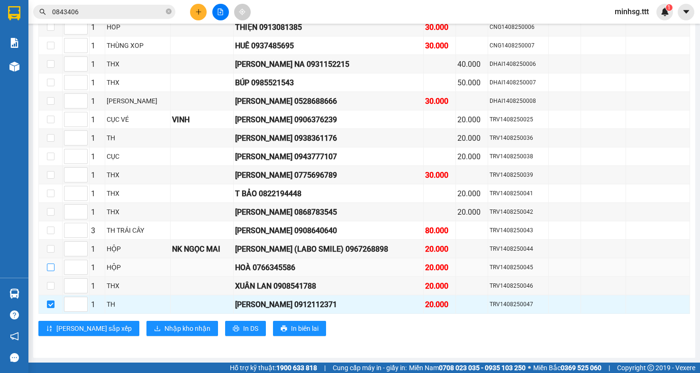
click at [50, 267] on input "checkbox" at bounding box center [51, 267] width 8 height 8
checkbox input "true"
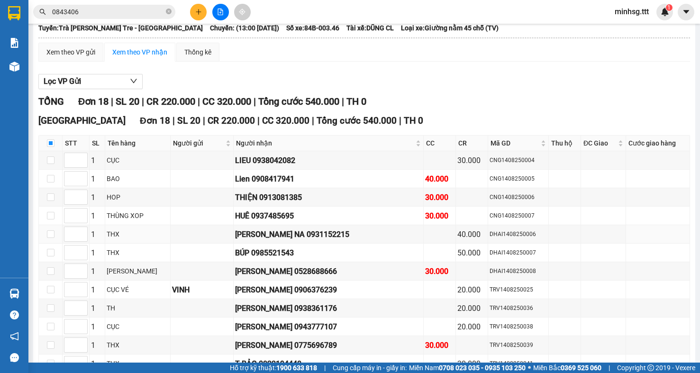
scroll to position [44, 0]
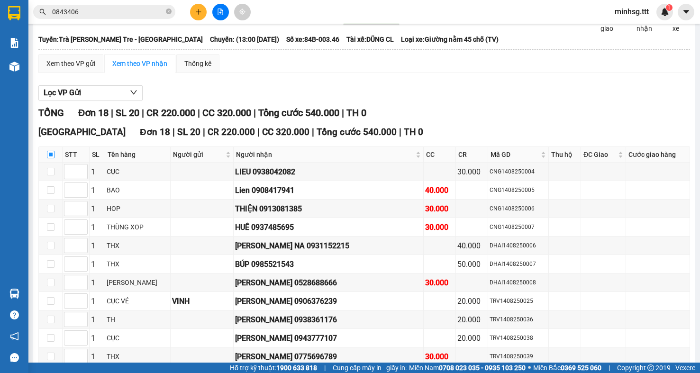
click at [52, 158] on input "checkbox" at bounding box center [51, 155] width 8 height 8
checkbox input "true"
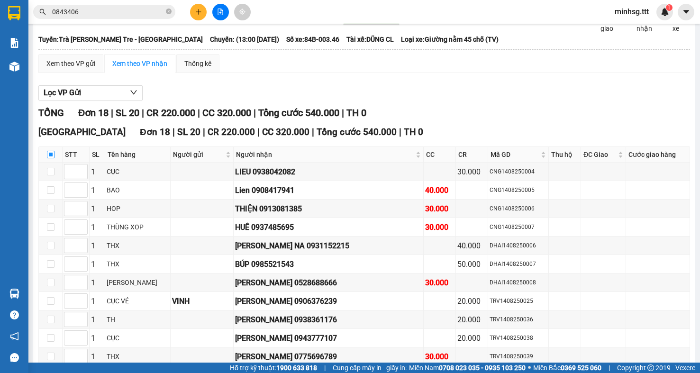
checkbox input "true"
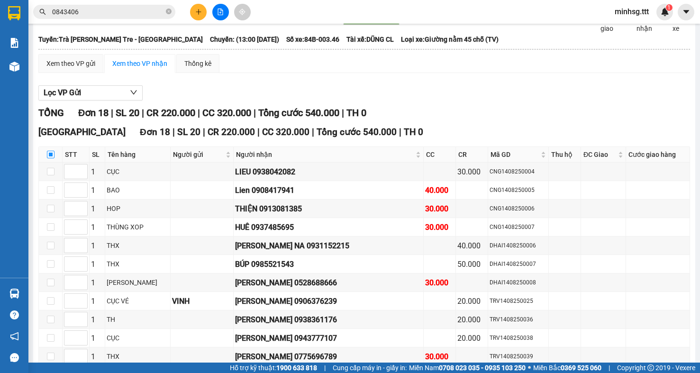
checkbox input "true"
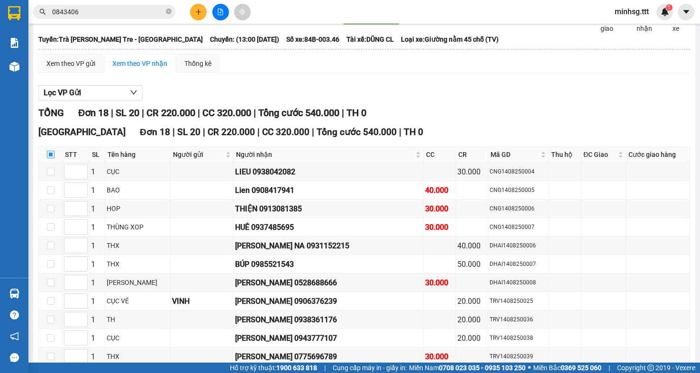
checkbox input "true"
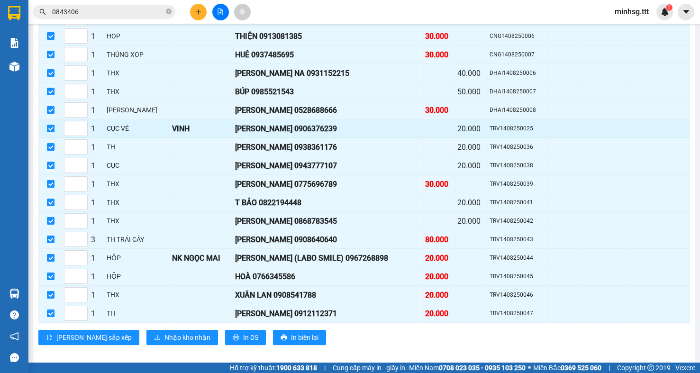
scroll to position [233, 0]
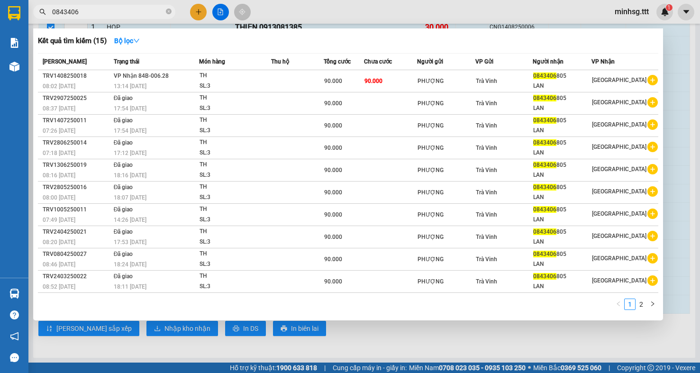
click at [99, 15] on input "0843406" at bounding box center [108, 12] width 112 height 10
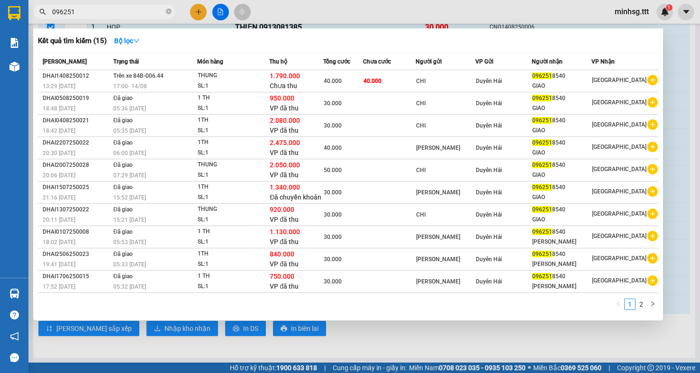
type input "096251"
click at [683, 123] on div at bounding box center [350, 186] width 700 height 373
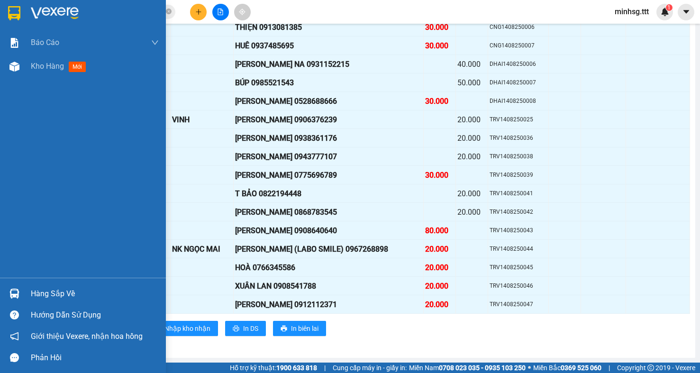
click at [21, 288] on div at bounding box center [14, 293] width 17 height 17
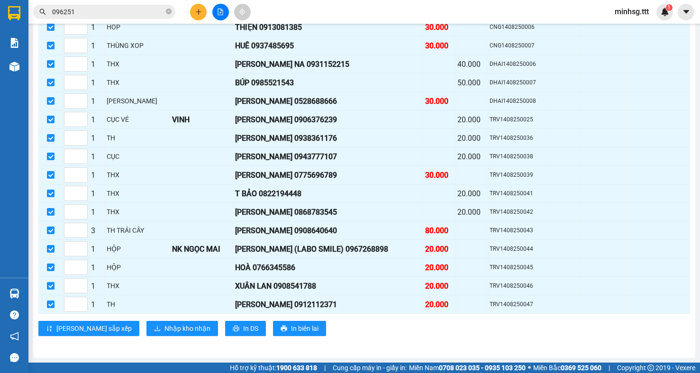
click at [331, 152] on section "Kết quả [PERSON_NAME] ( 15 ) Bộ lọc Mã ĐH Trạng thái Món hàng Thu hộ [PERSON_NA…" at bounding box center [350, 186] width 700 height 373
click at [53, 231] on input "checkbox" at bounding box center [51, 230] width 8 height 8
checkbox input "false"
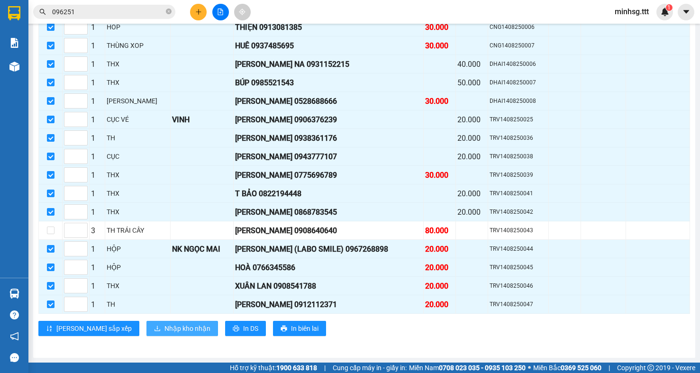
click at [158, 334] on button "Nhập kho nhận" at bounding box center [182, 328] width 72 height 15
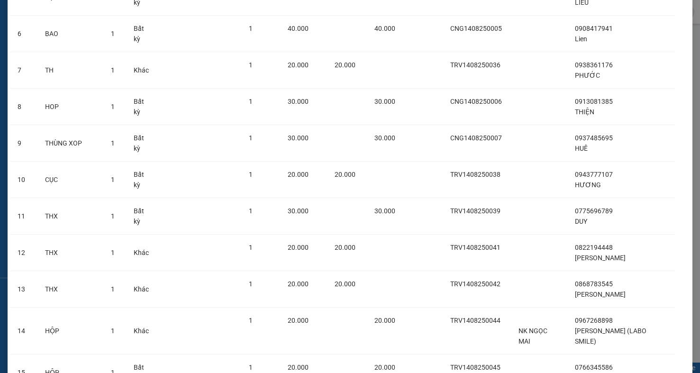
scroll to position [379, 0]
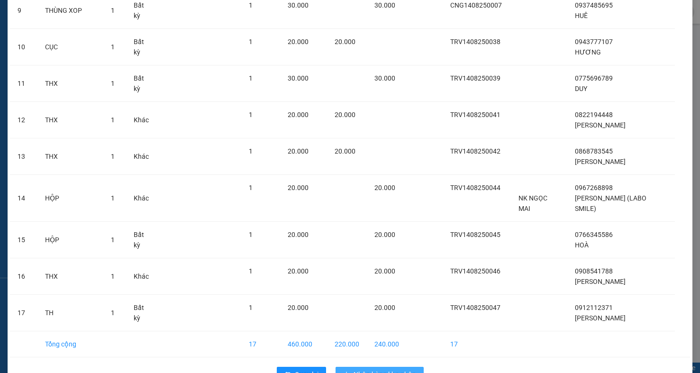
click at [378, 369] on span "Nhập hàng kho nhận" at bounding box center [384, 374] width 63 height 10
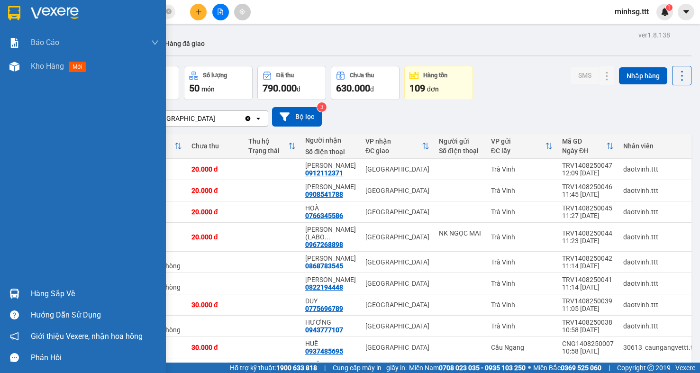
click at [4, 291] on div "Hàng sắp về" at bounding box center [83, 293] width 166 height 21
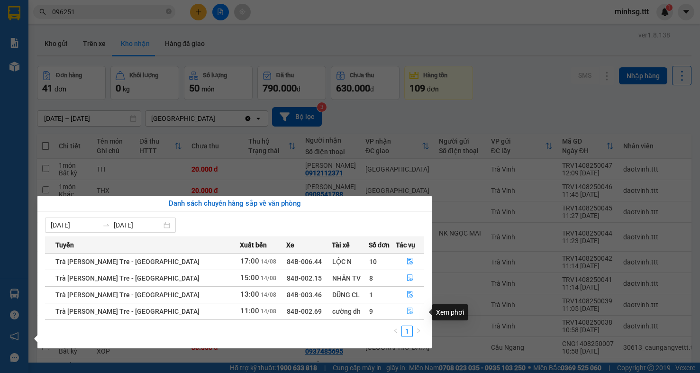
click at [402, 311] on button "button" at bounding box center [409, 311] width 27 height 15
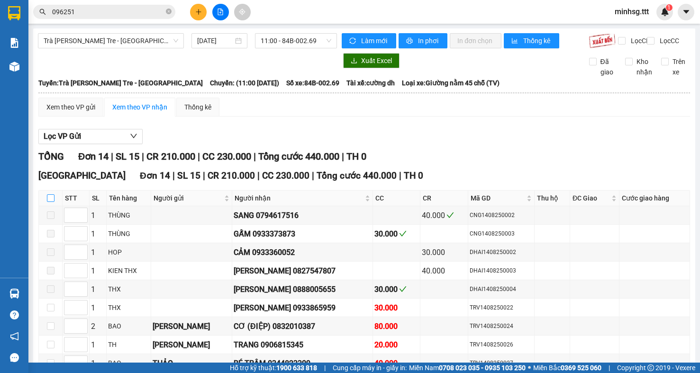
click at [51, 202] on input "checkbox" at bounding box center [51, 198] width 8 height 8
checkbox input "true"
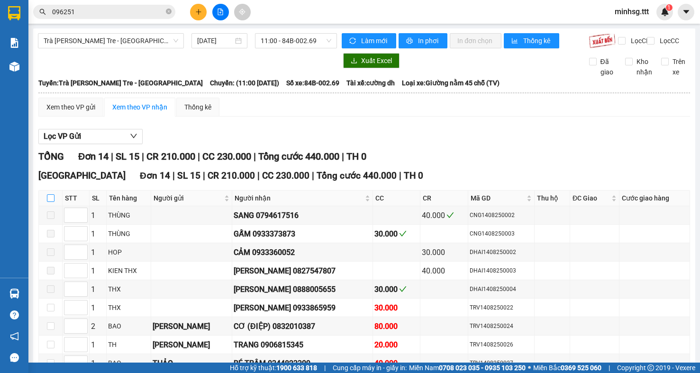
checkbox input "true"
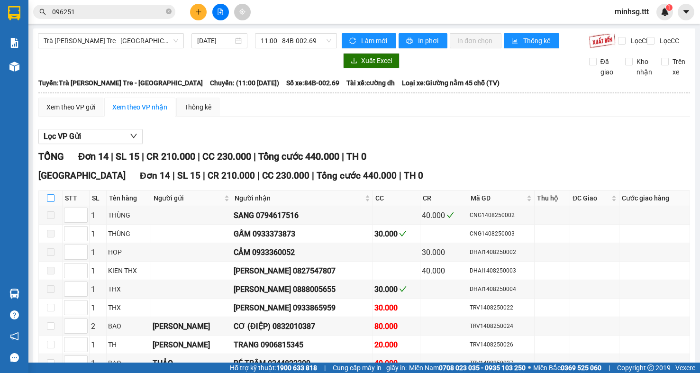
checkbox input "true"
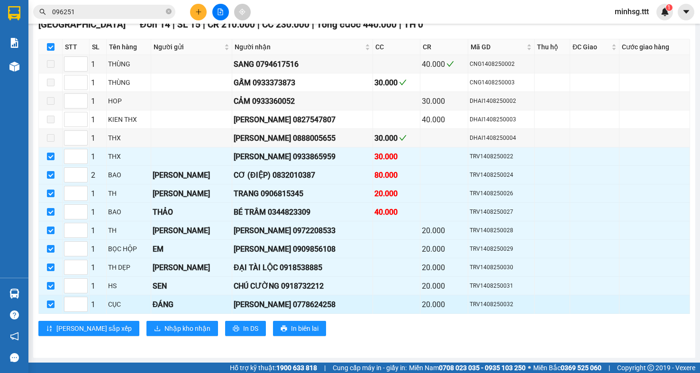
scroll to position [159, 0]
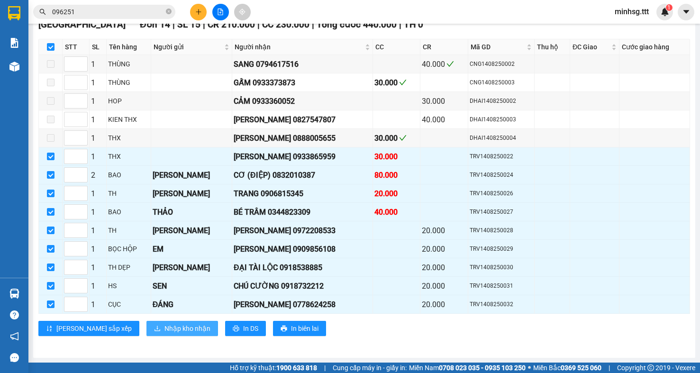
click at [163, 321] on button "Nhập kho nhận" at bounding box center [182, 328] width 72 height 15
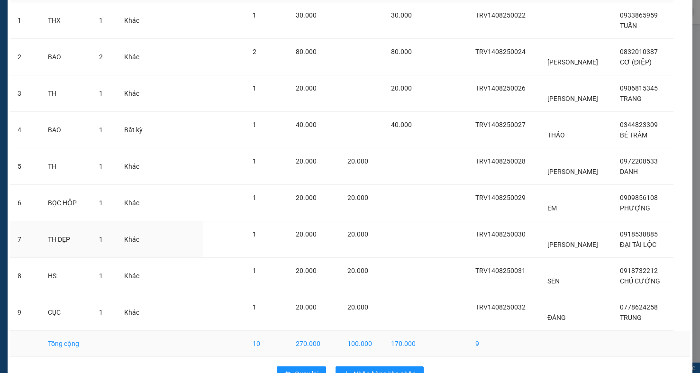
scroll to position [104, 0]
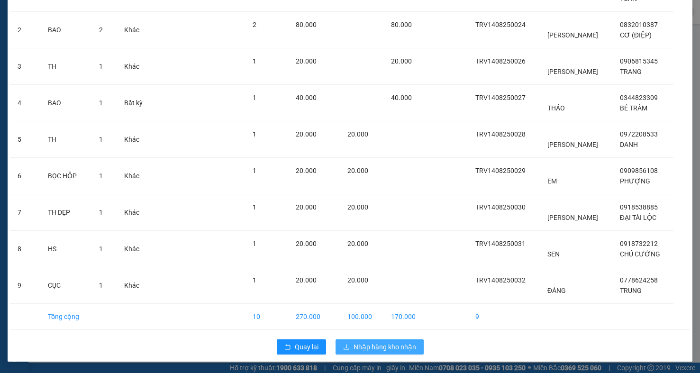
click at [370, 349] on span "Nhập hàng kho nhận" at bounding box center [384, 347] width 63 height 10
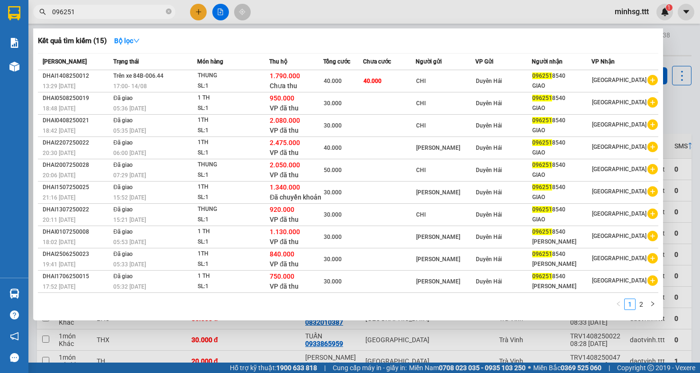
click at [82, 10] on input "096251" at bounding box center [108, 12] width 112 height 10
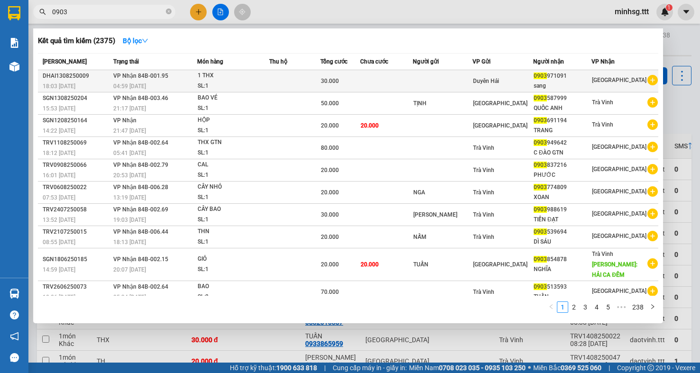
type input "0903"
click at [508, 85] on div "Duyên Hải" at bounding box center [503, 81] width 60 height 10
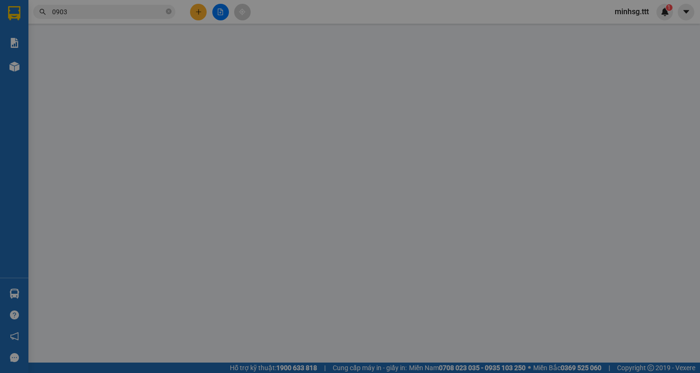
type input "0903971091"
type input "sang"
type input "30.000"
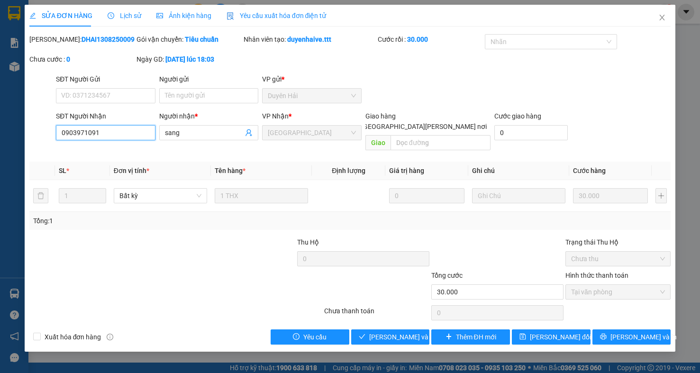
click at [109, 137] on input "0903971091" at bounding box center [105, 132] width 99 height 15
drag, startPoint x: 109, startPoint y: 137, endPoint x: 110, endPoint y: 152, distance: 15.2
drag, startPoint x: 110, startPoint y: 152, endPoint x: 77, endPoint y: 151, distance: 33.2
click at [77, 151] on div "Total Paid Fee 30.000 Total UnPaid Fee 0 Cash Collection Total Fee Mã ĐH: DHAI1…" at bounding box center [349, 189] width 641 height 310
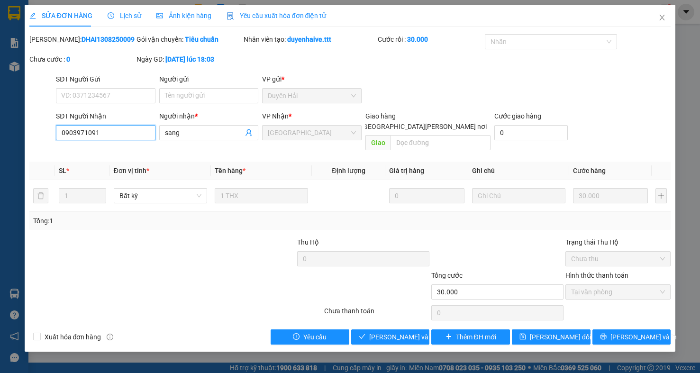
click at [80, 140] on input "0903971091" at bounding box center [105, 132] width 99 height 15
click at [661, 22] on span "Close" at bounding box center [661, 18] width 27 height 27
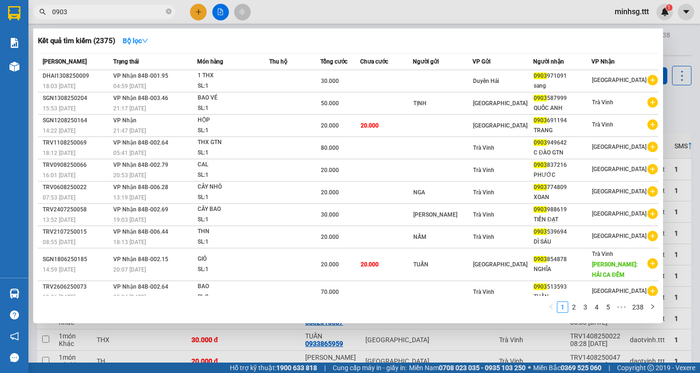
click at [111, 11] on input "0903" at bounding box center [108, 12] width 112 height 10
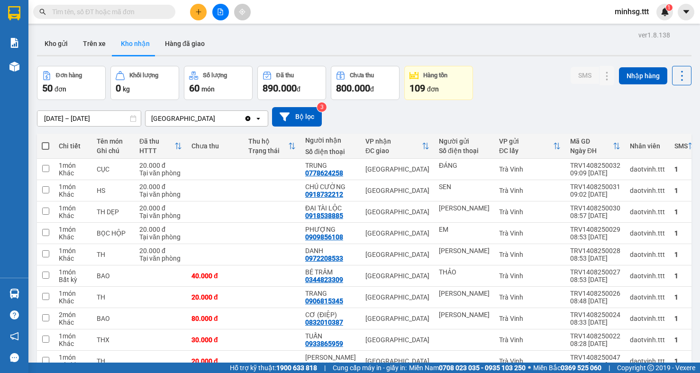
click at [111, 11] on input "text" at bounding box center [108, 12] width 112 height 10
paste input "0903971091"
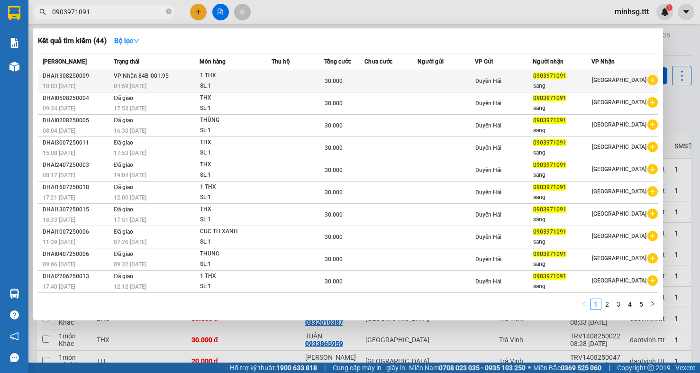
type input "0903971091"
click at [564, 81] on div "0903971091" at bounding box center [562, 76] width 58 height 10
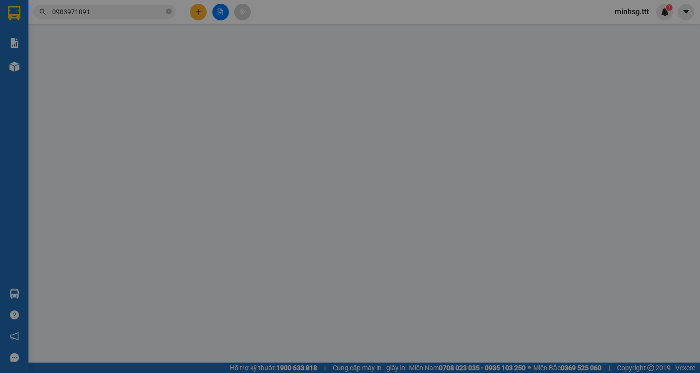
type input "0903971091"
type input "sang"
type input "30.000"
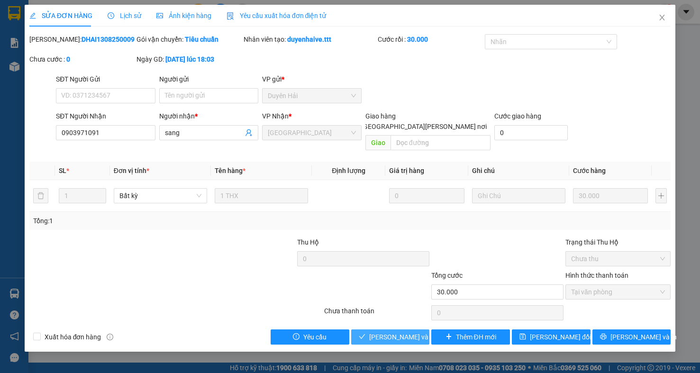
click at [374, 332] on span "[PERSON_NAME] và [PERSON_NAME] hàng" at bounding box center [433, 337] width 128 height 10
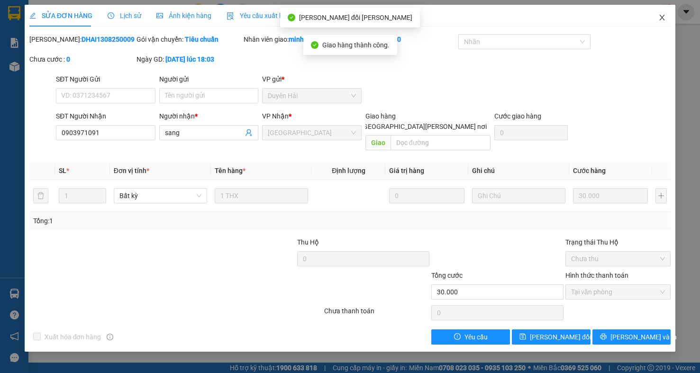
click at [663, 13] on span "Close" at bounding box center [661, 18] width 27 height 27
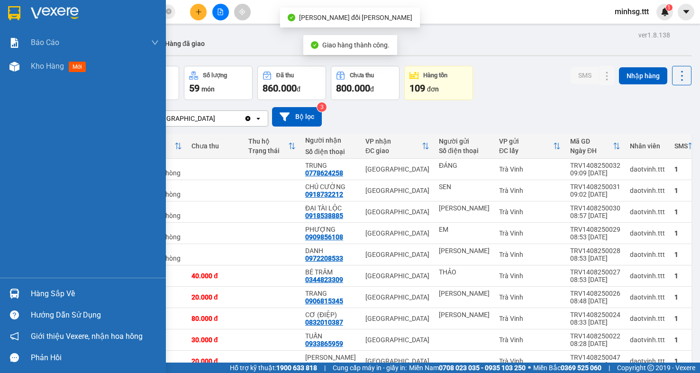
click at [22, 294] on div at bounding box center [14, 293] width 17 height 17
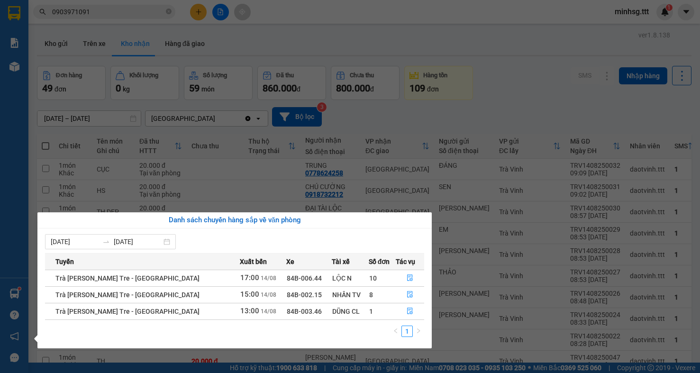
click at [699, 371] on section "Kết quả [PERSON_NAME] ( 44 ) Bộ lọc Mã ĐH Trạng thái Món hàng Thu hộ [PERSON_NA…" at bounding box center [350, 186] width 700 height 373
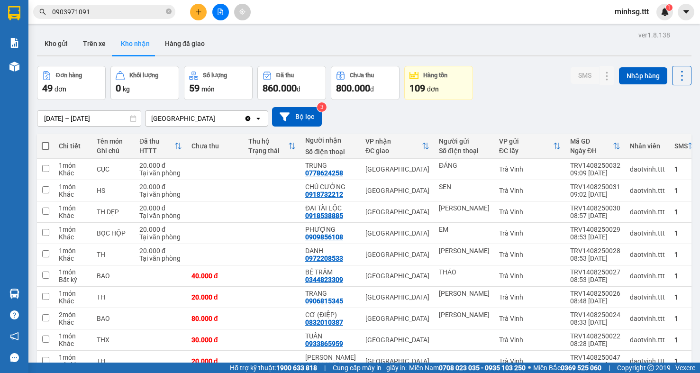
click at [123, 8] on input "0903971091" at bounding box center [108, 12] width 112 height 10
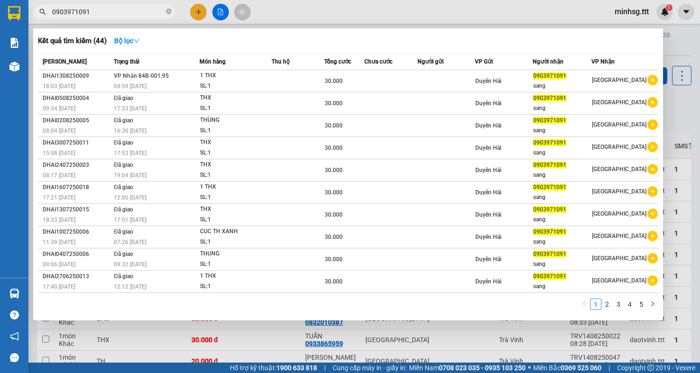
click at [123, 8] on input "0903971091" at bounding box center [108, 12] width 112 height 10
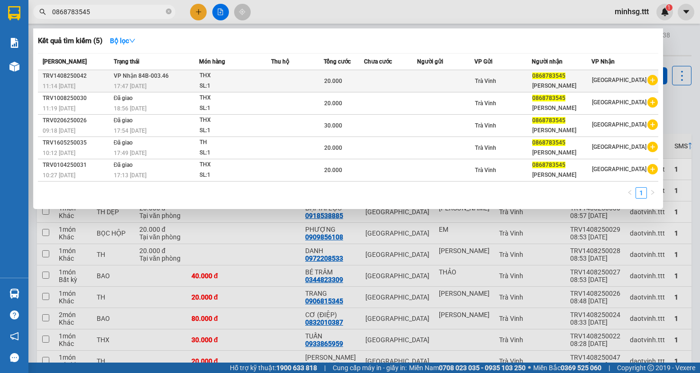
type input "0868783545"
click at [471, 72] on td at bounding box center [445, 81] width 57 height 22
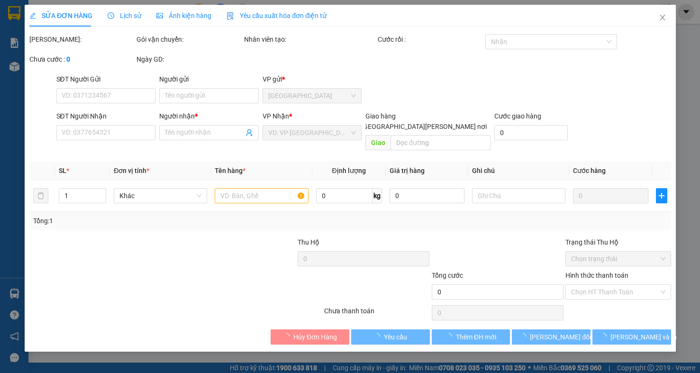
type input "0868783545"
type input "[PERSON_NAME]"
type input "20.000"
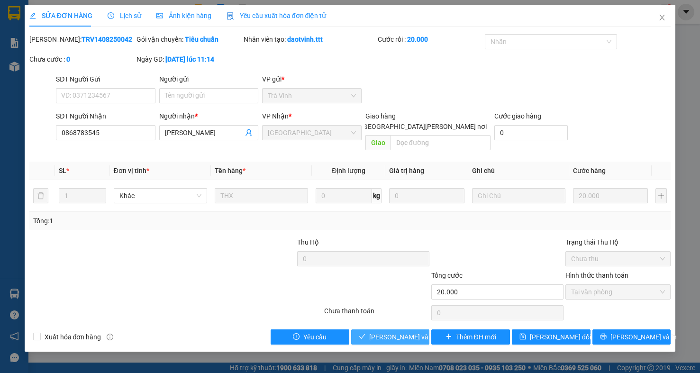
click at [383, 332] on span "[PERSON_NAME] và [PERSON_NAME] hàng" at bounding box center [433, 337] width 128 height 10
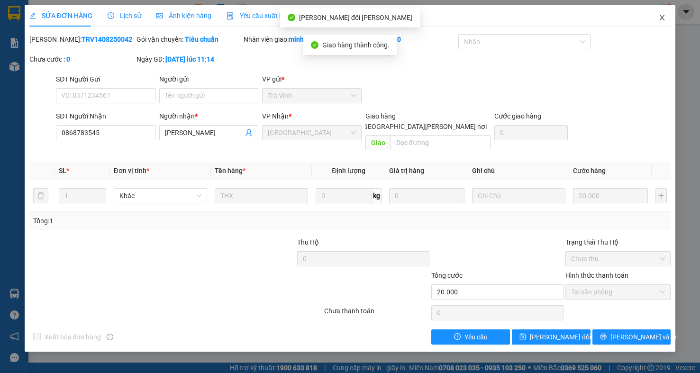
click at [650, 16] on span "Close" at bounding box center [661, 18] width 27 height 27
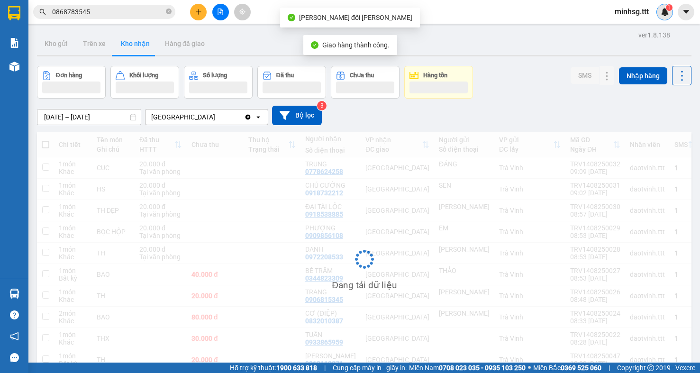
click at [660, 16] on img at bounding box center [664, 12] width 9 height 9
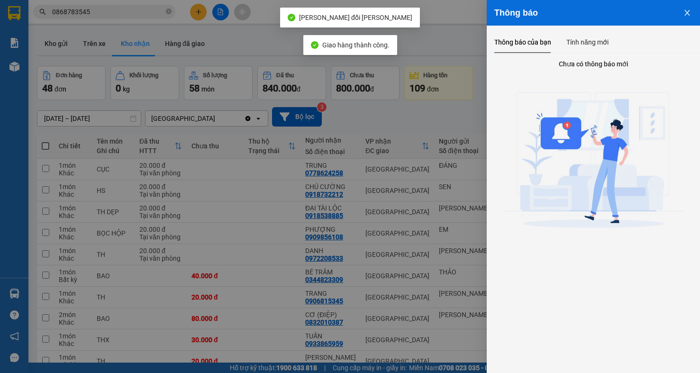
drag, startPoint x: 180, startPoint y: 35, endPoint x: 142, endPoint y: 16, distance: 42.8
click at [177, 34] on div at bounding box center [350, 186] width 700 height 373
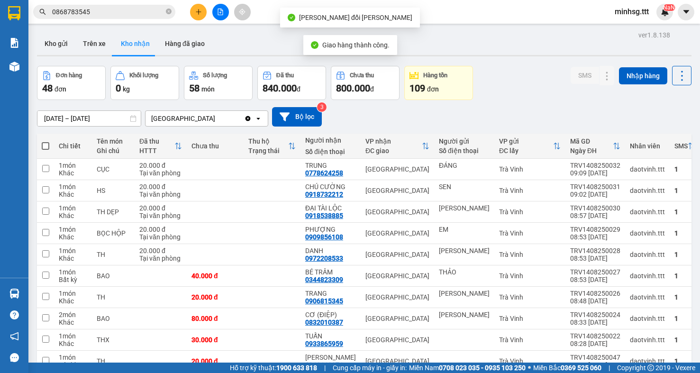
click at [137, 14] on body "Kết quả [PERSON_NAME] ( 5 ) Bộ lọc Mã ĐH Trạng thái Món hàng Thu hộ [PERSON_NAM…" at bounding box center [350, 186] width 700 height 373
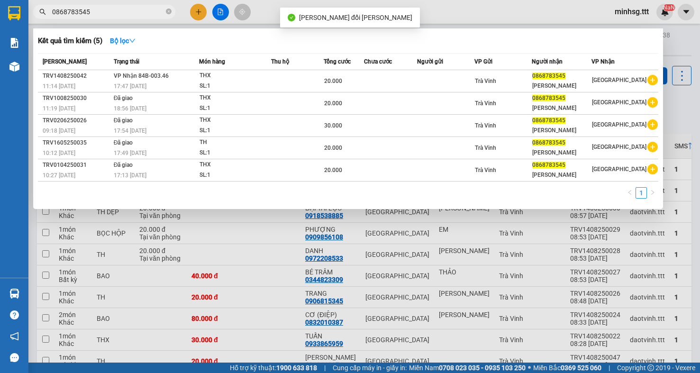
click at [137, 14] on input "0868783545" at bounding box center [108, 12] width 112 height 10
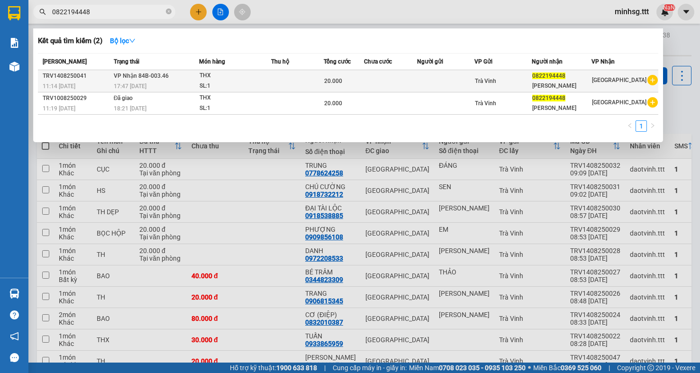
type input "0822194448"
click at [553, 80] on div "0822194448" at bounding box center [561, 76] width 59 height 10
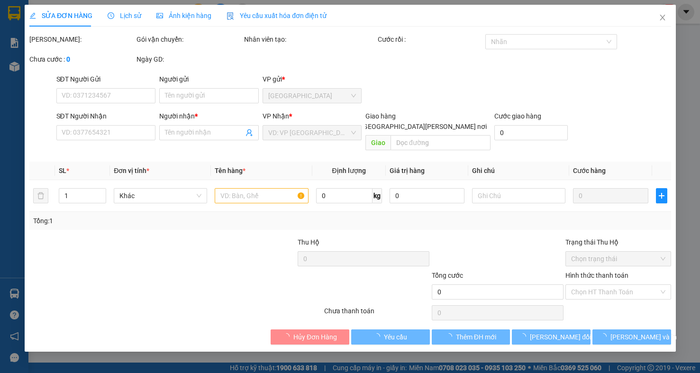
type input "0822194448"
type input "[PERSON_NAME]"
type input "20.000"
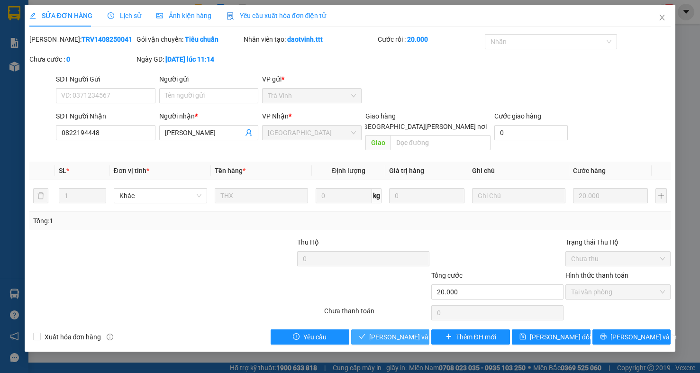
click at [414, 332] on span "[PERSON_NAME] và [PERSON_NAME] hàng" at bounding box center [433, 337] width 128 height 10
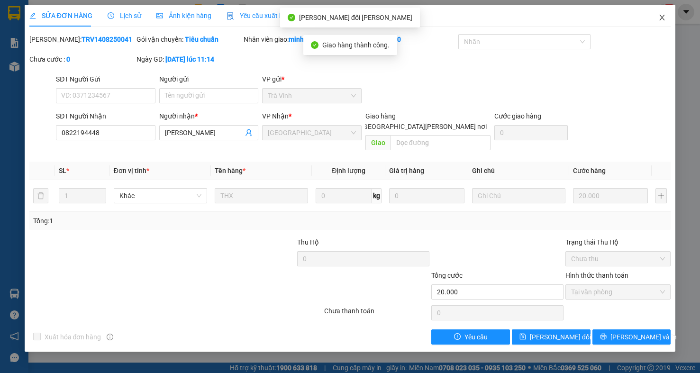
click at [656, 18] on span "Close" at bounding box center [661, 18] width 27 height 27
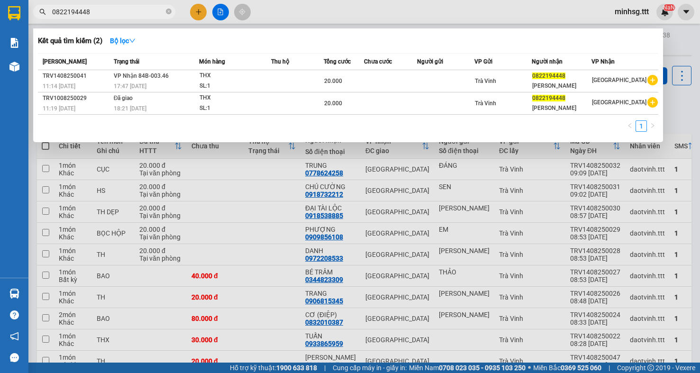
click at [100, 15] on input "0822194448" at bounding box center [108, 12] width 112 height 10
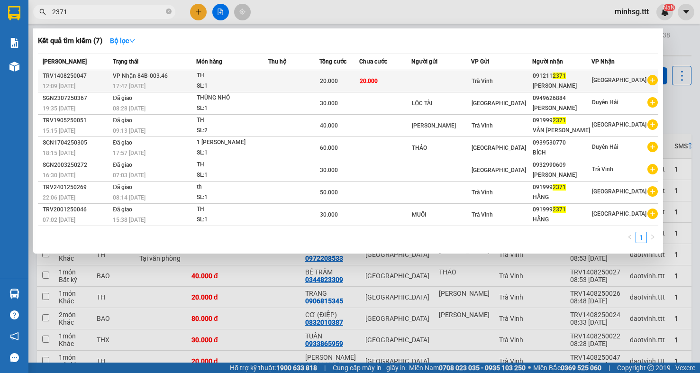
type input "2371"
click at [576, 87] on div "[PERSON_NAME]" at bounding box center [561, 86] width 59 height 10
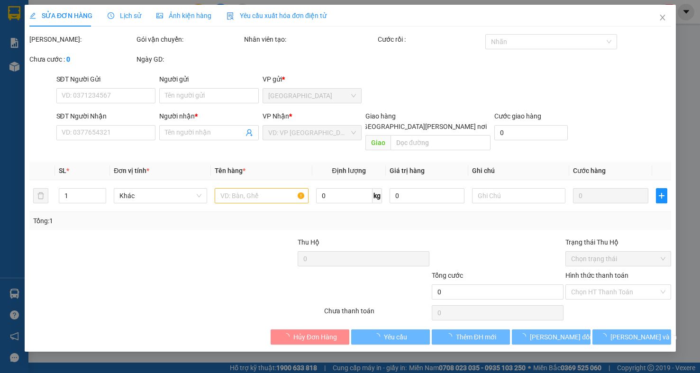
type input "0912112371"
type input "[PERSON_NAME]"
type input "20.000"
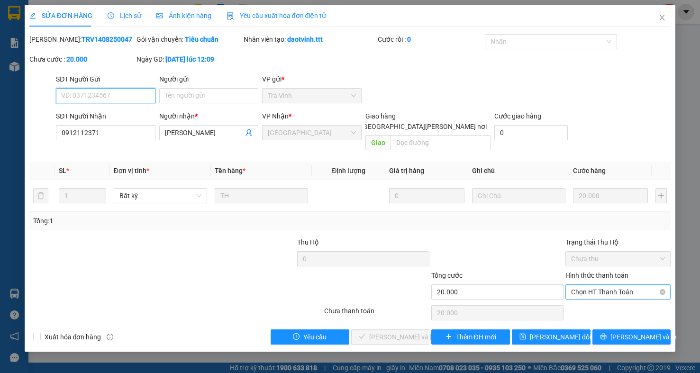
click at [614, 285] on span "Chọn HT Thanh Toán" at bounding box center [618, 292] width 94 height 14
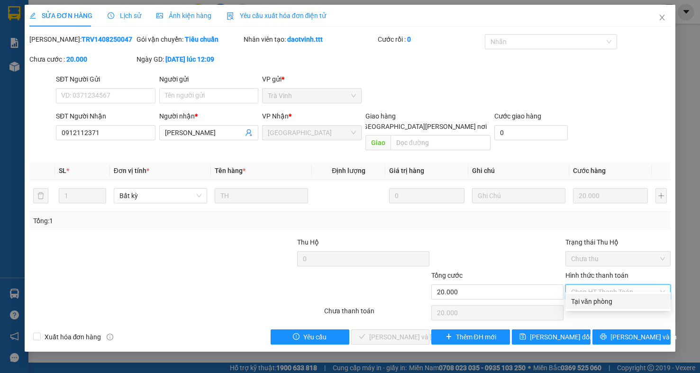
click at [613, 302] on div "Tại văn phòng" at bounding box center [618, 301] width 94 height 10
type input "0"
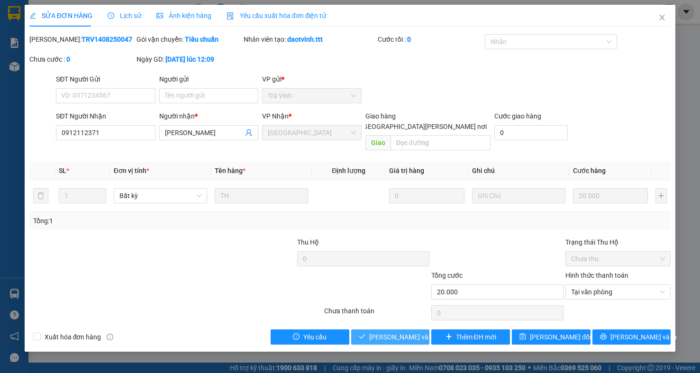
click at [411, 320] on div "Total Paid Fee 0 Total UnPaid Fee 20.000 Cash Collection Total Fee Mã ĐH: TRV14…" at bounding box center [349, 189] width 641 height 310
click at [411, 332] on span "[PERSON_NAME] và [PERSON_NAME] hàng" at bounding box center [433, 337] width 128 height 10
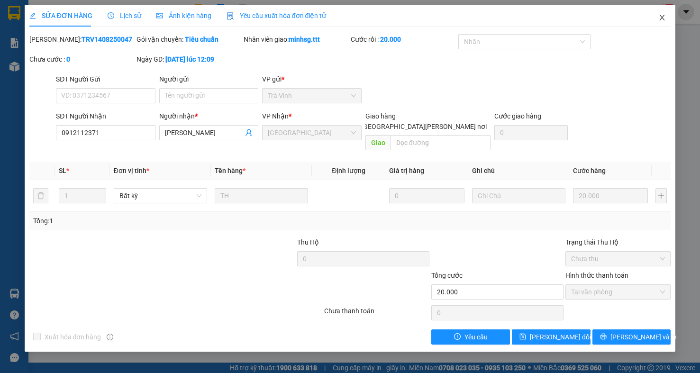
click at [666, 14] on span "Close" at bounding box center [661, 18] width 27 height 27
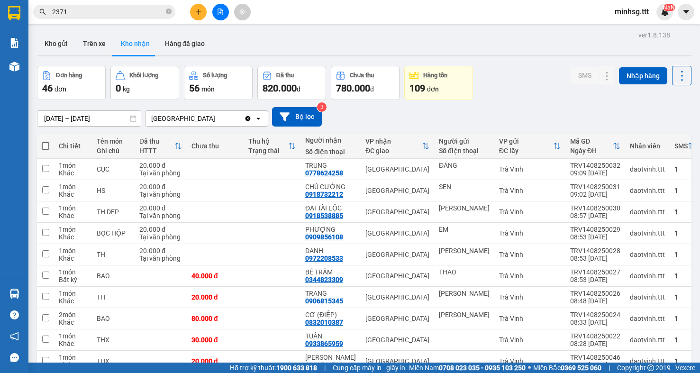
click at [106, 10] on input "2371" at bounding box center [108, 12] width 112 height 10
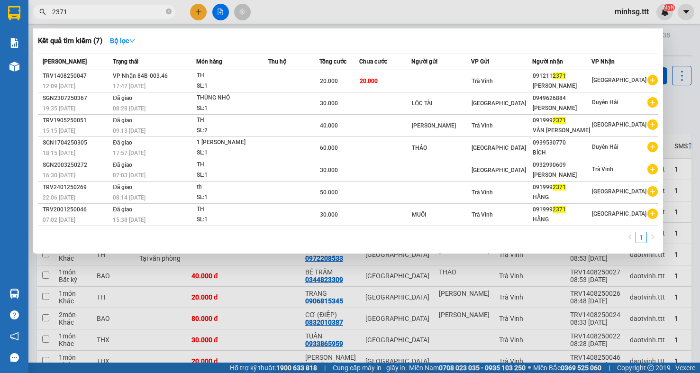
click at [141, 9] on input "2371" at bounding box center [108, 12] width 112 height 10
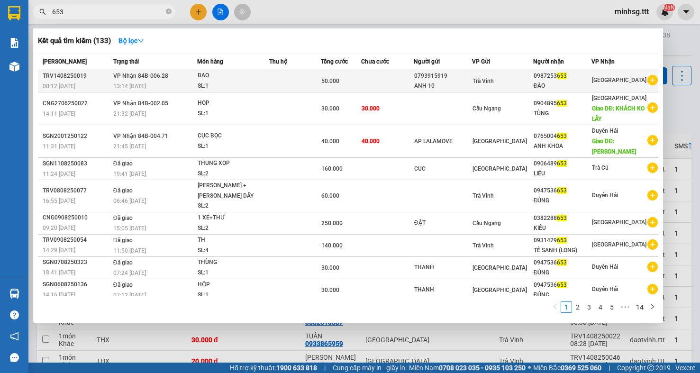
type input "653"
click at [585, 78] on div "0987253 653" at bounding box center [561, 76] width 57 height 10
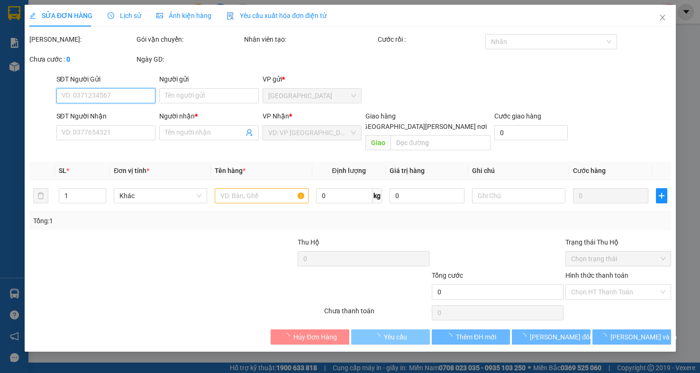
type input "0793915919"
type input "ANH 10"
type input "0987253653"
type input "ĐÀO"
type input "50.000"
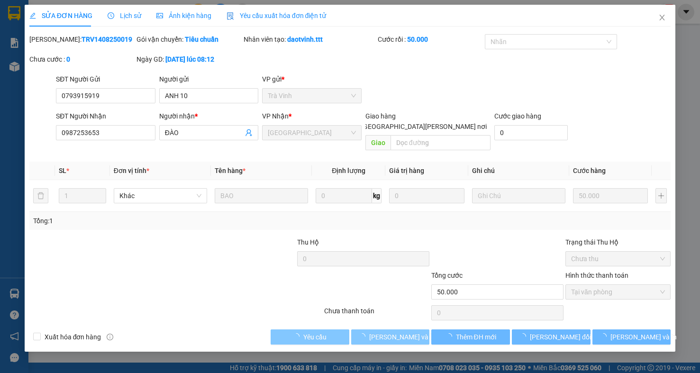
click at [393, 332] on span "[PERSON_NAME] và [PERSON_NAME] hàng" at bounding box center [433, 337] width 128 height 10
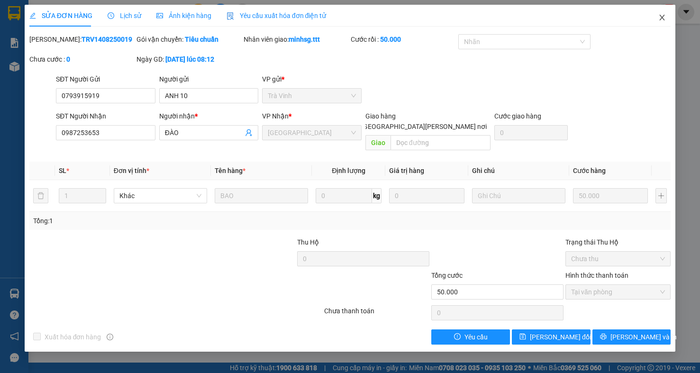
click at [661, 13] on span "Close" at bounding box center [661, 18] width 27 height 27
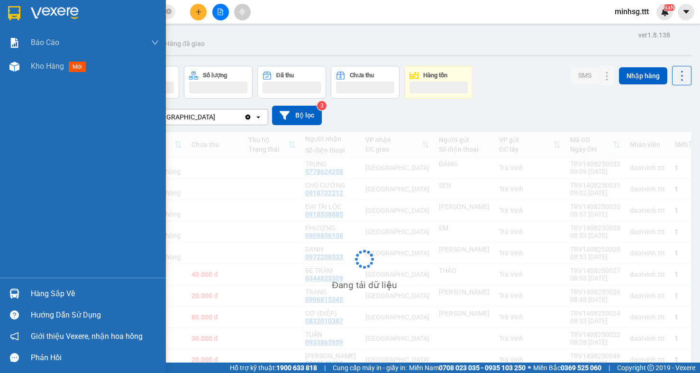
click at [9, 291] on img at bounding box center [14, 293] width 10 height 10
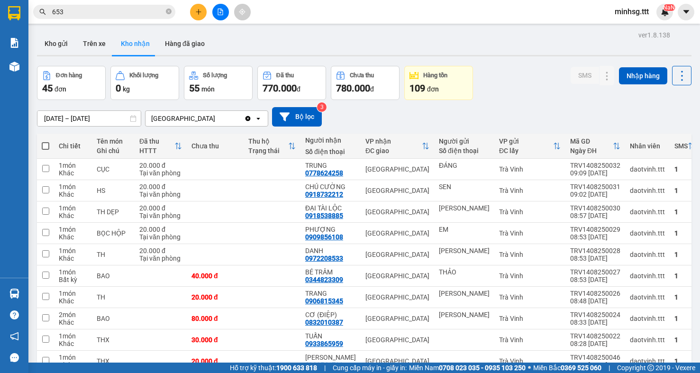
drag, startPoint x: 160, startPoint y: 40, endPoint x: 103, endPoint y: 8, distance: 65.7
click at [159, 39] on section "Kết quả [PERSON_NAME] ( 133 ) Bộ lọc Mã ĐH Trạng thái Món hàng Thu hộ [PERSON_N…" at bounding box center [350, 186] width 700 height 373
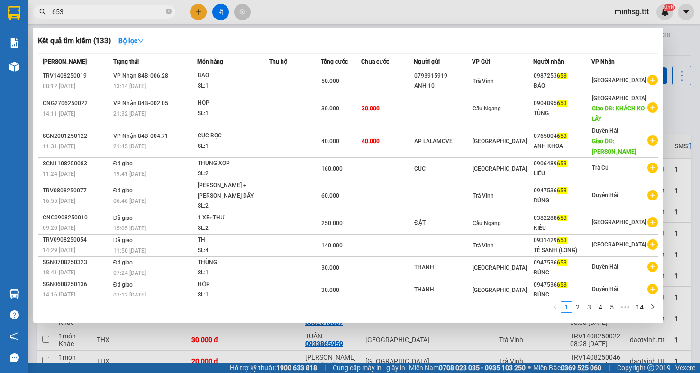
click at [103, 8] on input "653" at bounding box center [108, 12] width 112 height 10
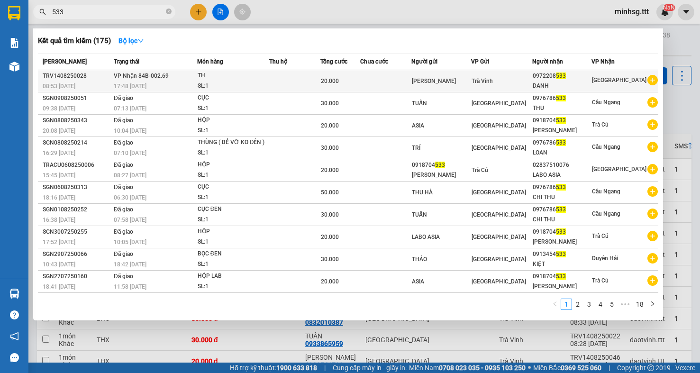
type input "533"
click at [339, 79] on span "20.000" at bounding box center [330, 81] width 18 height 7
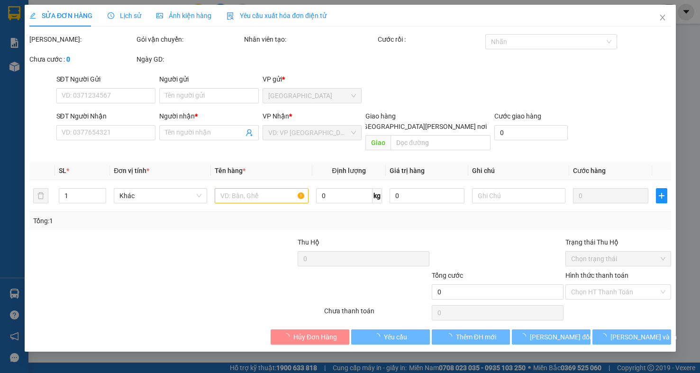
type input "[PERSON_NAME]"
type input "0972208533"
type input "DANH"
type input "20.000"
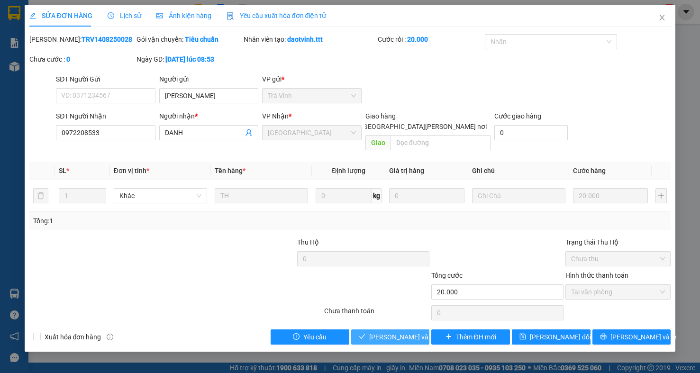
click at [406, 332] on span "[PERSON_NAME] và [PERSON_NAME] hàng" at bounding box center [433, 337] width 128 height 10
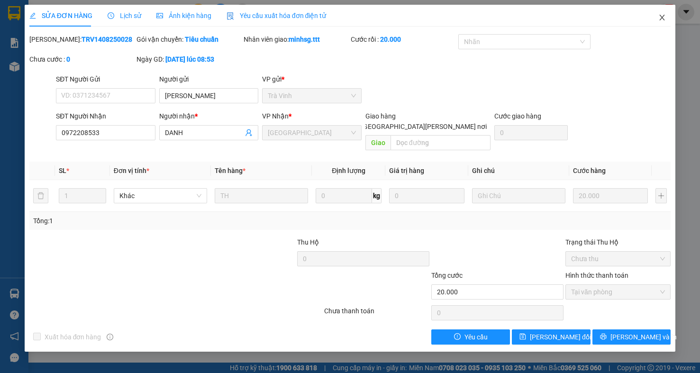
drag, startPoint x: 665, startPoint y: 23, endPoint x: 150, endPoint y: 1, distance: 515.8
click at [665, 22] on span "Close" at bounding box center [661, 18] width 27 height 27
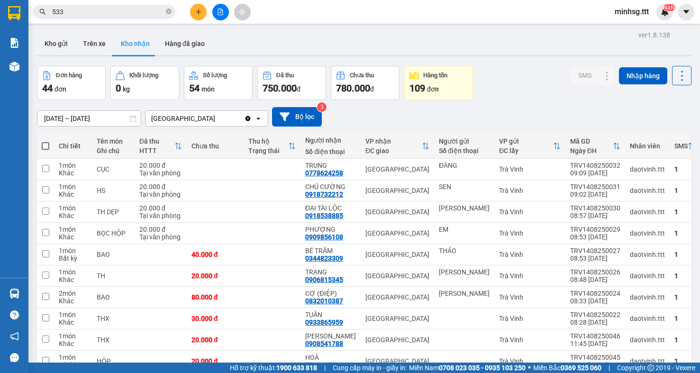
click at [133, 13] on input "533" at bounding box center [108, 12] width 112 height 10
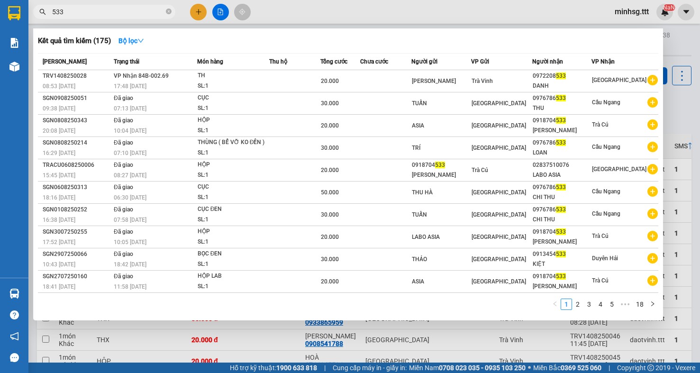
click at [133, 13] on input "533" at bounding box center [108, 12] width 112 height 10
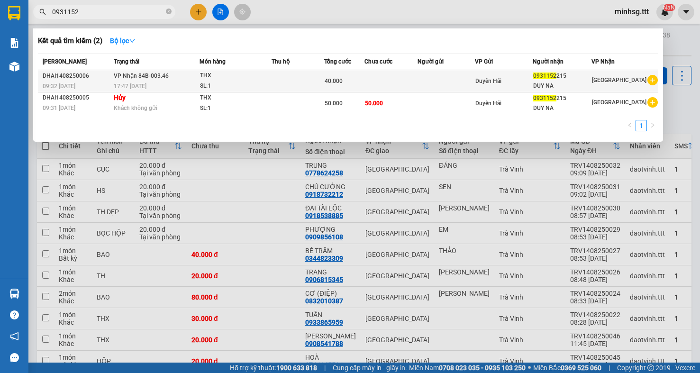
type input "0931152"
click at [188, 88] on div "17:47 [DATE]" at bounding box center [156, 86] width 85 height 10
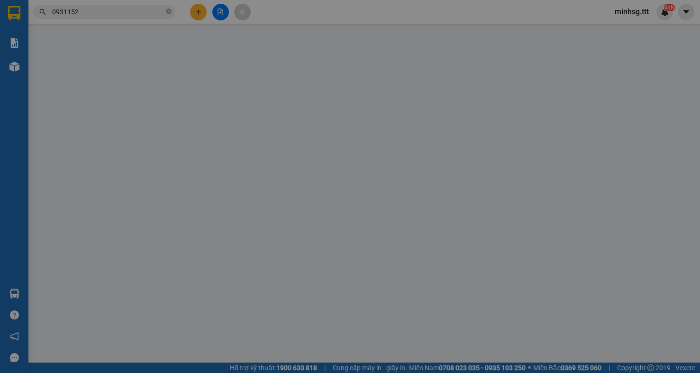
type input "0931152215"
type input "DUY NA"
type input "40.000"
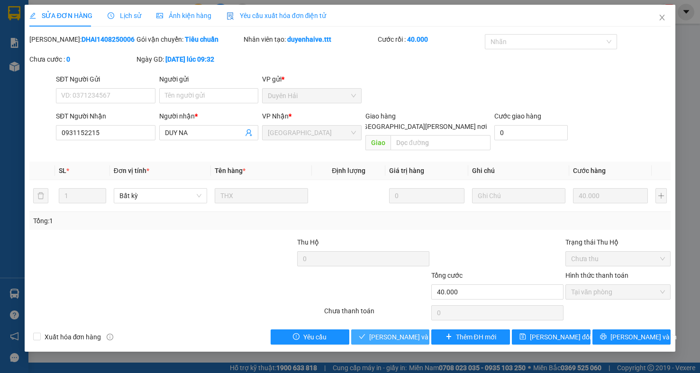
click at [378, 329] on button "[PERSON_NAME] và [PERSON_NAME] hàng" at bounding box center [390, 336] width 79 height 15
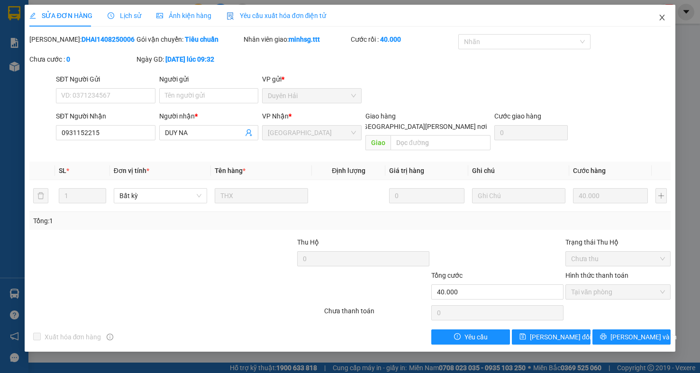
click at [669, 19] on span "Close" at bounding box center [661, 18] width 27 height 27
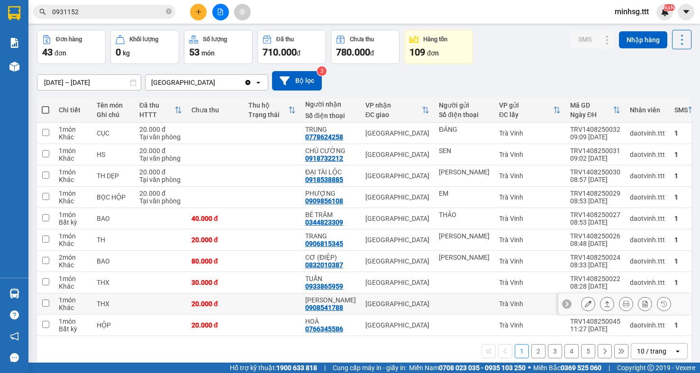
scroll to position [72, 0]
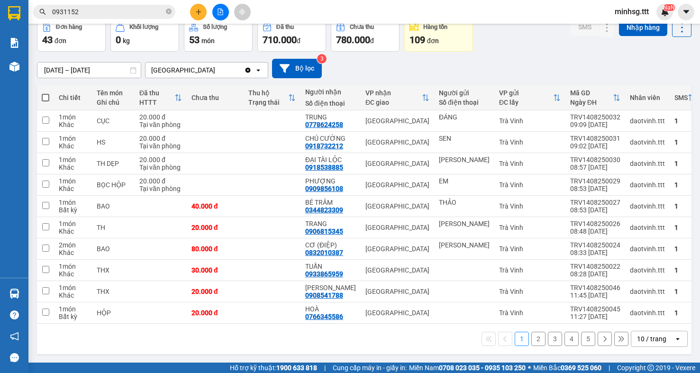
click at [531, 339] on button "2" at bounding box center [538, 339] width 14 height 14
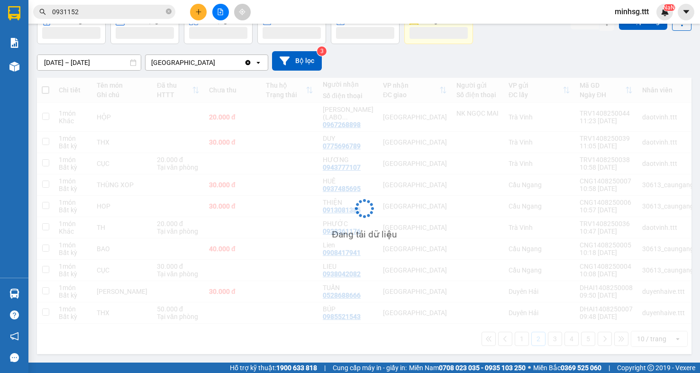
scroll to position [64, 0]
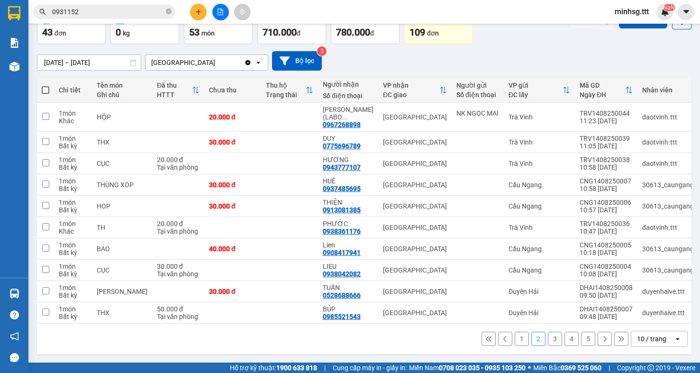
click at [537, 338] on button "2" at bounding box center [538, 339] width 14 height 14
click at [548, 340] on button "3" at bounding box center [555, 339] width 14 height 14
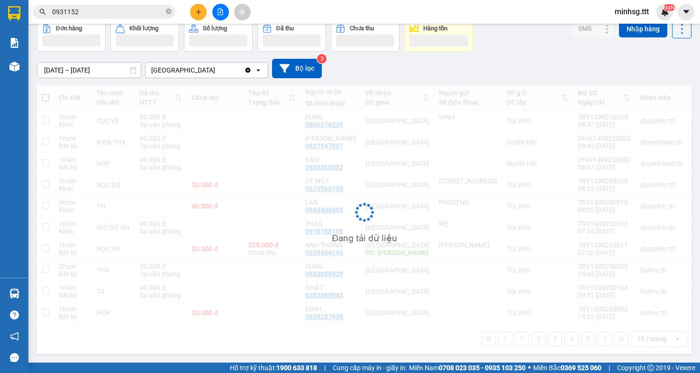
scroll to position [56, 0]
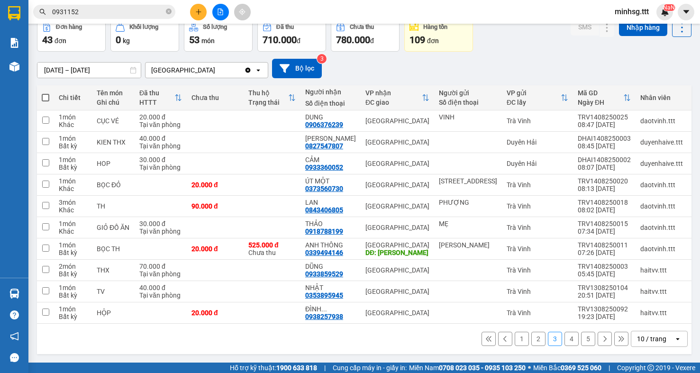
click at [531, 336] on button "2" at bounding box center [538, 339] width 14 height 14
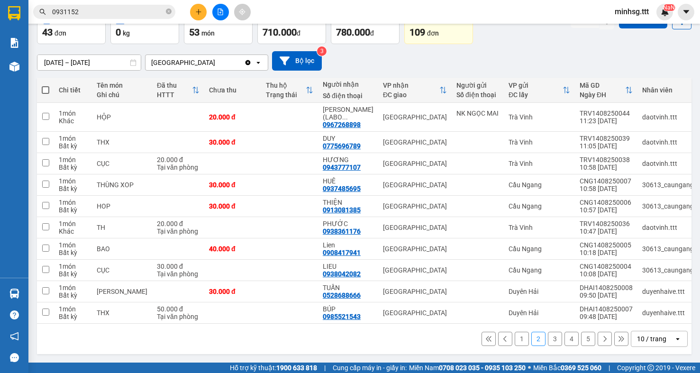
click at [514, 346] on button "1" at bounding box center [521, 339] width 14 height 14
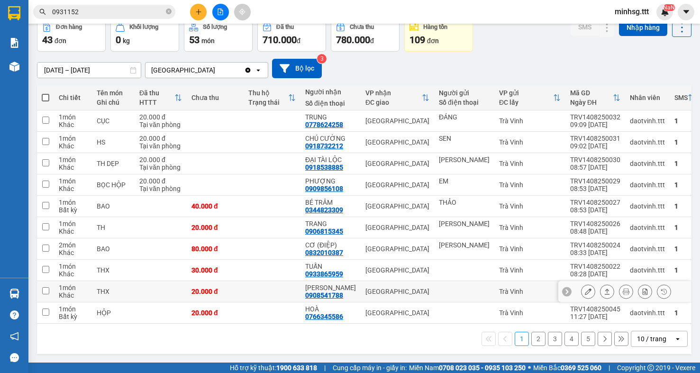
click at [514, 332] on button "1" at bounding box center [521, 339] width 14 height 14
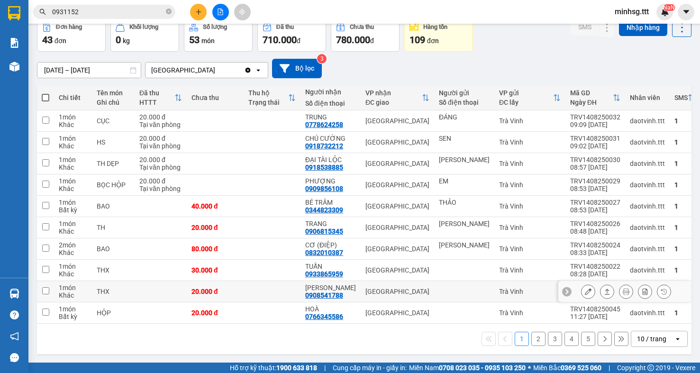
click at [514, 332] on button "1" at bounding box center [521, 339] width 14 height 14
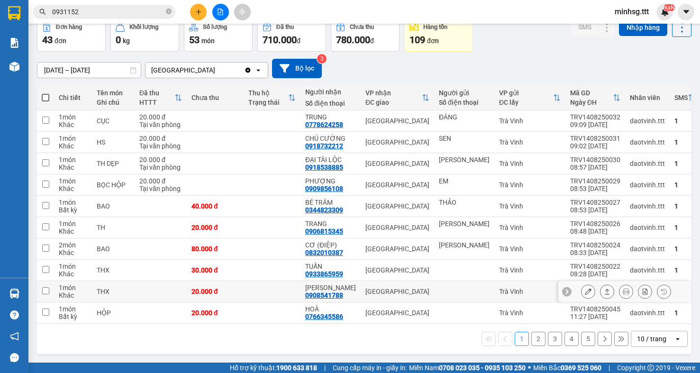
click at [514, 332] on button "1" at bounding box center [521, 339] width 14 height 14
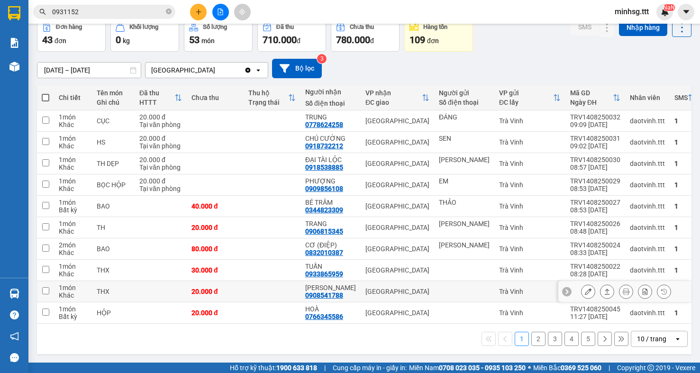
click at [514, 332] on button "1" at bounding box center [521, 339] width 14 height 14
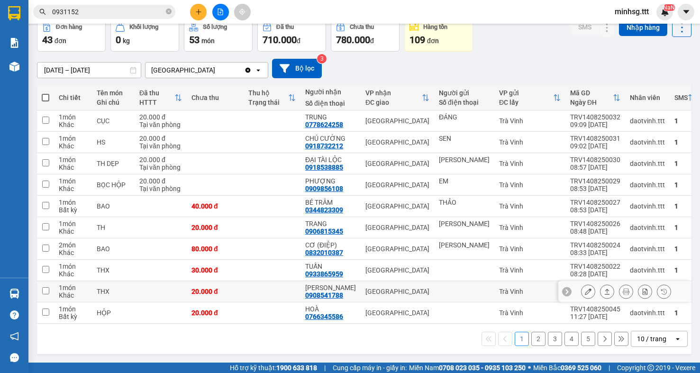
click at [514, 332] on button "1" at bounding box center [521, 339] width 14 height 14
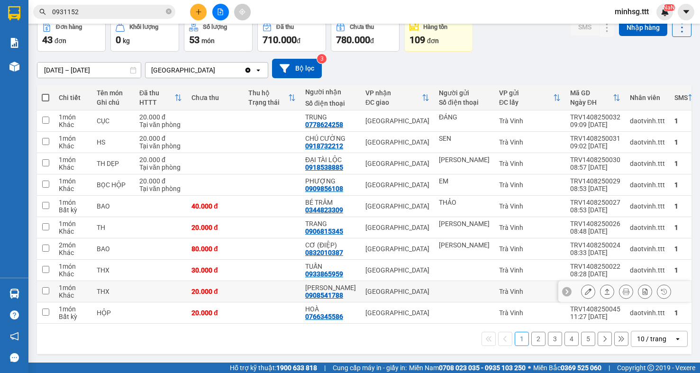
click at [514, 332] on button "1" at bounding box center [521, 339] width 14 height 14
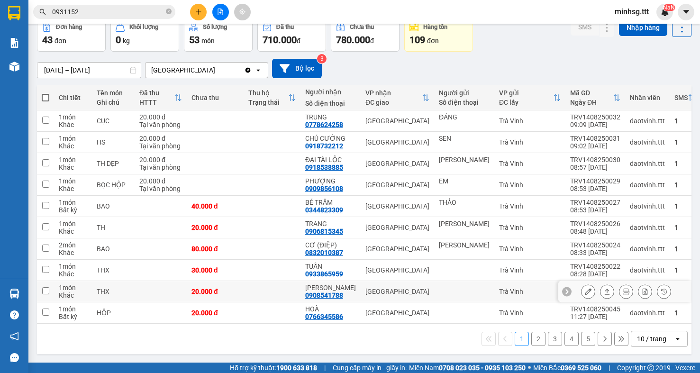
click at [514, 332] on button "1" at bounding box center [521, 339] width 14 height 14
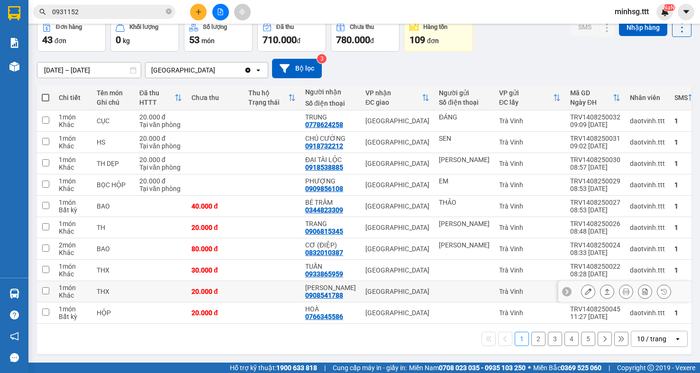
click at [514, 332] on button "1" at bounding box center [521, 339] width 14 height 14
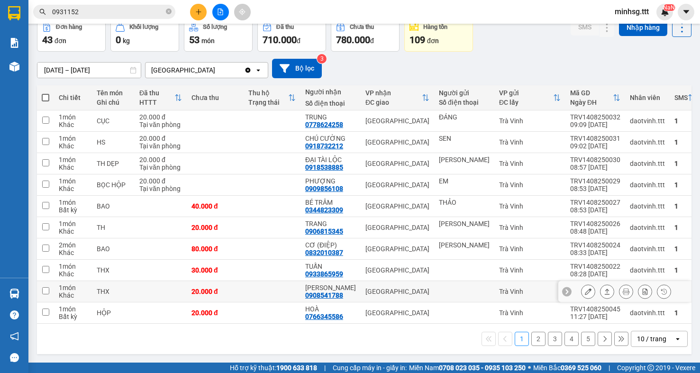
click at [514, 332] on button "1" at bounding box center [521, 339] width 14 height 14
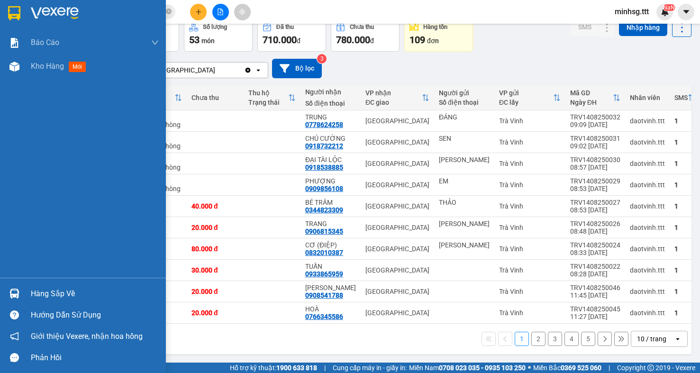
click at [73, 298] on div "Hàng sắp về" at bounding box center [95, 294] width 128 height 14
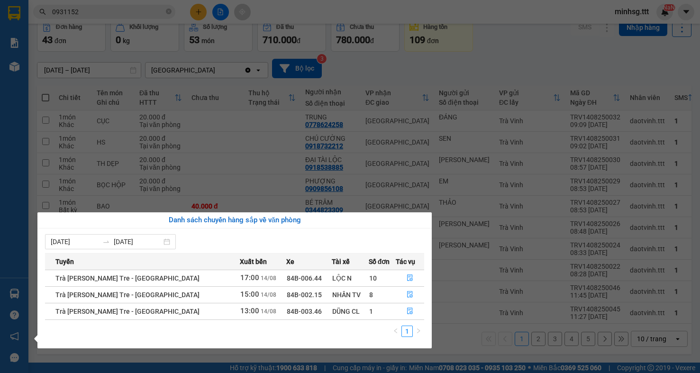
click at [408, 308] on button "button" at bounding box center [409, 311] width 27 height 15
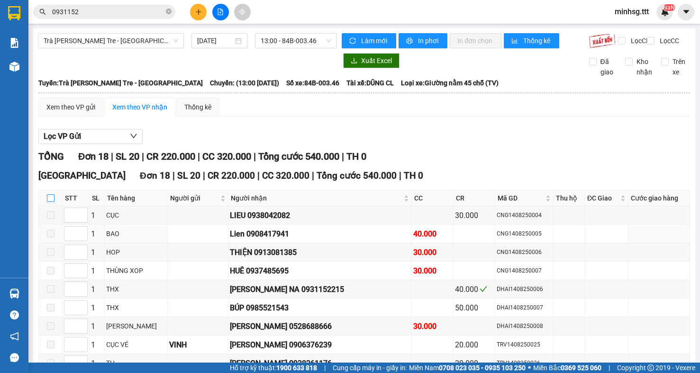
click at [53, 202] on input "checkbox" at bounding box center [51, 198] width 8 height 8
checkbox input "true"
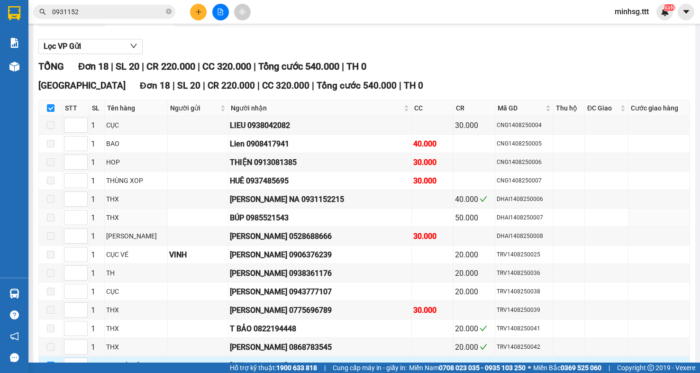
scroll to position [233, 0]
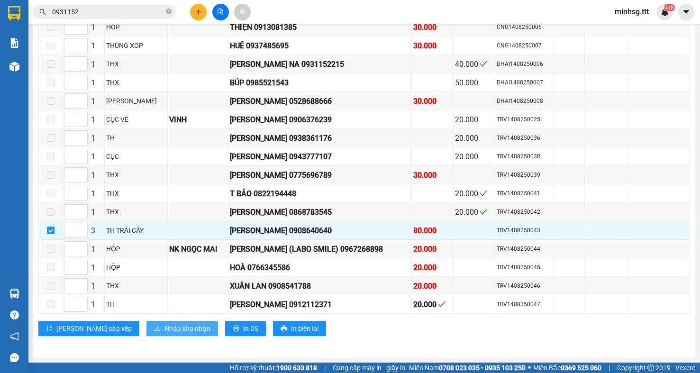
click at [164, 332] on span "Nhập kho nhận" at bounding box center [187, 328] width 46 height 10
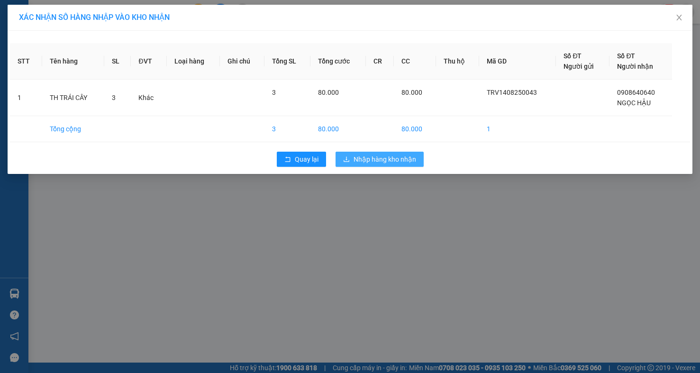
click at [389, 161] on span "Nhập hàng kho nhận" at bounding box center [384, 159] width 63 height 10
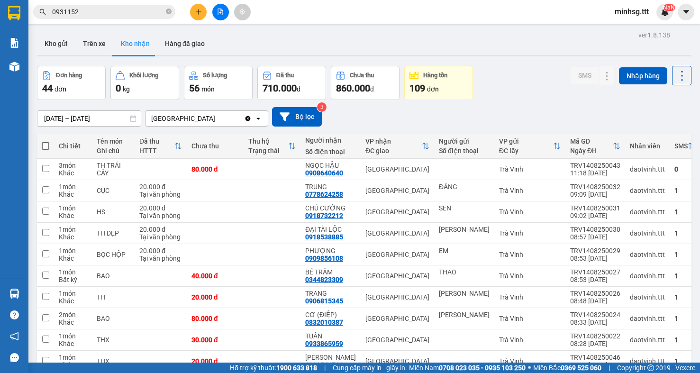
click at [115, 9] on input "0931152" at bounding box center [108, 12] width 112 height 10
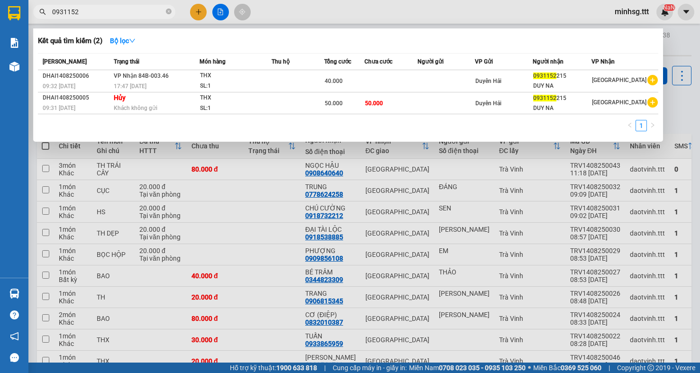
click at [115, 9] on input "0931152" at bounding box center [108, 12] width 112 height 10
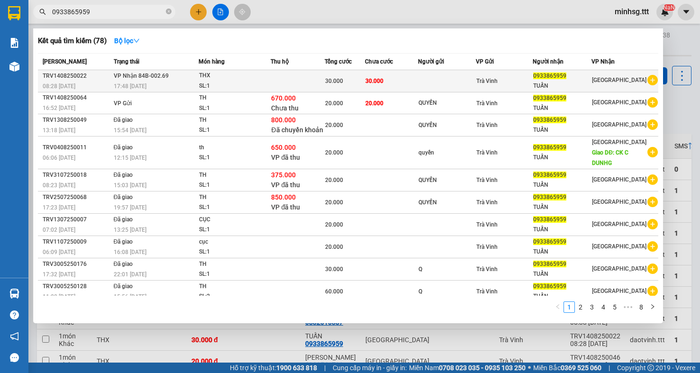
type input "0933865959"
click at [482, 76] on div "Trà Vinh" at bounding box center [504, 81] width 56 height 10
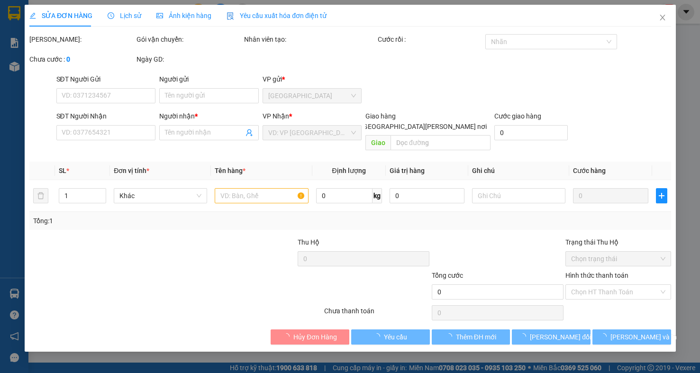
type input "0933865959"
type input "TUẤN"
type input "30.000"
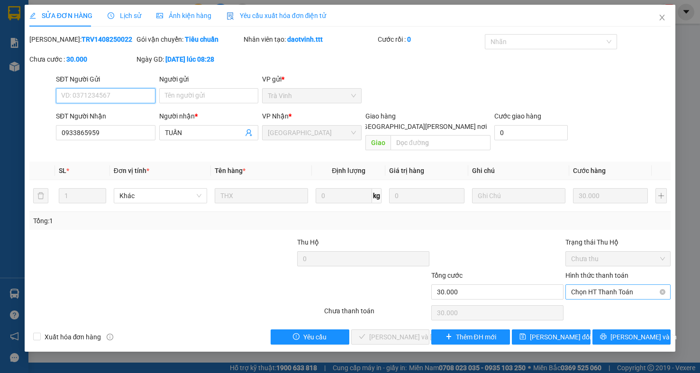
drag, startPoint x: 622, startPoint y: 277, endPoint x: 621, endPoint y: 289, distance: 12.3
click at [622, 285] on span "Chọn HT Thanh Toán" at bounding box center [618, 292] width 94 height 14
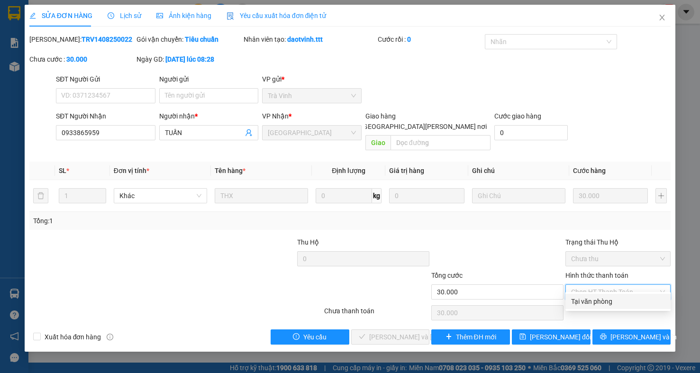
drag, startPoint x: 611, startPoint y: 302, endPoint x: 460, endPoint y: 310, distance: 151.3
click at [608, 304] on div "Tại văn phòng" at bounding box center [618, 301] width 94 height 10
type input "0"
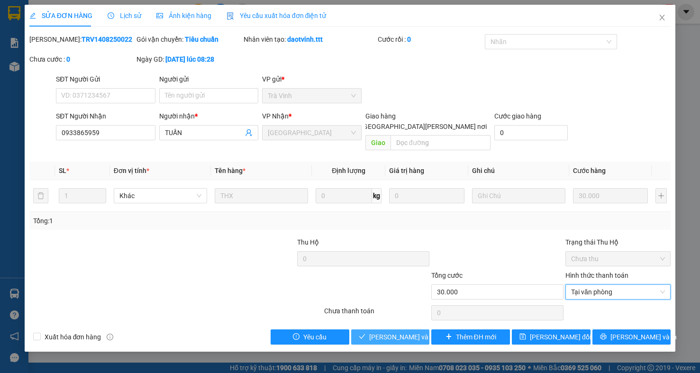
click at [412, 332] on span "[PERSON_NAME] và [PERSON_NAME] hàng" at bounding box center [433, 337] width 128 height 10
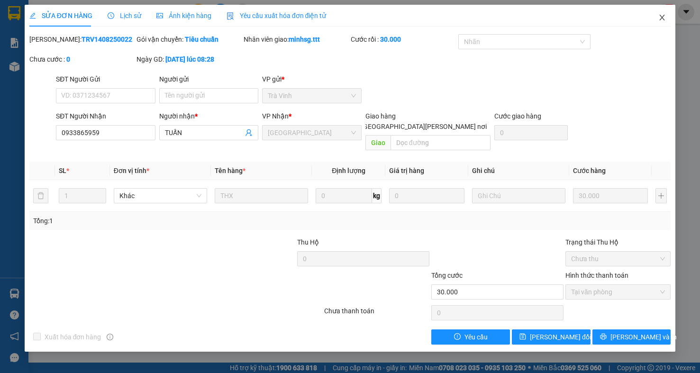
click at [664, 18] on icon "close" at bounding box center [662, 18] width 8 height 8
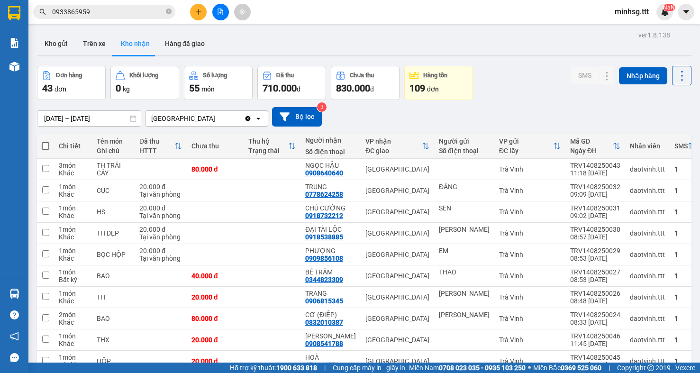
click at [123, 10] on input "0933865959" at bounding box center [108, 12] width 112 height 10
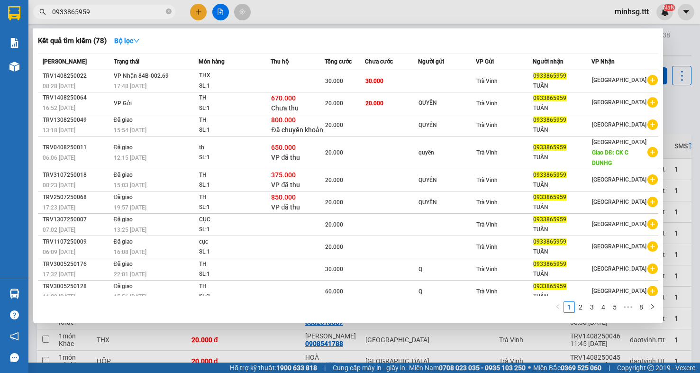
click at [123, 10] on input "0933865959" at bounding box center [108, 12] width 112 height 10
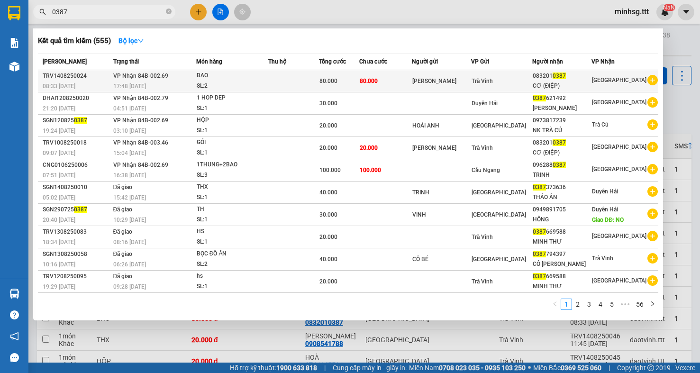
type input "0387"
click at [567, 83] on div "CƠ (ĐIỆP)" at bounding box center [561, 86] width 59 height 10
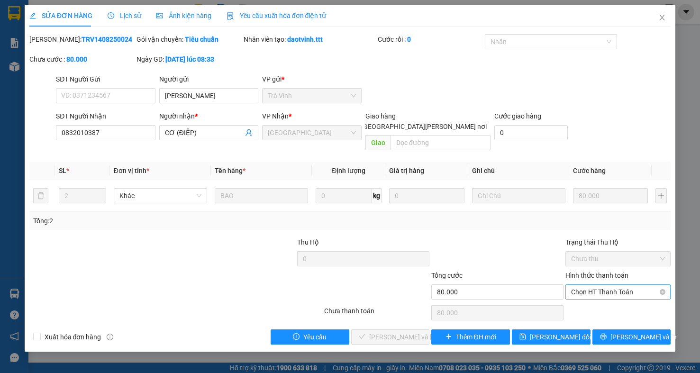
drag, startPoint x: 606, startPoint y: 298, endPoint x: 611, endPoint y: 274, distance: 24.2
click at [606, 303] on div "Chọn HT Thanh Toán" at bounding box center [617, 312] width 107 height 19
click at [611, 284] on div "Chọn HT Thanh Toán" at bounding box center [617, 291] width 105 height 15
click at [603, 301] on div "Tại văn phòng" at bounding box center [618, 301] width 94 height 10
type input "0"
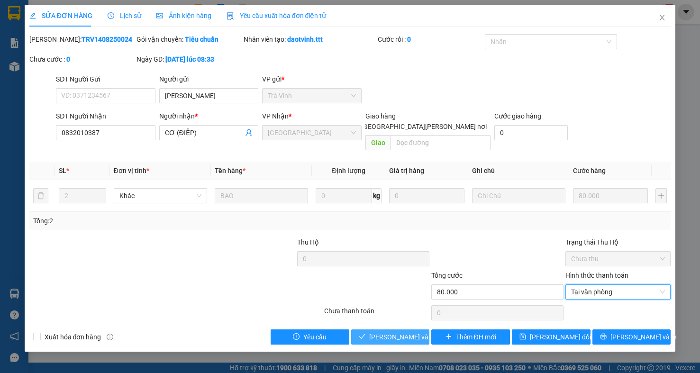
click at [399, 332] on span "[PERSON_NAME] và [PERSON_NAME] hàng" at bounding box center [433, 337] width 128 height 10
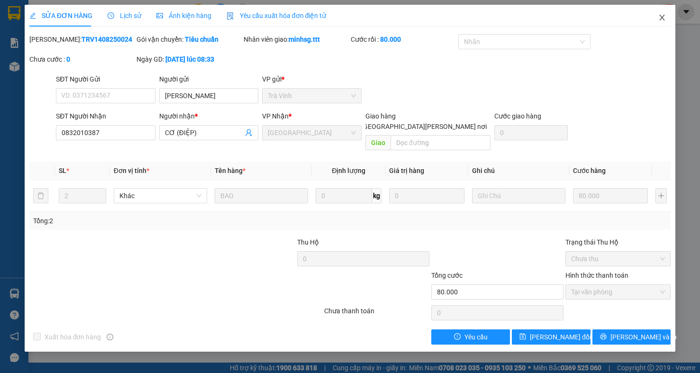
drag, startPoint x: 655, startPoint y: 16, endPoint x: 665, endPoint y: 20, distance: 10.8
click at [656, 16] on span "Close" at bounding box center [661, 18] width 27 height 27
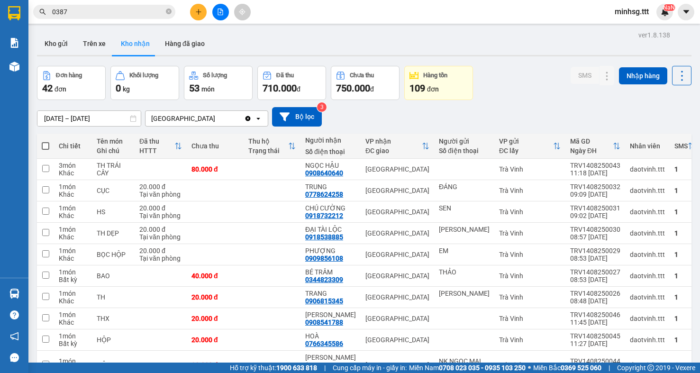
click at [99, 8] on input "0387" at bounding box center [108, 12] width 112 height 10
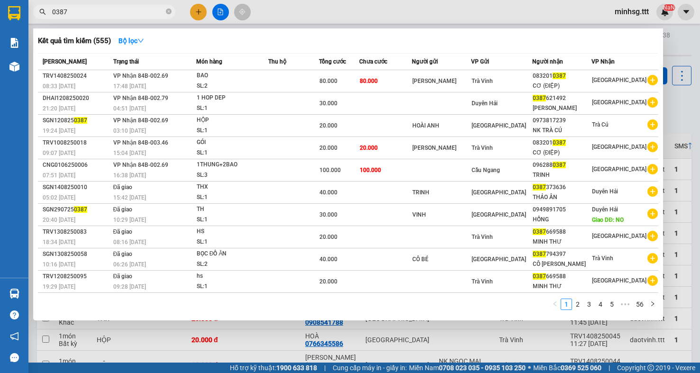
click at [99, 8] on input "0387" at bounding box center [108, 12] width 112 height 10
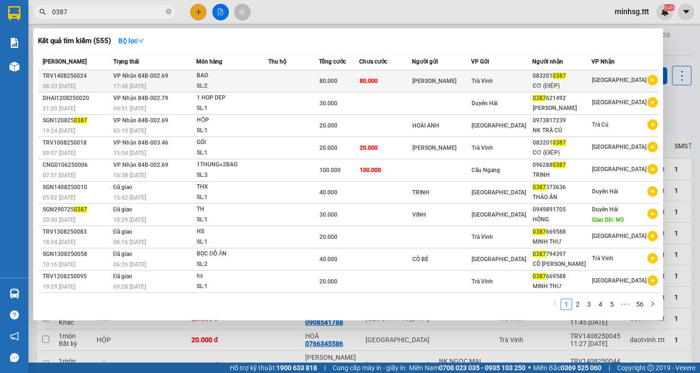
click at [471, 81] on div "[PERSON_NAME]" at bounding box center [441, 81] width 59 height 10
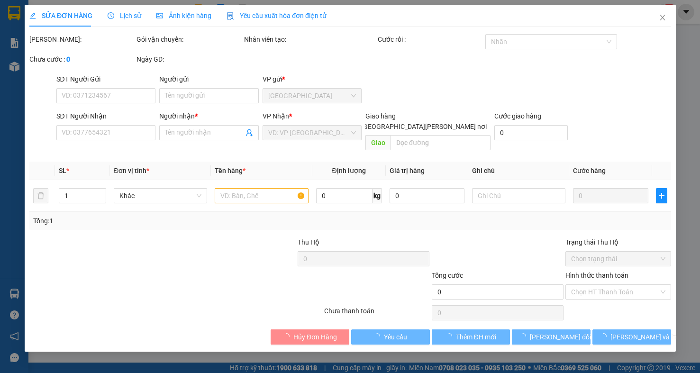
type input "[PERSON_NAME]"
type input "0832010387"
type input "CƠ (ĐIỆP)"
type input "80.000"
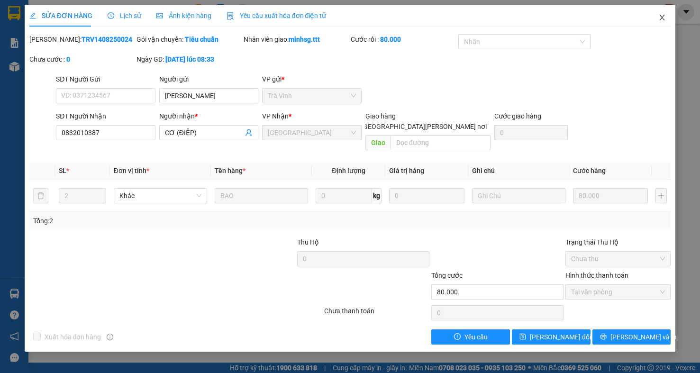
click at [661, 16] on icon "close" at bounding box center [662, 18] width 8 height 8
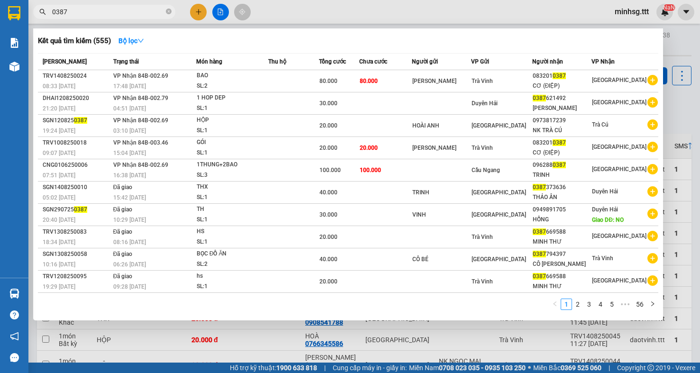
click at [118, 11] on input "0387" at bounding box center [108, 12] width 112 height 10
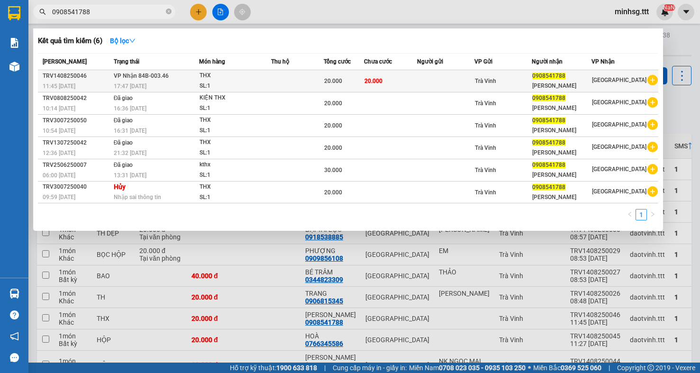
type input "0908541788"
click at [554, 76] on span "0908541788" at bounding box center [548, 75] width 33 height 7
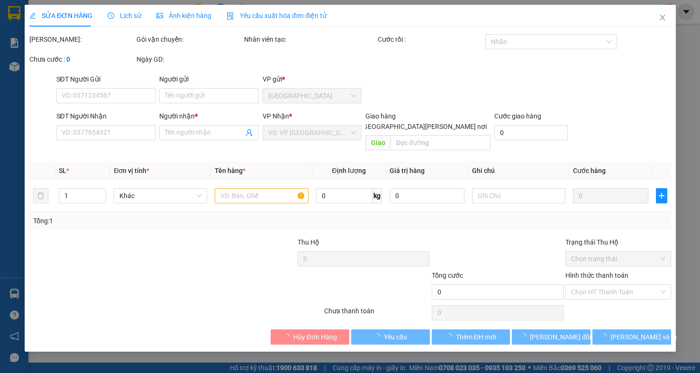
type input "0908541788"
type input "[PERSON_NAME]"
type input "20.000"
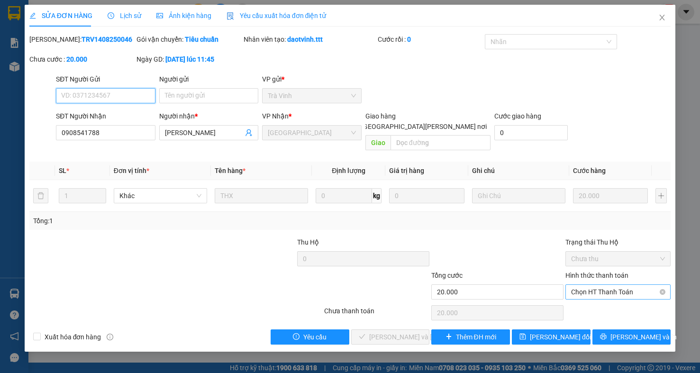
click at [601, 285] on span "Chọn HT Thanh Toán" at bounding box center [618, 292] width 94 height 14
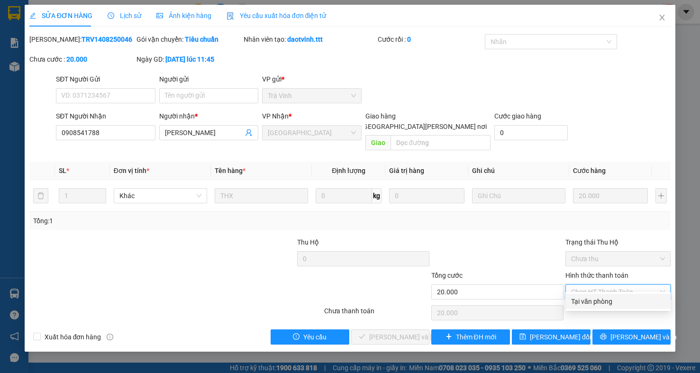
click at [617, 298] on div "Tại văn phòng" at bounding box center [618, 301] width 94 height 10
type input "0"
click at [617, 303] on div "Chọn HT Thanh Toán" at bounding box center [617, 312] width 107 height 19
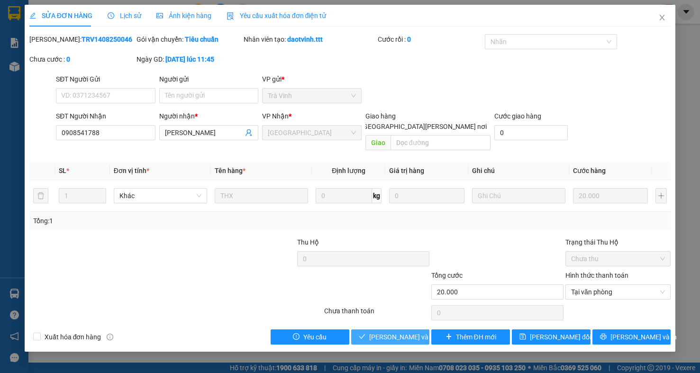
click at [415, 332] on span "[PERSON_NAME] và [PERSON_NAME] hàng" at bounding box center [433, 337] width 128 height 10
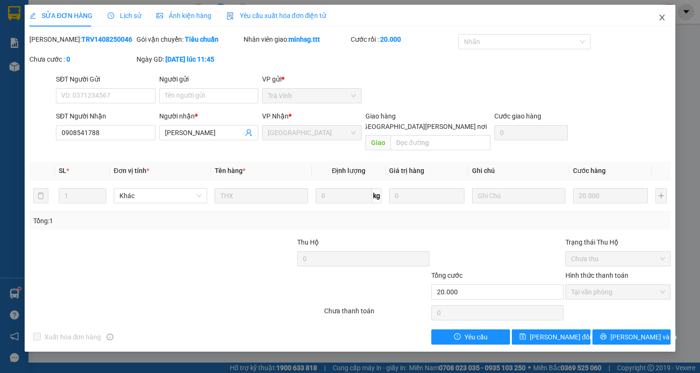
click at [666, 18] on span "Close" at bounding box center [661, 18] width 27 height 27
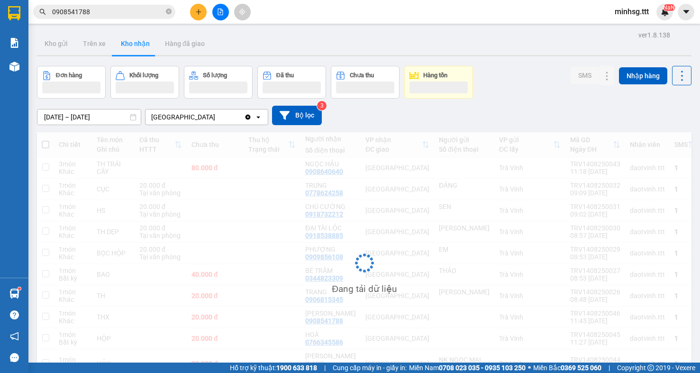
click at [129, 9] on input "0908541788" at bounding box center [108, 12] width 112 height 10
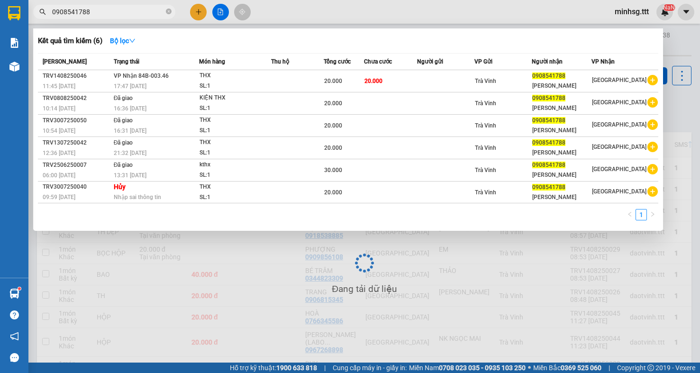
click at [129, 16] on input "0908541788" at bounding box center [108, 12] width 112 height 10
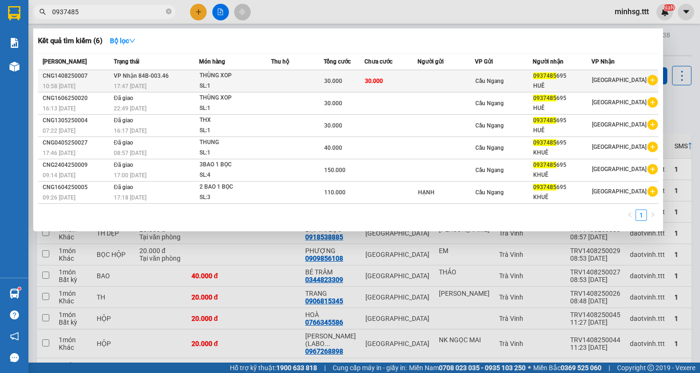
type input "0937485"
click at [452, 78] on td at bounding box center [445, 81] width 57 height 22
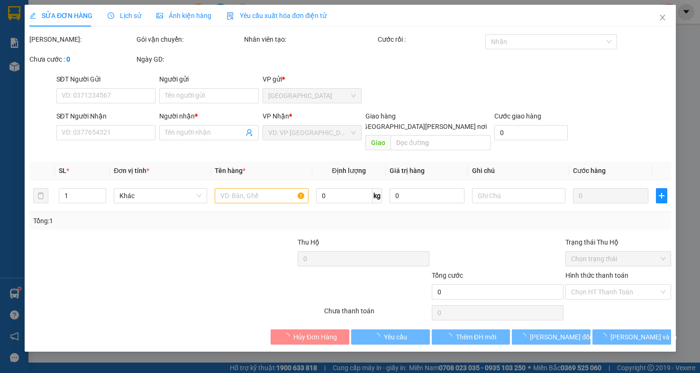
type input "0937485695"
type input "HUÊ"
type input "30.000"
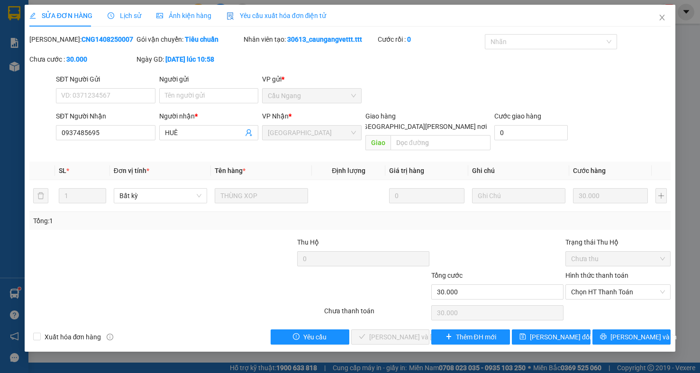
click at [628, 303] on div "Chọn HT Thanh Toán" at bounding box center [617, 312] width 107 height 19
click at [628, 293] on div "Hình thức thanh toán Chọn HT Thanh Toán" at bounding box center [617, 286] width 105 height 33
drag, startPoint x: 628, startPoint y: 290, endPoint x: 628, endPoint y: 284, distance: 5.7
click at [628, 289] on div "Hình thức thanh toán Chọn HT Thanh Toán" at bounding box center [617, 286] width 105 height 33
click at [628, 285] on span "Chọn HT Thanh Toán" at bounding box center [618, 292] width 94 height 14
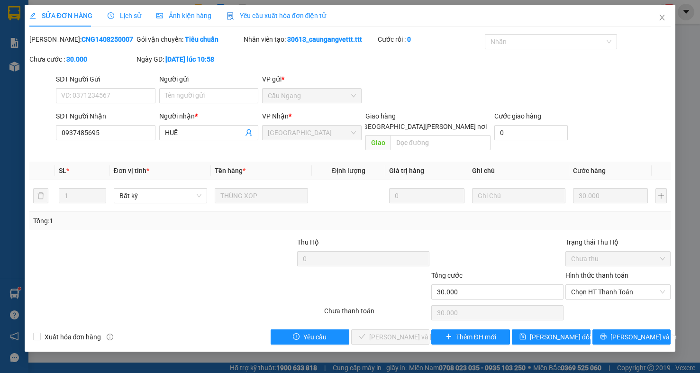
click at [630, 309] on div "Total Paid Fee 0 Total UnPaid Fee 30.000 Cash Collection Total Fee Mã ĐH: CNG14…" at bounding box center [349, 189] width 641 height 310
click at [624, 293] on div "Hình thức thanh toán Chọn HT Thanh Toán" at bounding box center [617, 286] width 105 height 33
click at [624, 285] on span "Chọn HT Thanh Toán" at bounding box center [618, 292] width 94 height 14
click at [626, 301] on div "Tại văn phòng" at bounding box center [618, 301] width 94 height 10
type input "0"
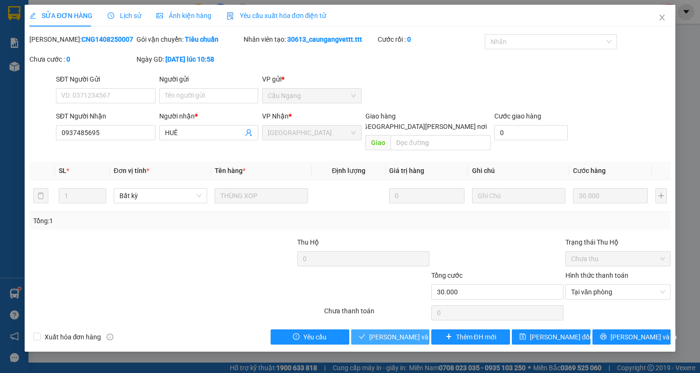
click at [386, 332] on span "[PERSON_NAME] và [PERSON_NAME] hàng" at bounding box center [433, 337] width 128 height 10
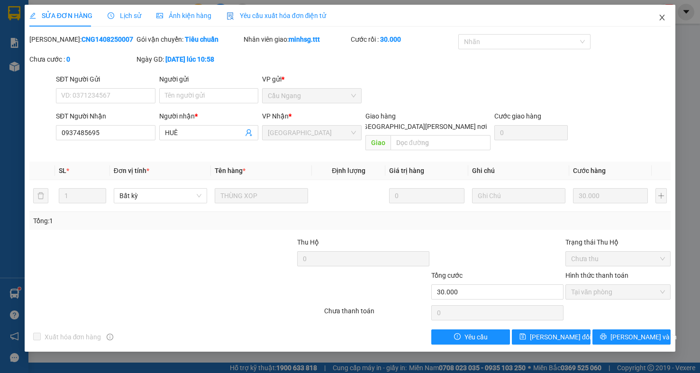
click at [660, 18] on icon "close" at bounding box center [662, 18] width 8 height 8
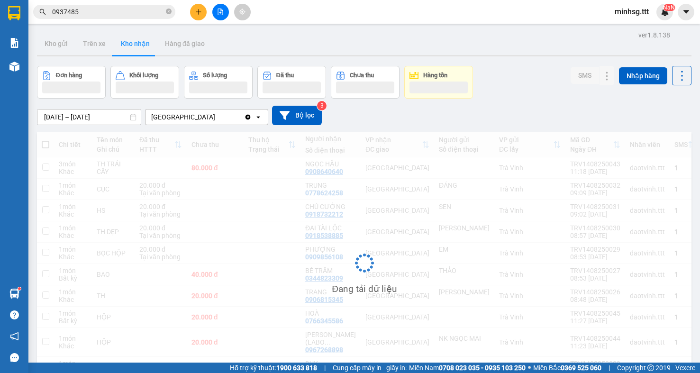
click at [124, 9] on input "0937485" at bounding box center [108, 12] width 112 height 10
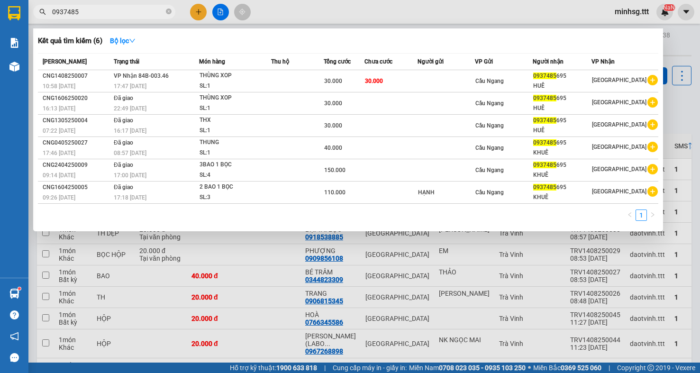
click at [124, 9] on input "0937485" at bounding box center [108, 12] width 112 height 10
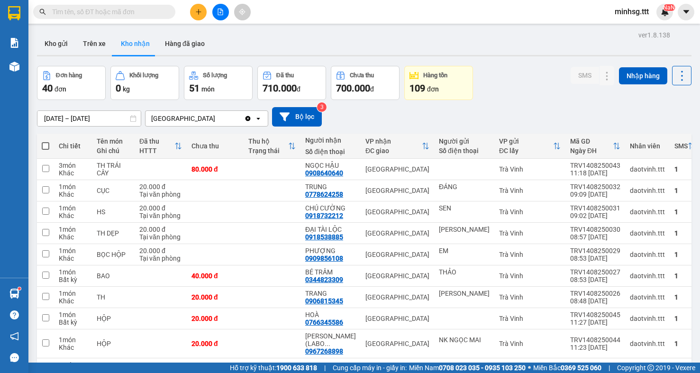
click at [124, 9] on input "text" at bounding box center [108, 12] width 112 height 10
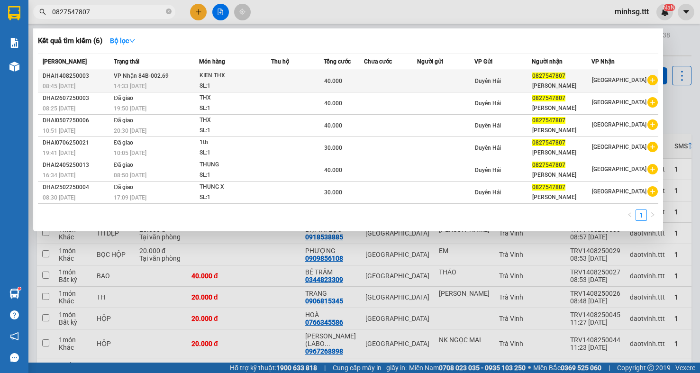
type input "0827547807"
click at [582, 84] on div "[PERSON_NAME]" at bounding box center [561, 86] width 59 height 10
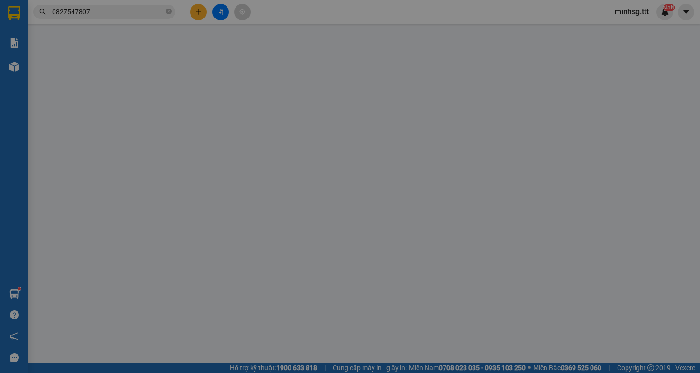
type input "0827547807"
type input "[PERSON_NAME]"
type input "40.000"
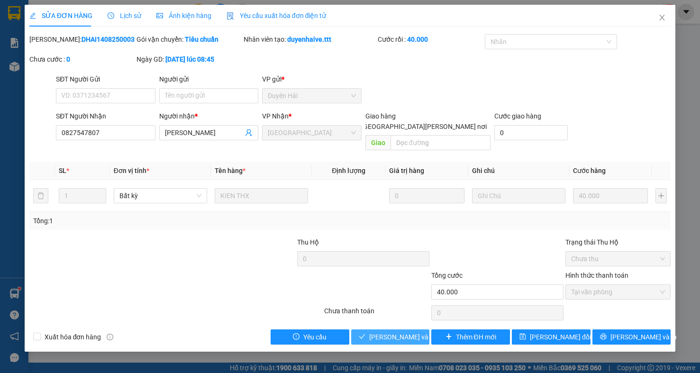
click at [377, 332] on span "[PERSON_NAME] và [PERSON_NAME] hàng" at bounding box center [433, 337] width 128 height 10
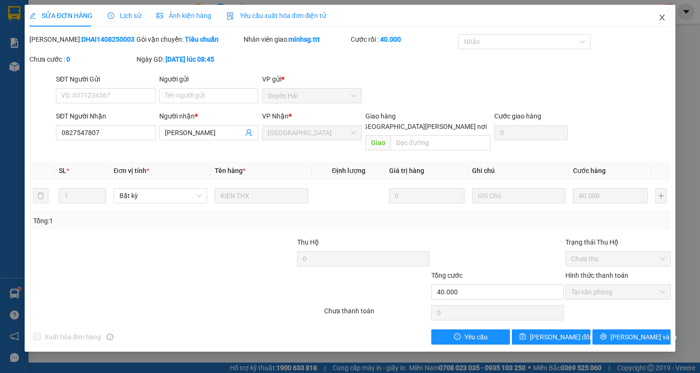
click at [669, 19] on span "Close" at bounding box center [661, 18] width 27 height 27
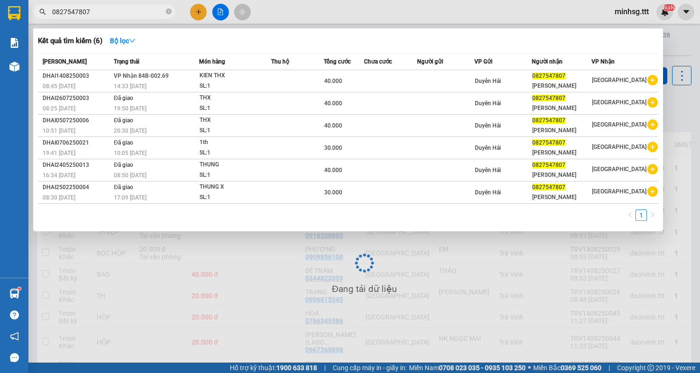
click at [129, 8] on input "0827547807" at bounding box center [108, 12] width 112 height 10
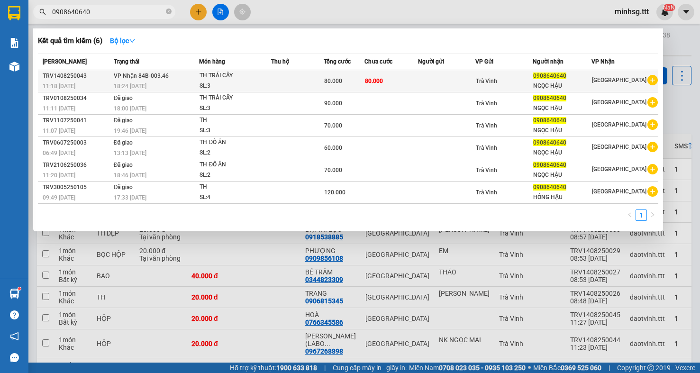
type input "0908640640"
click at [389, 74] on td "80.000" at bounding box center [391, 81] width 54 height 22
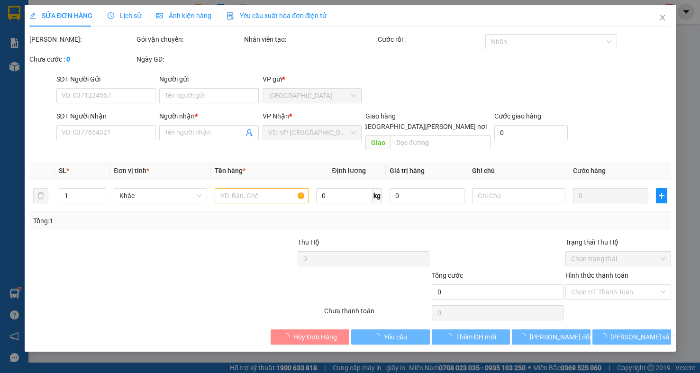
type input "0908640640"
type input "NGỌC HẬU"
type input "80.000"
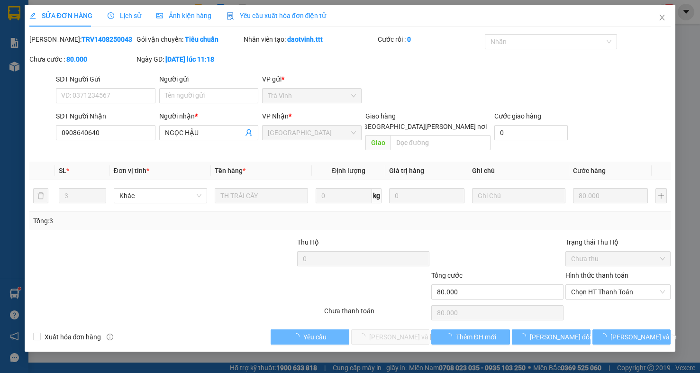
drag, startPoint x: 612, startPoint y: 266, endPoint x: 612, endPoint y: 275, distance: 9.5
click at [612, 271] on label "Hình thức thanh toán" at bounding box center [596, 275] width 63 height 8
click at [612, 285] on input "Hình thức thanh toán" at bounding box center [614, 292] width 87 height 14
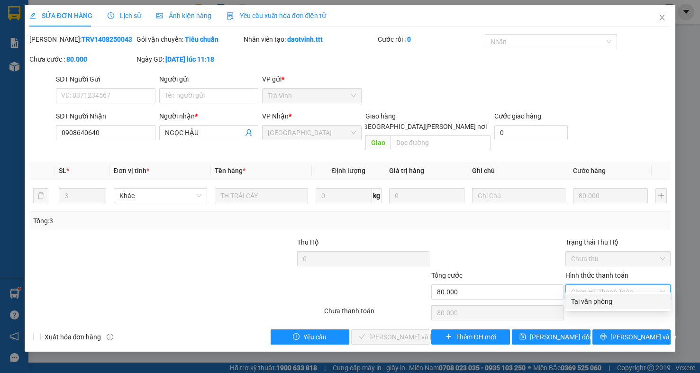
drag, startPoint x: 611, startPoint y: 281, endPoint x: 606, endPoint y: 293, distance: 13.1
click at [611, 288] on span "Chọn HT Thanh Toán" at bounding box center [618, 292] width 94 height 14
click at [595, 303] on div "Tại văn phòng" at bounding box center [618, 301] width 94 height 10
type input "0"
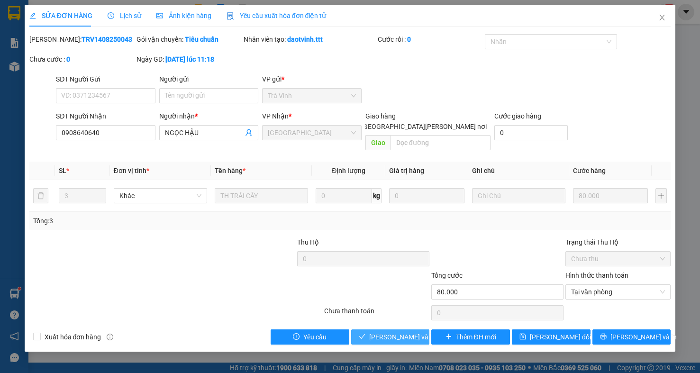
click at [415, 332] on span "[PERSON_NAME] và [PERSON_NAME] hàng" at bounding box center [433, 337] width 128 height 10
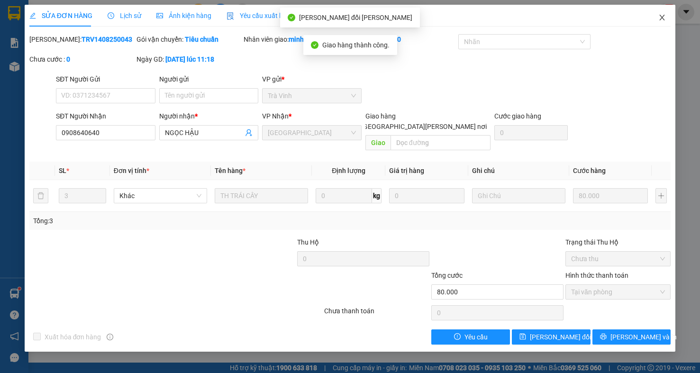
click at [656, 18] on span "Close" at bounding box center [661, 18] width 27 height 27
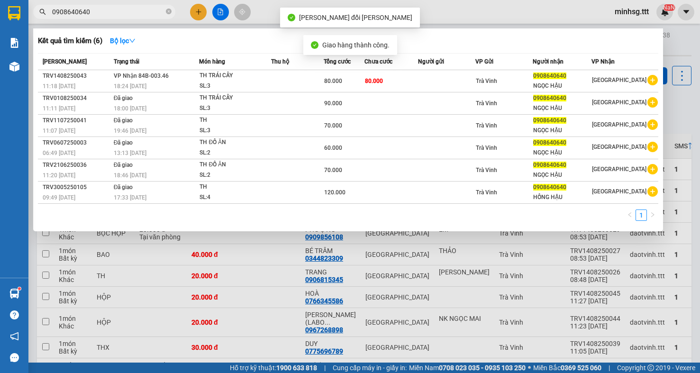
click at [87, 10] on input "0908640640" at bounding box center [108, 12] width 112 height 10
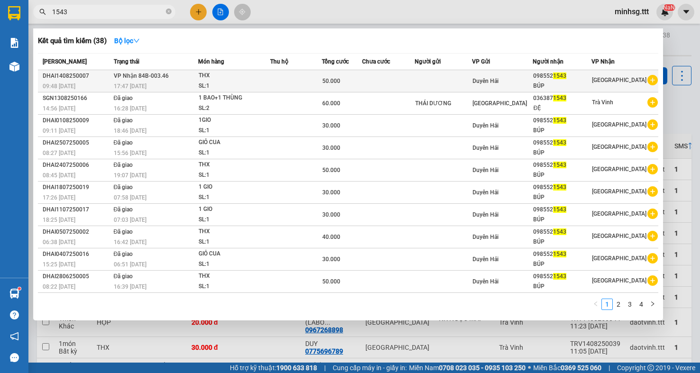
type input "1543"
click at [558, 84] on div "BÚP" at bounding box center [562, 86] width 58 height 10
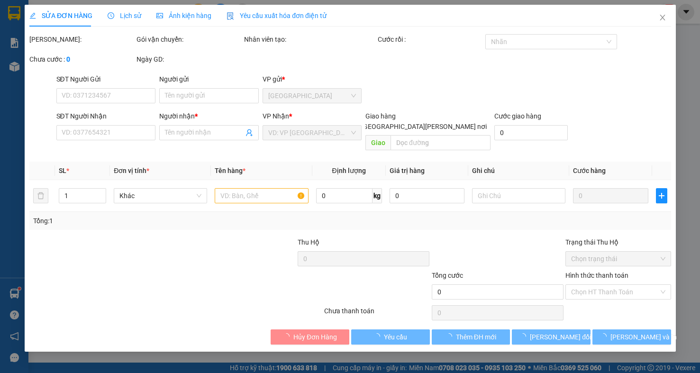
type input "0985521543"
type input "BÚP"
type input "50.000"
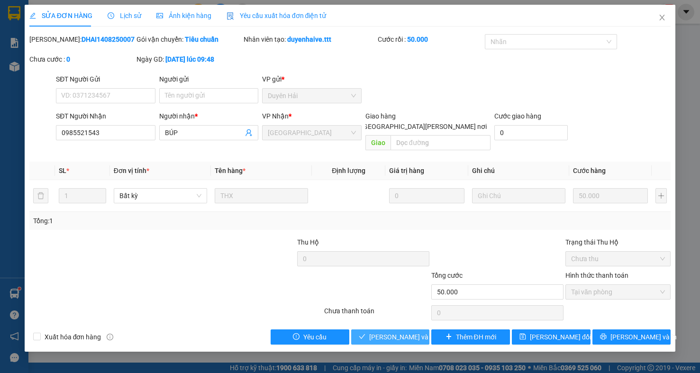
click at [407, 332] on span "[PERSON_NAME] và [PERSON_NAME] hàng" at bounding box center [433, 337] width 128 height 10
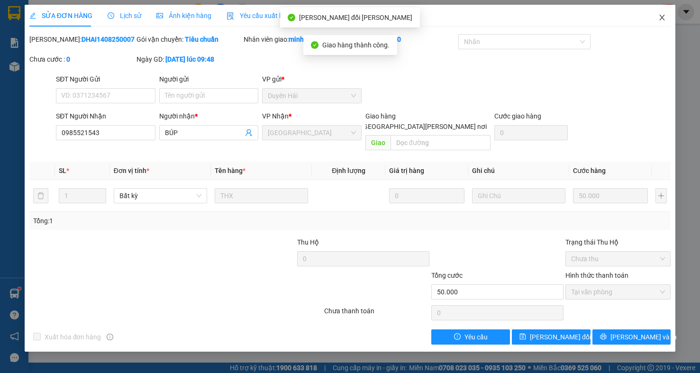
click at [658, 16] on icon "close" at bounding box center [662, 18] width 8 height 8
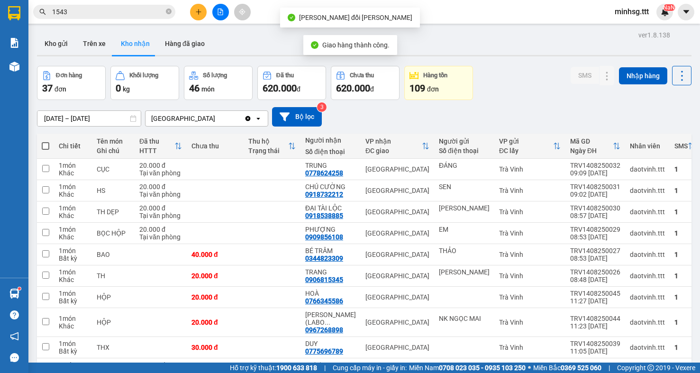
click at [75, 20] on div "Kết quả [PERSON_NAME] ( 38 ) Bộ lọc Mã ĐH Trạng thái Món hàng Thu hộ [PERSON_NA…" at bounding box center [350, 12] width 700 height 24
click at [78, 20] on div "Kết quả [PERSON_NAME] ( 38 ) Bộ lọc Mã ĐH Trạng thái Món hàng Thu hộ [PERSON_NA…" at bounding box center [92, 12] width 185 height 17
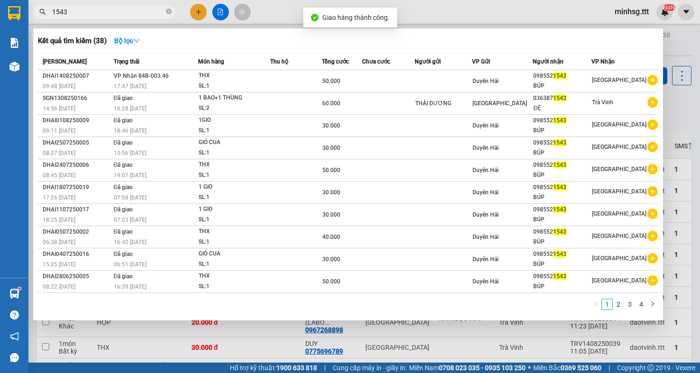
click at [94, 11] on input "1543" at bounding box center [108, 12] width 112 height 10
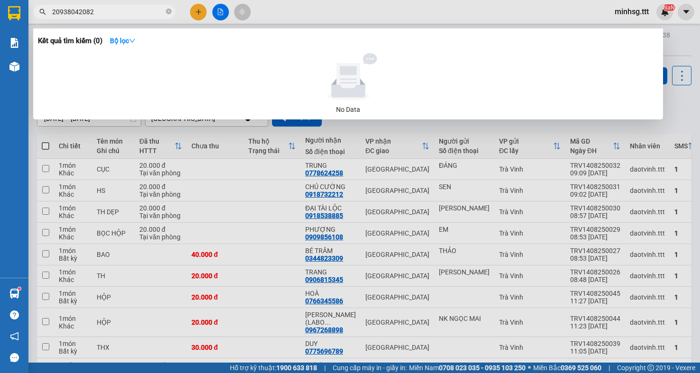
drag, startPoint x: 59, startPoint y: 13, endPoint x: 61, endPoint y: 19, distance: 6.6
click at [40, 10] on div "20938042082" at bounding box center [92, 12] width 185 height 14
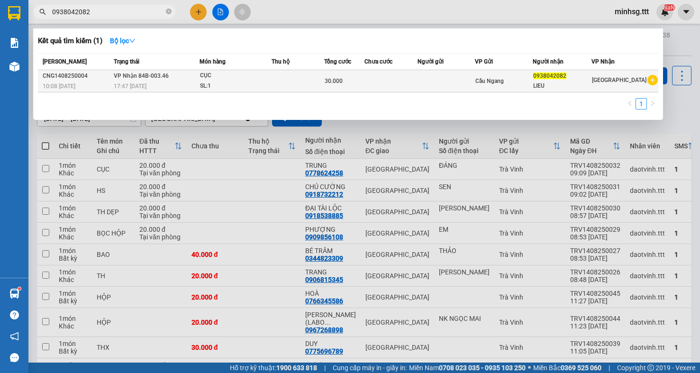
type input "0938042082"
click at [259, 71] on div "CỤC" at bounding box center [235, 76] width 71 height 10
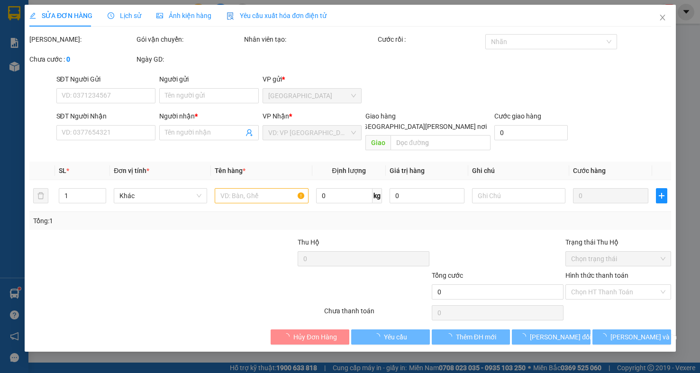
type input "0938042082"
type input "LIEU"
type input "30.000"
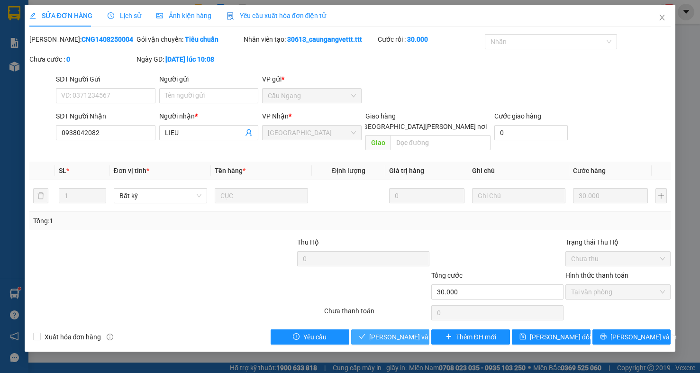
click at [408, 332] on span "[PERSON_NAME] và [PERSON_NAME] hàng" at bounding box center [433, 337] width 128 height 10
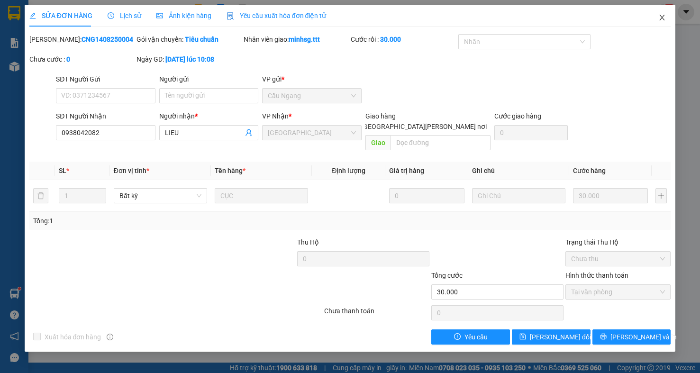
click at [665, 18] on icon "close" at bounding box center [662, 18] width 8 height 8
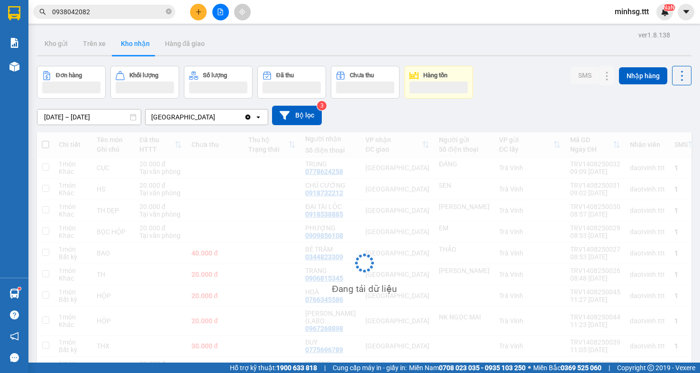
click at [102, 14] on input "0938042082" at bounding box center [108, 12] width 112 height 10
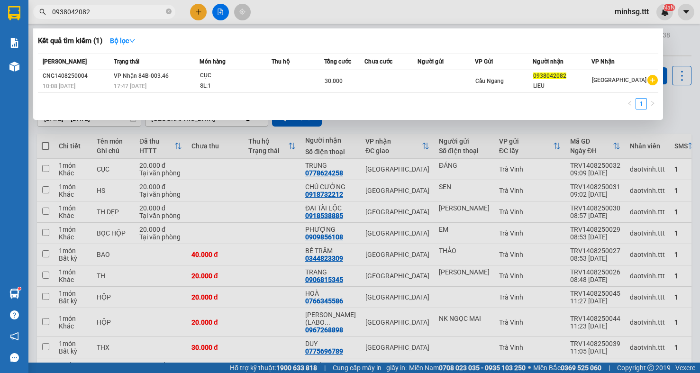
click at [102, 14] on input "0938042082" at bounding box center [108, 12] width 112 height 10
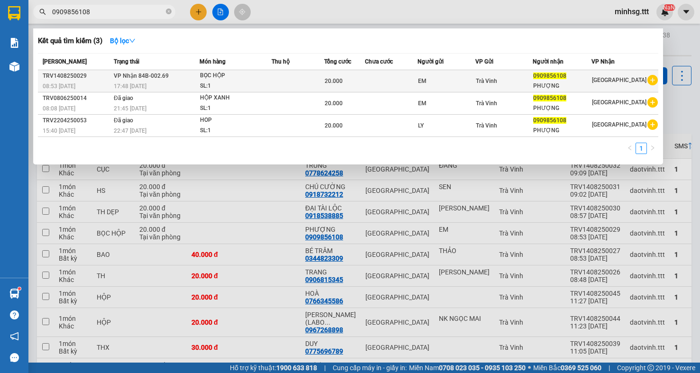
type input "0909856108"
click at [492, 78] on span "Trà Vinh" at bounding box center [486, 81] width 21 height 7
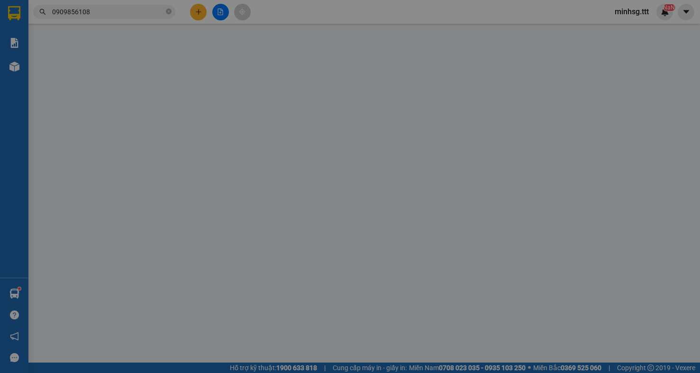
type input "EM"
type input "0909856108"
type input "PHƯỢNG"
type input "20.000"
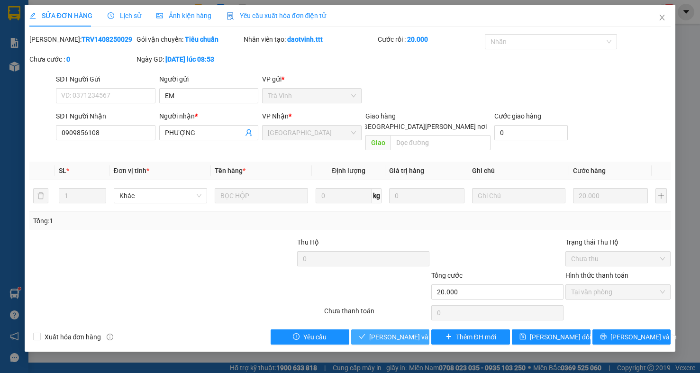
click at [412, 334] on button "[PERSON_NAME] và [PERSON_NAME] hàng" at bounding box center [390, 336] width 79 height 15
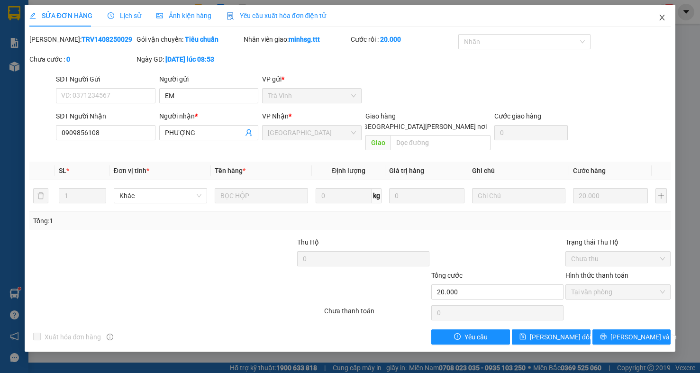
click at [656, 14] on span "Close" at bounding box center [661, 18] width 27 height 27
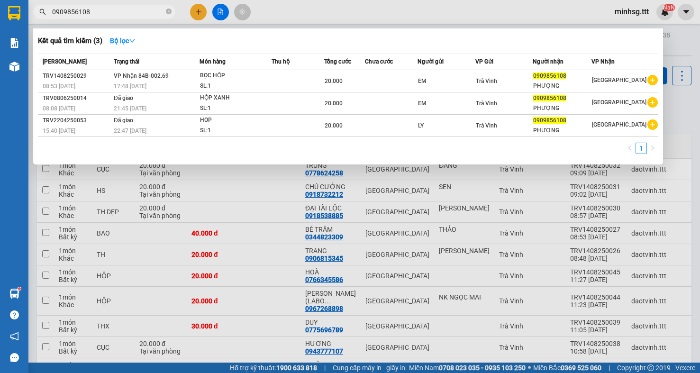
drag, startPoint x: 114, startPoint y: 13, endPoint x: -58, endPoint y: -1, distance: 173.0
click at [0, 0] on html "Kết quả tìm kiếm ( 3 ) Bộ lọc Mã ĐH Trạng thái Món hàng Thu hộ Tổng cước Chưa c…" at bounding box center [350, 186] width 700 height 373
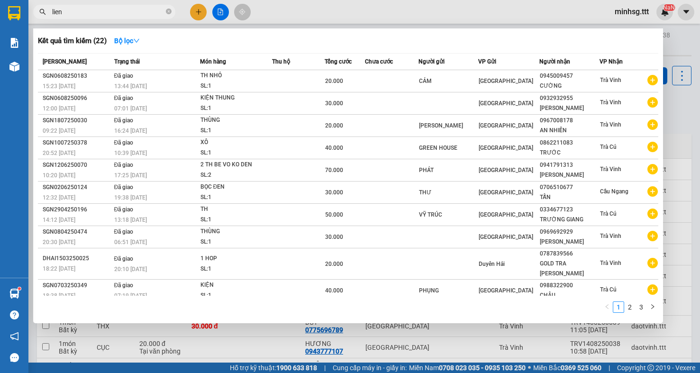
click at [136, 14] on input "lien" at bounding box center [108, 12] width 112 height 10
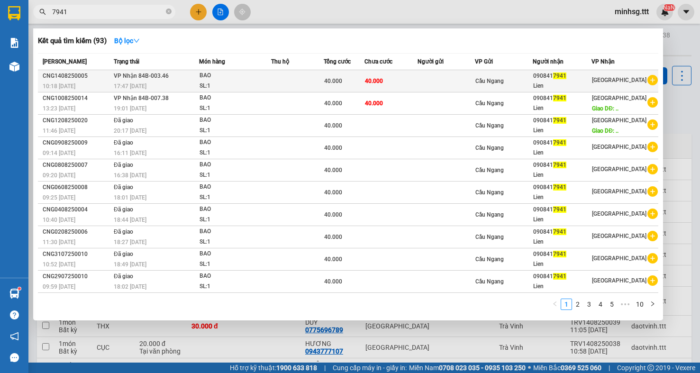
type input "7941"
click at [584, 84] on div "Lien" at bounding box center [562, 86] width 58 height 10
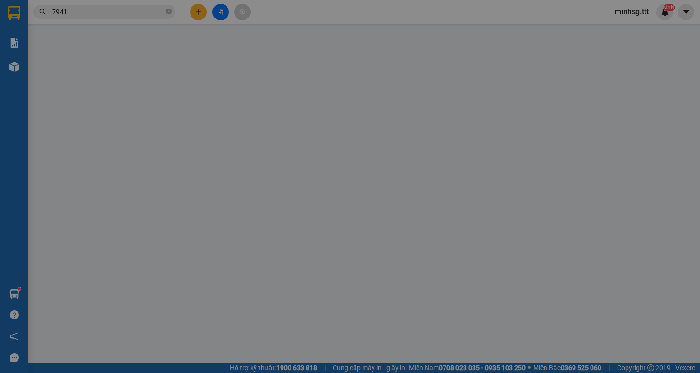
type input "0908417941"
type input "Lien"
type input "40.000"
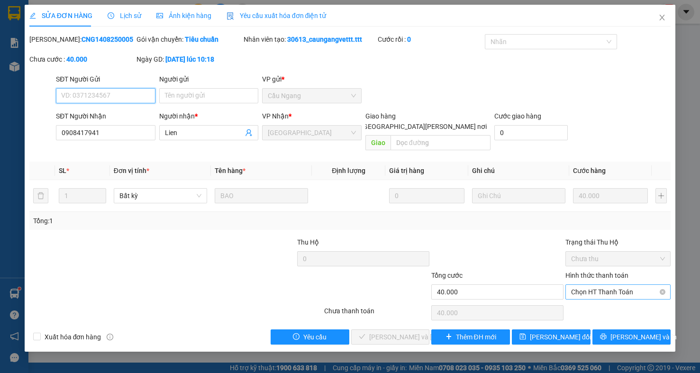
click at [604, 288] on span "Chọn HT Thanh Toán" at bounding box center [618, 292] width 94 height 14
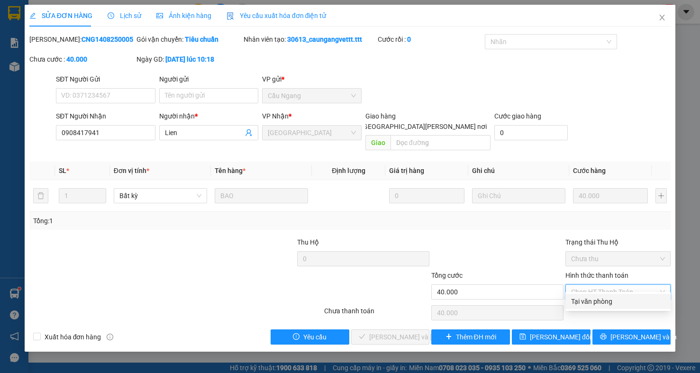
click at [603, 304] on div "Tại văn phòng" at bounding box center [618, 301] width 94 height 10
type input "0"
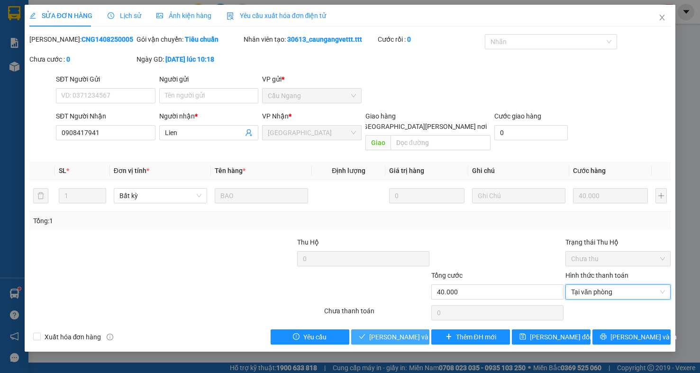
click at [393, 332] on span "[PERSON_NAME] và [PERSON_NAME] hàng" at bounding box center [433, 337] width 128 height 10
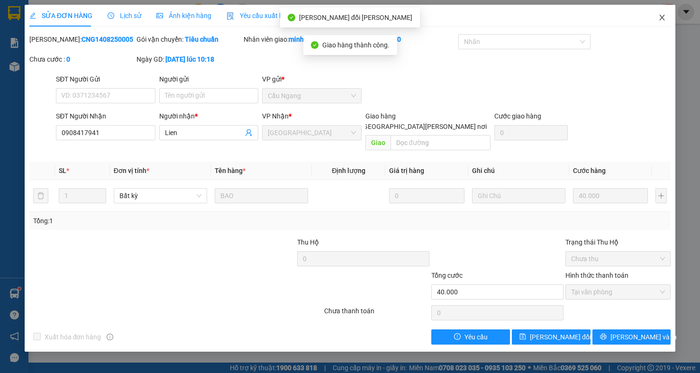
click at [660, 18] on icon "close" at bounding box center [662, 18] width 8 height 8
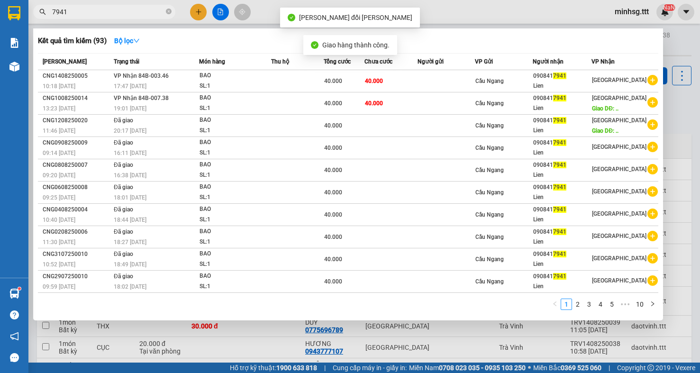
click at [100, 16] on input "7941" at bounding box center [108, 12] width 112 height 10
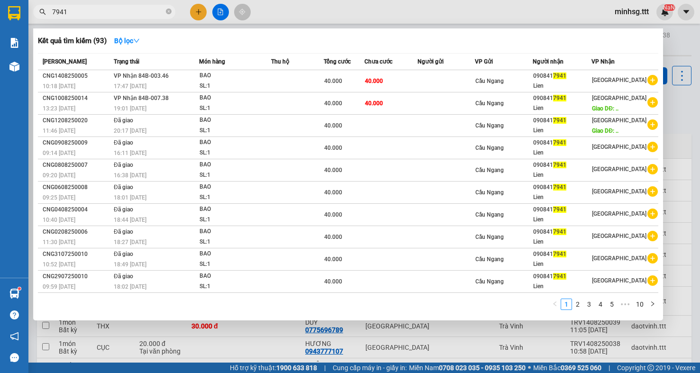
click at [676, 81] on div at bounding box center [350, 186] width 700 height 373
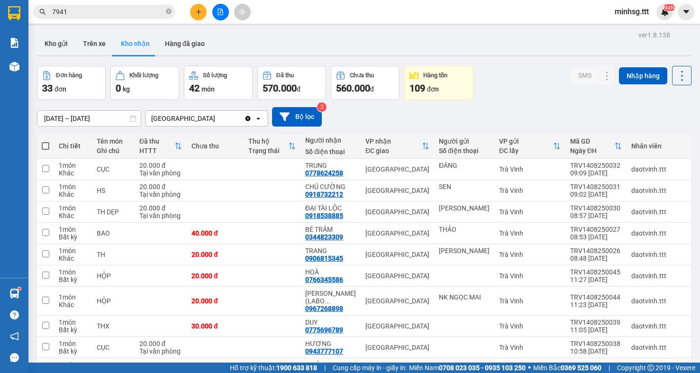
click at [119, 15] on input "7941" at bounding box center [108, 12] width 112 height 10
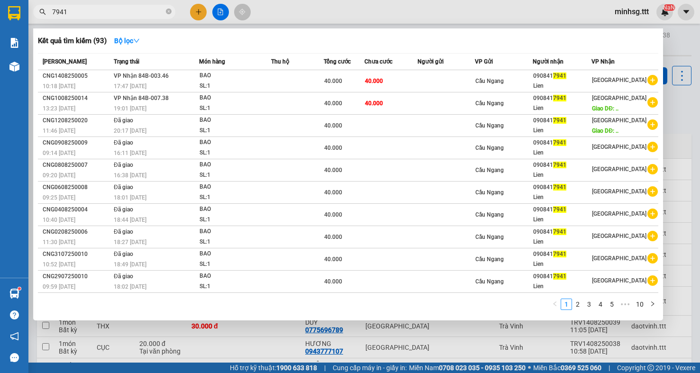
click at [119, 15] on input "7941" at bounding box center [108, 12] width 112 height 10
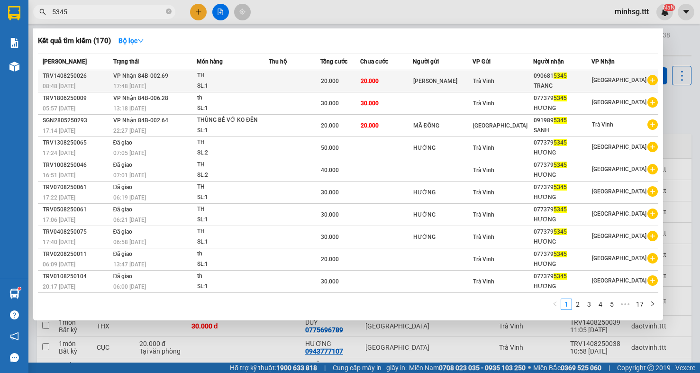
type input "5345"
click at [356, 73] on td "20.000" at bounding box center [340, 81] width 40 height 22
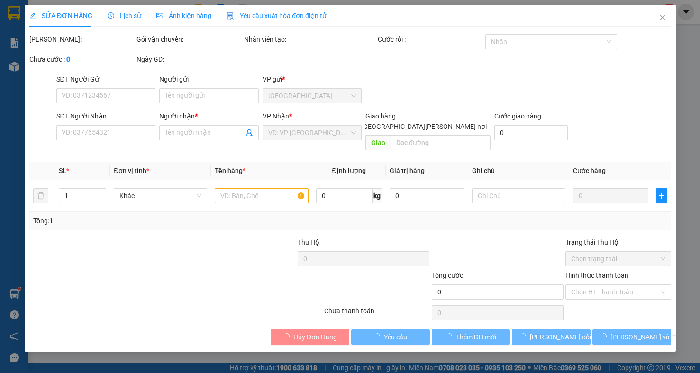
type input "[PERSON_NAME]"
type input "0906815345"
type input "TRANG"
type input "20.000"
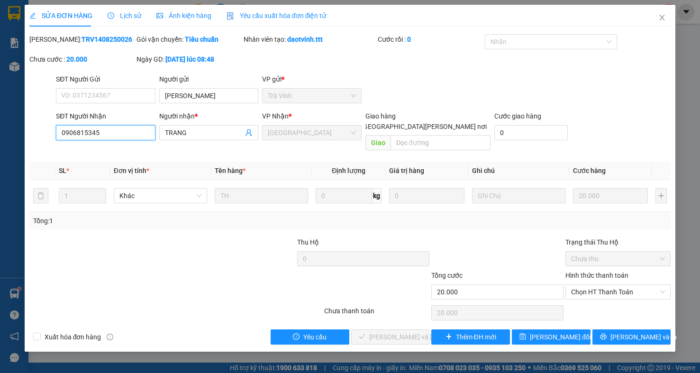
click at [88, 137] on input "0906815345" at bounding box center [105, 132] width 99 height 15
click at [663, 18] on icon "close" at bounding box center [662, 18] width 8 height 8
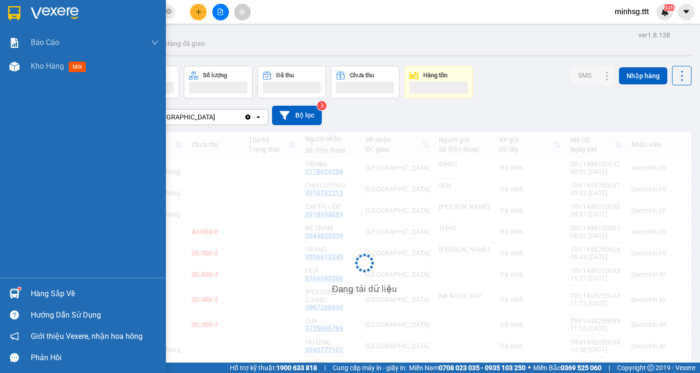
click at [17, 282] on div "Hàng sắp về Hướng dẫn sử dụng Giới thiệu Vexere, nhận hoa hồng Phản hồi" at bounding box center [83, 323] width 166 height 90
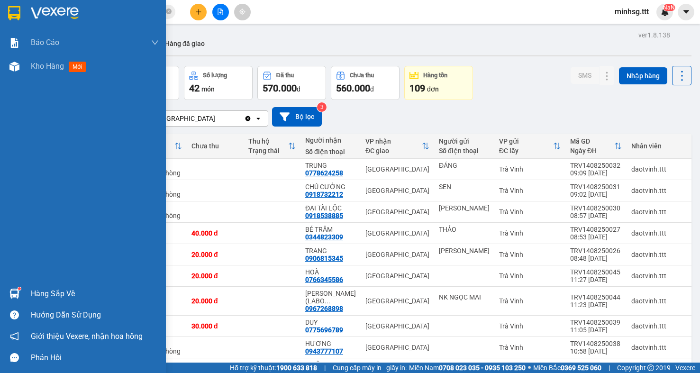
click at [20, 293] on div at bounding box center [14, 293] width 17 height 17
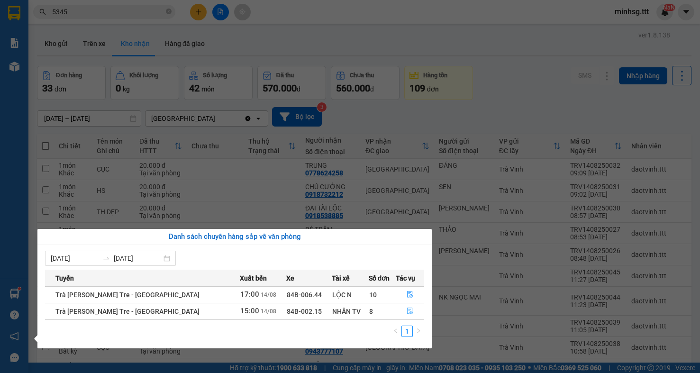
click at [408, 310] on icon "file-done" at bounding box center [410, 311] width 6 height 7
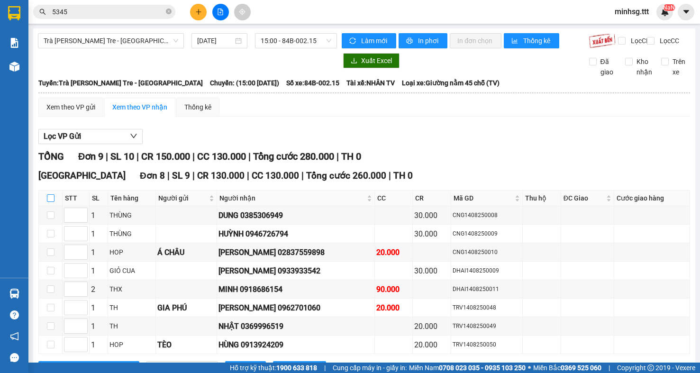
click at [53, 202] on input "checkbox" at bounding box center [51, 198] width 8 height 8
checkbox input "true"
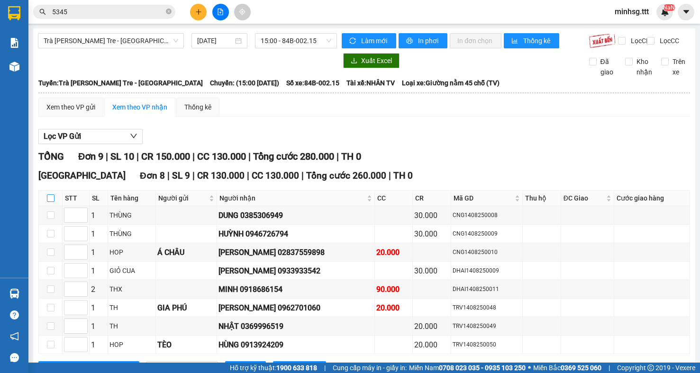
checkbox input "true"
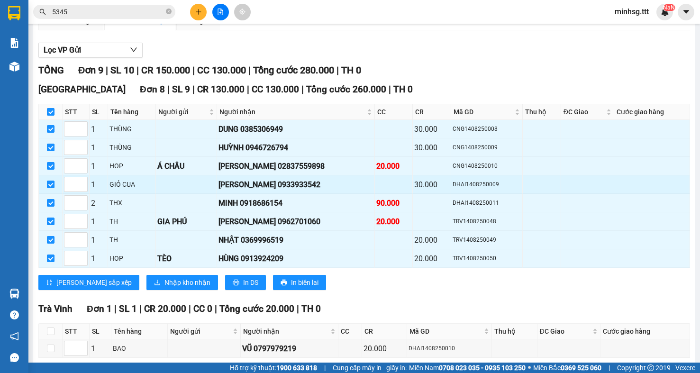
scroll to position [138, 0]
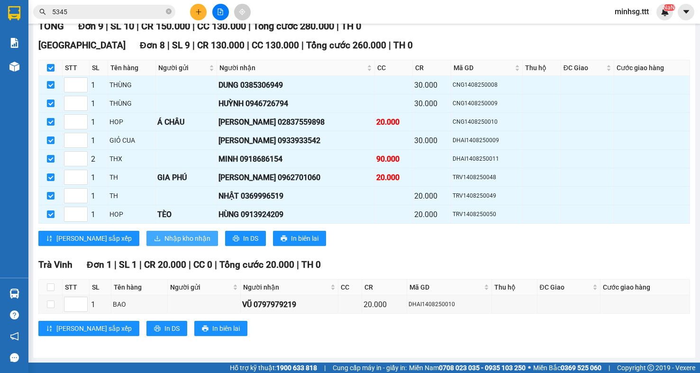
click at [164, 234] on span "Nhập kho nhận" at bounding box center [187, 238] width 46 height 10
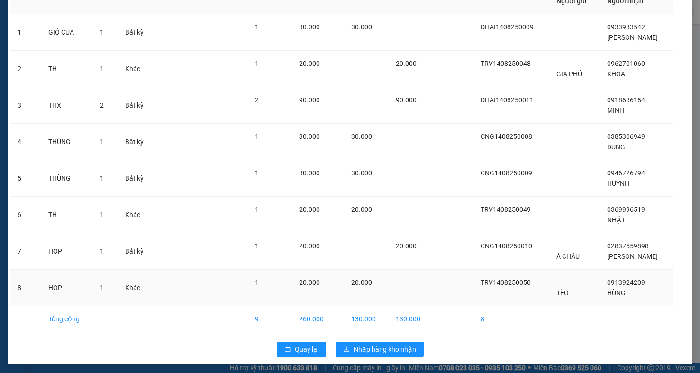
scroll to position [68, 0]
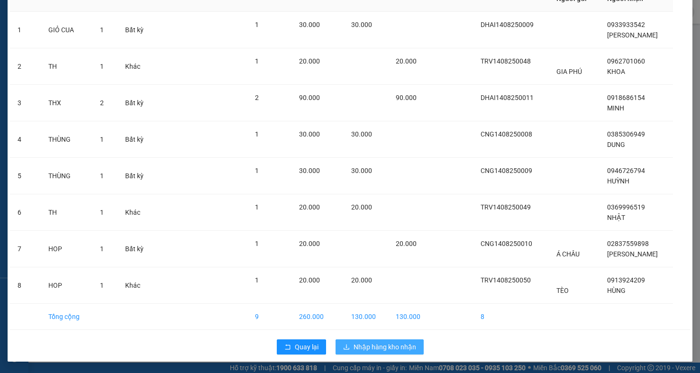
click at [362, 340] on button "Nhập hàng kho nhận" at bounding box center [379, 346] width 88 height 15
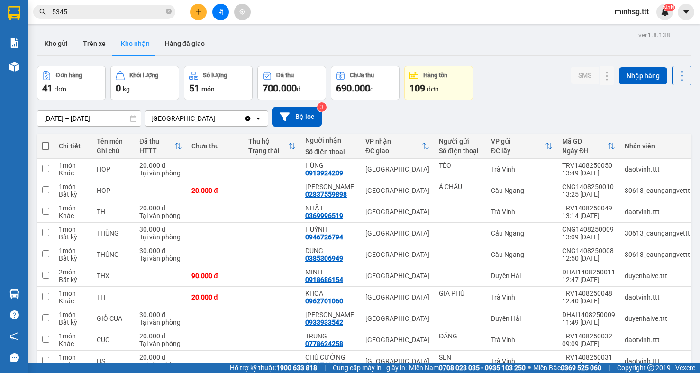
click at [124, 6] on span "5345" at bounding box center [104, 12] width 142 height 14
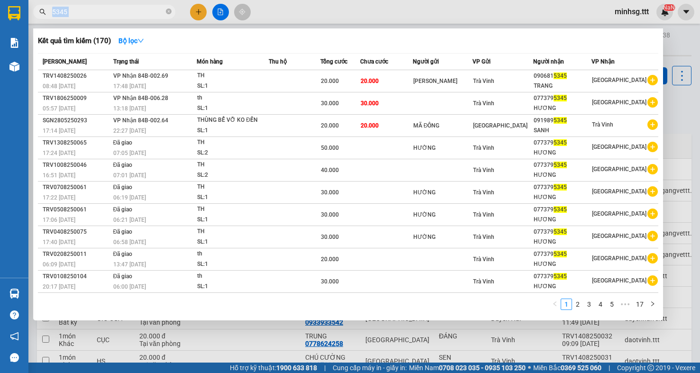
click at [124, 6] on span "5345" at bounding box center [104, 12] width 142 height 14
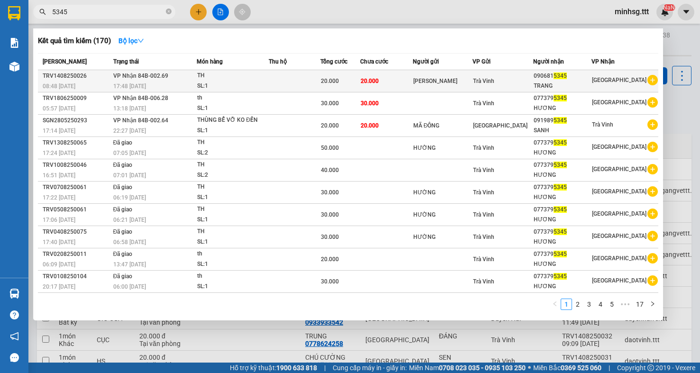
click at [574, 72] on div "090681 5345" at bounding box center [561, 76] width 57 height 10
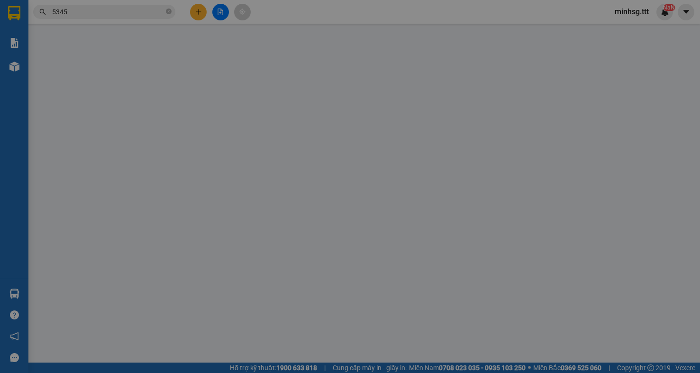
type input "[PERSON_NAME]"
type input "0906815345"
type input "TRANG"
type input "20.000"
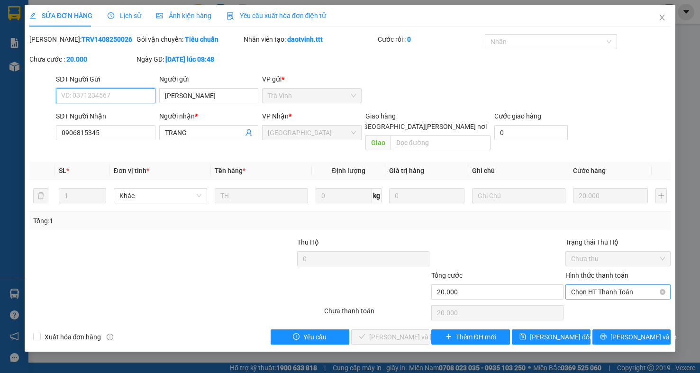
click at [623, 286] on span "Chọn HT Thanh Toán" at bounding box center [618, 292] width 94 height 14
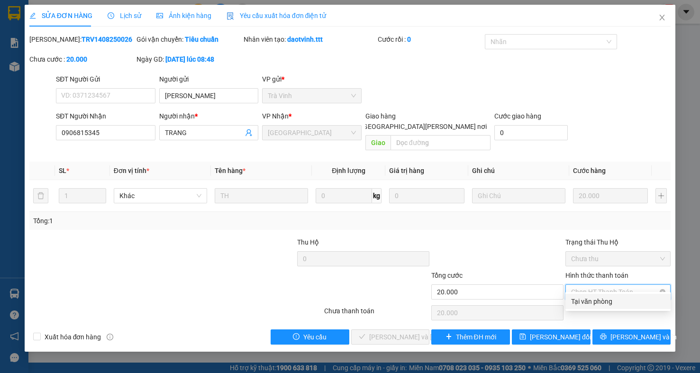
click at [623, 286] on span "Chọn HT Thanh Toán" at bounding box center [618, 292] width 94 height 14
click at [364, 216] on div "Tổng: 1" at bounding box center [350, 221] width 634 height 10
click at [601, 286] on span "Chọn HT Thanh Toán" at bounding box center [618, 292] width 94 height 14
click at [514, 237] on div at bounding box center [497, 253] width 134 height 33
click at [612, 286] on span "Chọn HT Thanh Toán" at bounding box center [618, 292] width 94 height 14
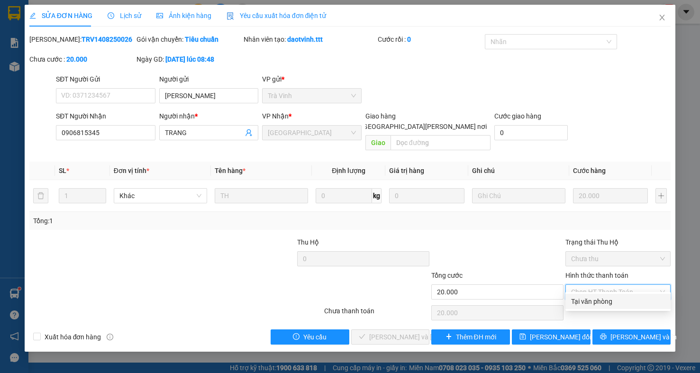
click at [612, 300] on div "Tại văn phòng" at bounding box center [618, 301] width 94 height 10
type input "0"
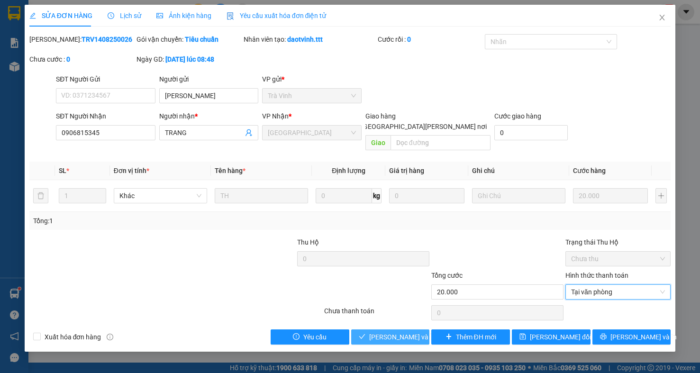
click at [404, 329] on button "[PERSON_NAME] và [PERSON_NAME] hàng" at bounding box center [390, 336] width 79 height 15
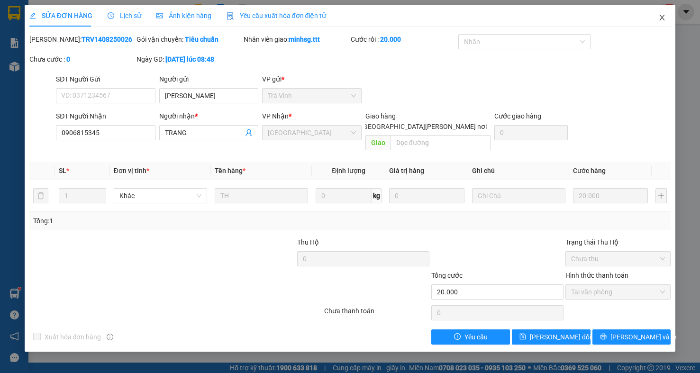
drag, startPoint x: 668, startPoint y: 18, endPoint x: 169, endPoint y: 11, distance: 499.3
click at [667, 18] on span "Close" at bounding box center [661, 18] width 27 height 27
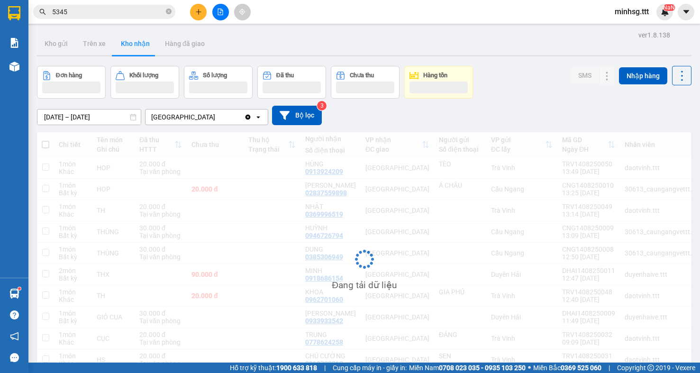
click at [138, 18] on span "5345" at bounding box center [104, 12] width 142 height 14
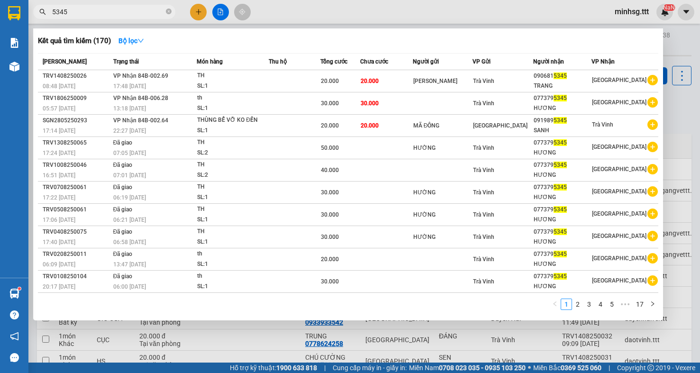
click at [136, 8] on input "5345" at bounding box center [108, 12] width 112 height 10
type input "0"
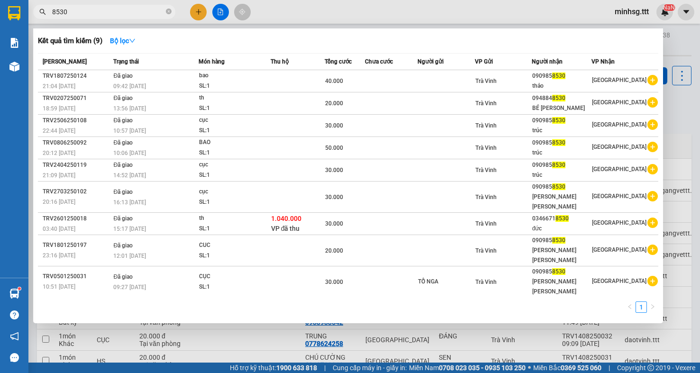
click at [99, 12] on input "8530" at bounding box center [108, 12] width 112 height 10
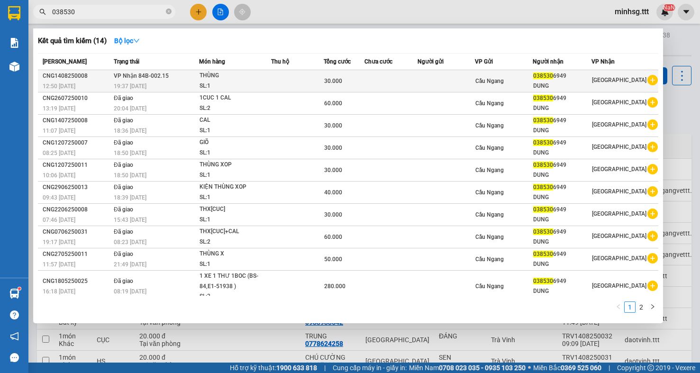
type input "038530"
click at [555, 80] on div "038530 6949" at bounding box center [562, 76] width 58 height 10
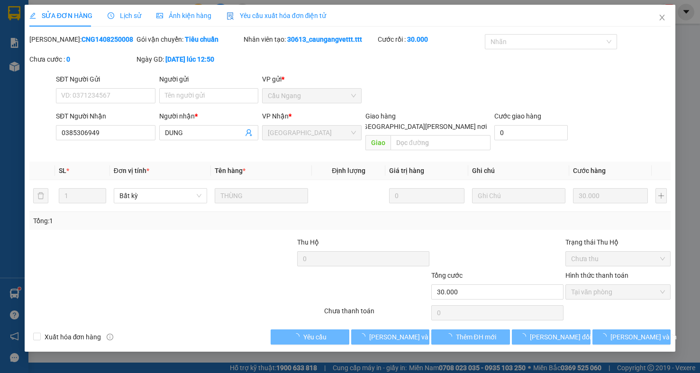
type input "0385306949"
type input "DUNG"
type input "30.000"
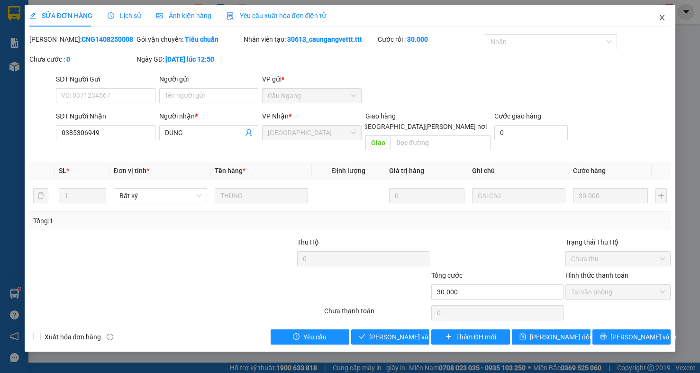
click at [660, 18] on icon "close" at bounding box center [662, 18] width 8 height 8
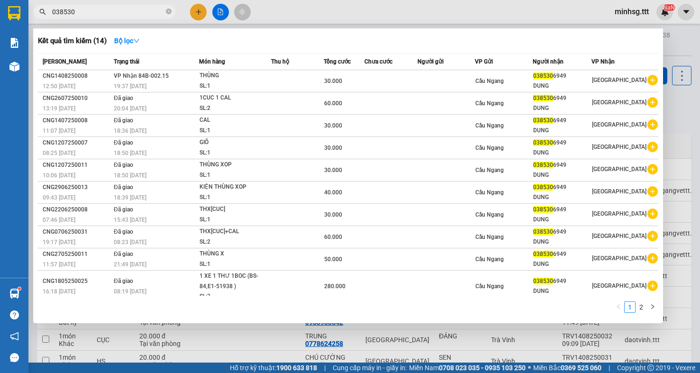
click at [93, 14] on input "038530" at bounding box center [108, 12] width 112 height 10
click at [681, 81] on div at bounding box center [350, 186] width 700 height 373
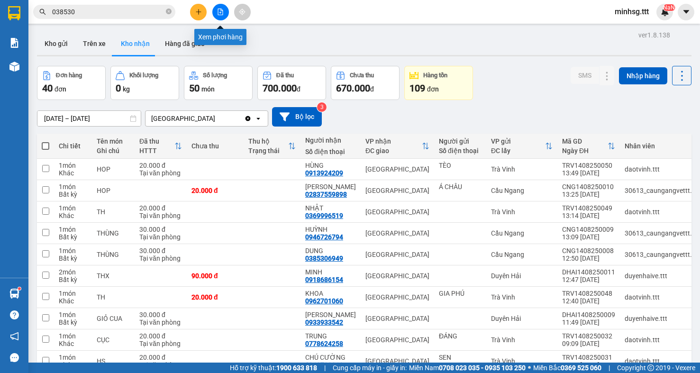
click at [221, 13] on icon "file-add" at bounding box center [220, 12] width 7 height 7
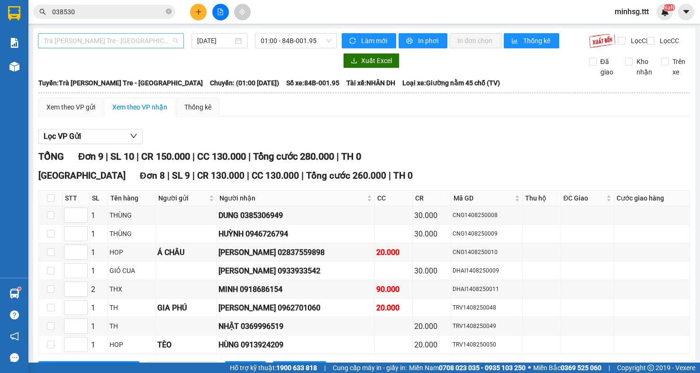
click at [156, 40] on span "Trà [PERSON_NAME] Tre - [GEOGRAPHIC_DATA]" at bounding box center [111, 41] width 135 height 14
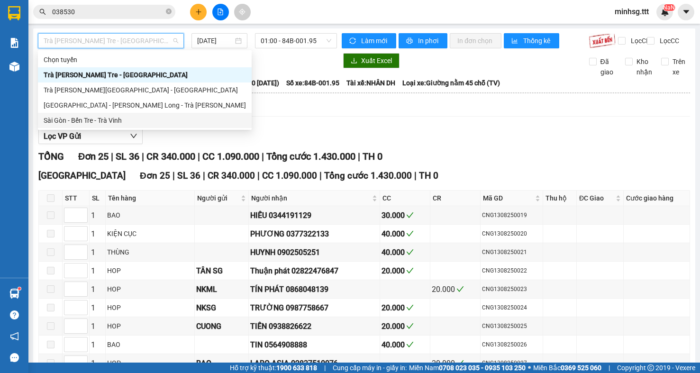
click at [82, 119] on div "Sài Gòn - Bến Tre - Trà Vinh" at bounding box center [145, 120] width 202 height 10
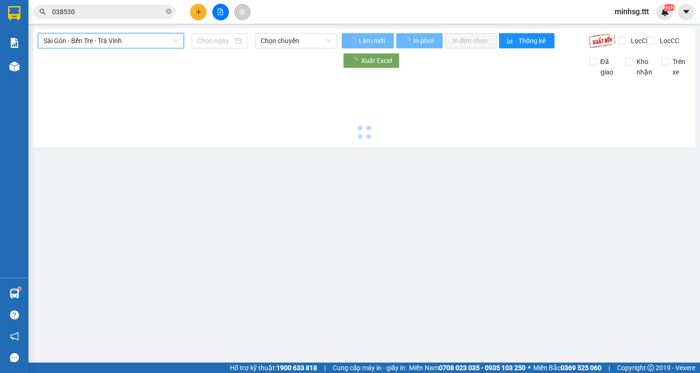
type input "[DATE]"
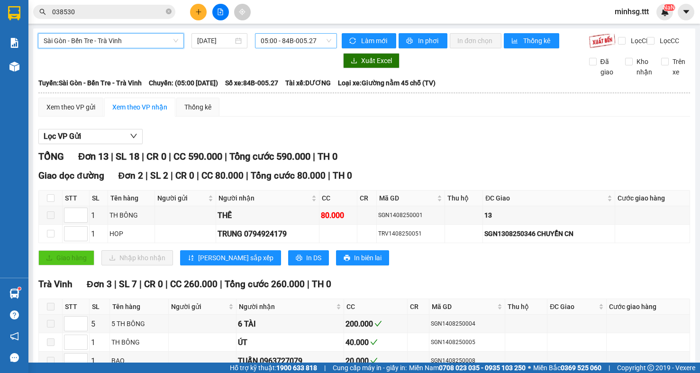
click at [287, 44] on span "05:00 - 84B-005.27" at bounding box center [296, 41] width 71 height 14
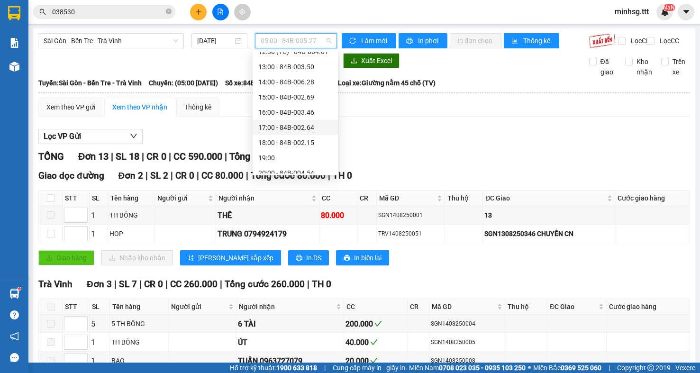
scroll to position [182, 0]
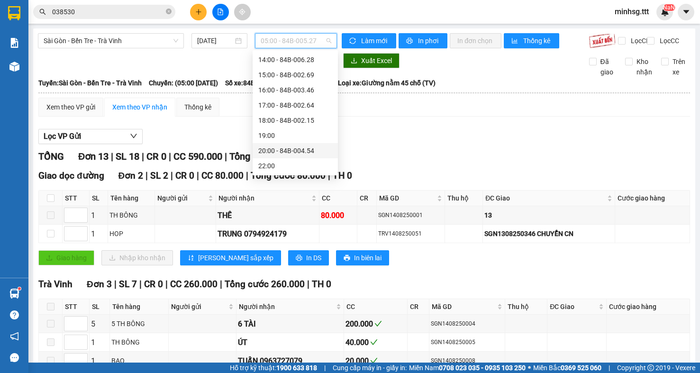
click at [288, 150] on div "20:00 - 84B-004.54" at bounding box center [295, 150] width 74 height 10
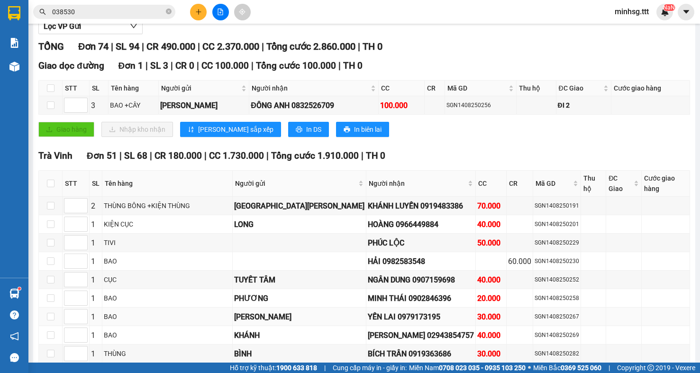
scroll to position [95, 0]
